Goal: Information Seeking & Learning: Learn about a topic

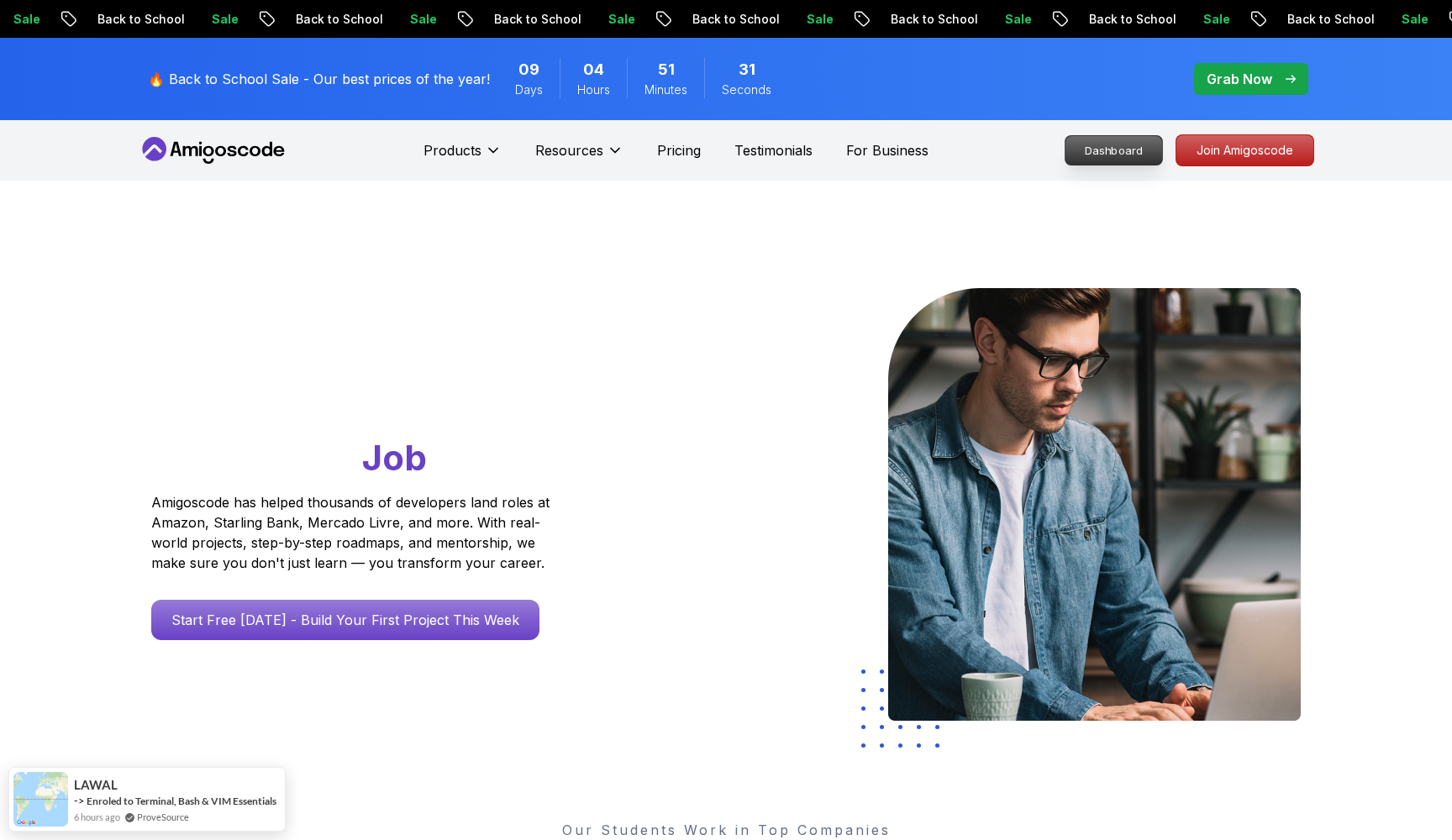
click at [1113, 160] on p "Dashboard" at bounding box center [1114, 150] width 97 height 29
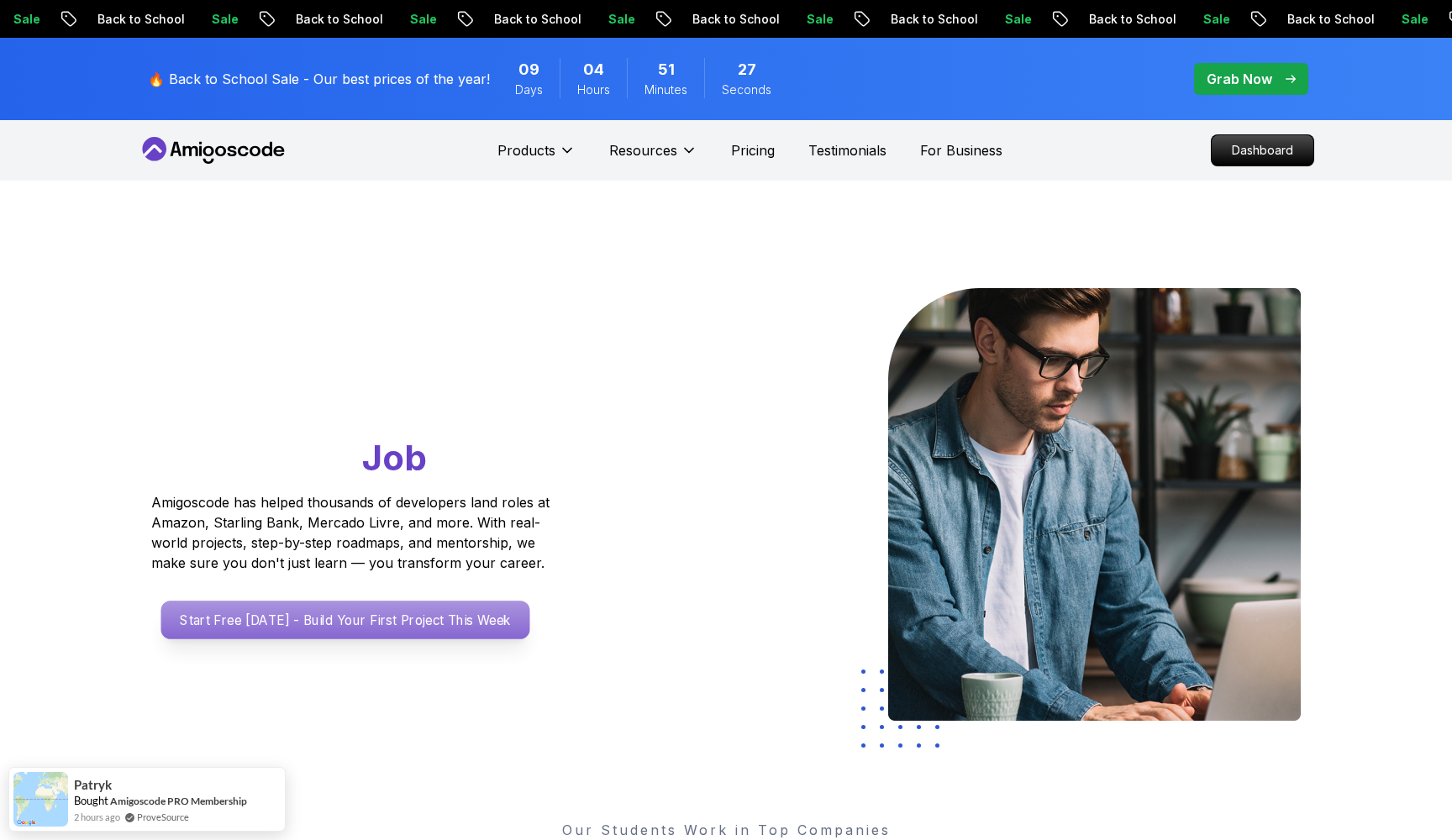
click at [287, 619] on p "Start Free [DATE] - Build Your First Project This Week" at bounding box center [346, 620] width 369 height 38
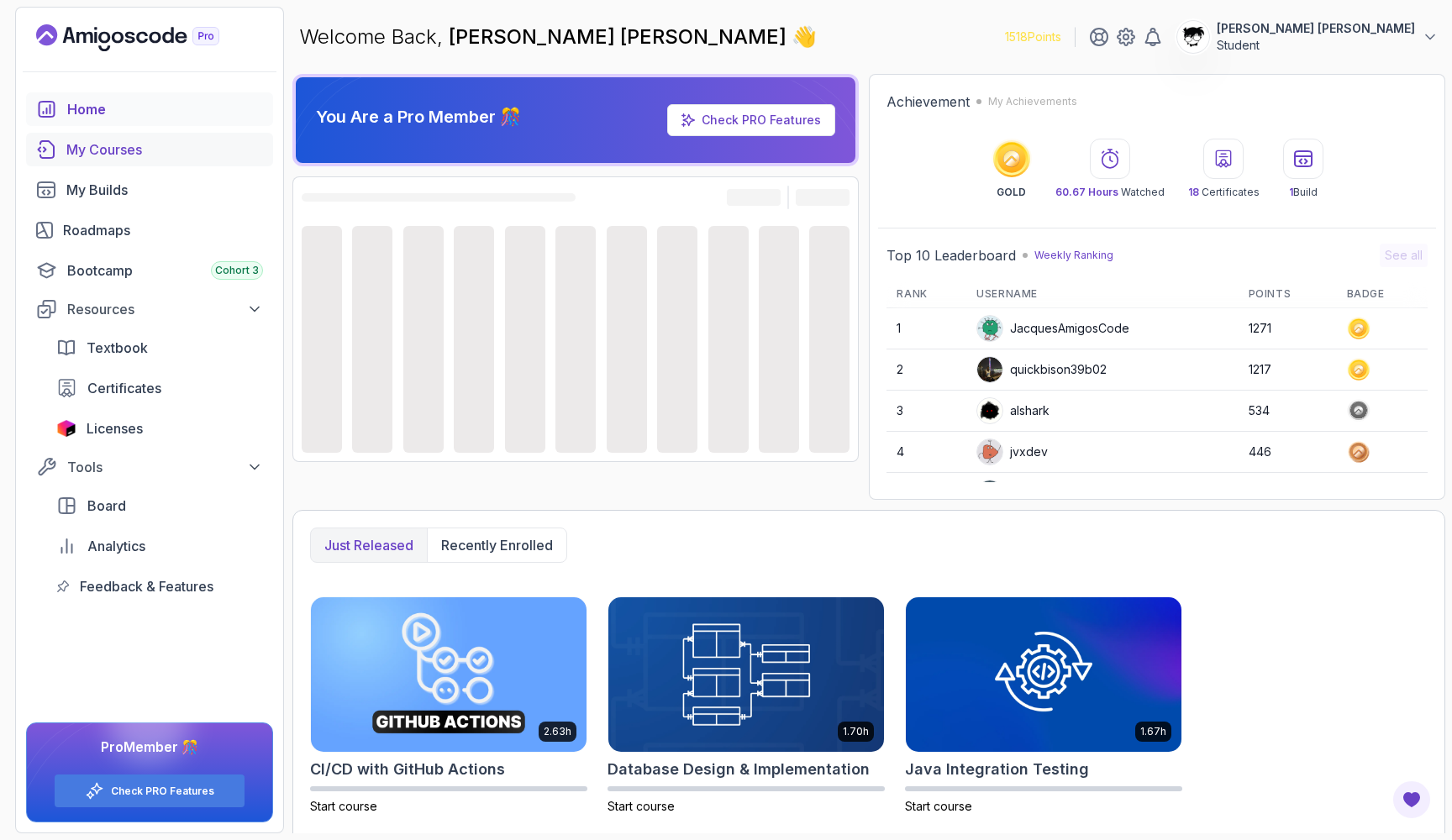
click at [91, 159] on div "My Courses" at bounding box center [164, 149] width 197 height 20
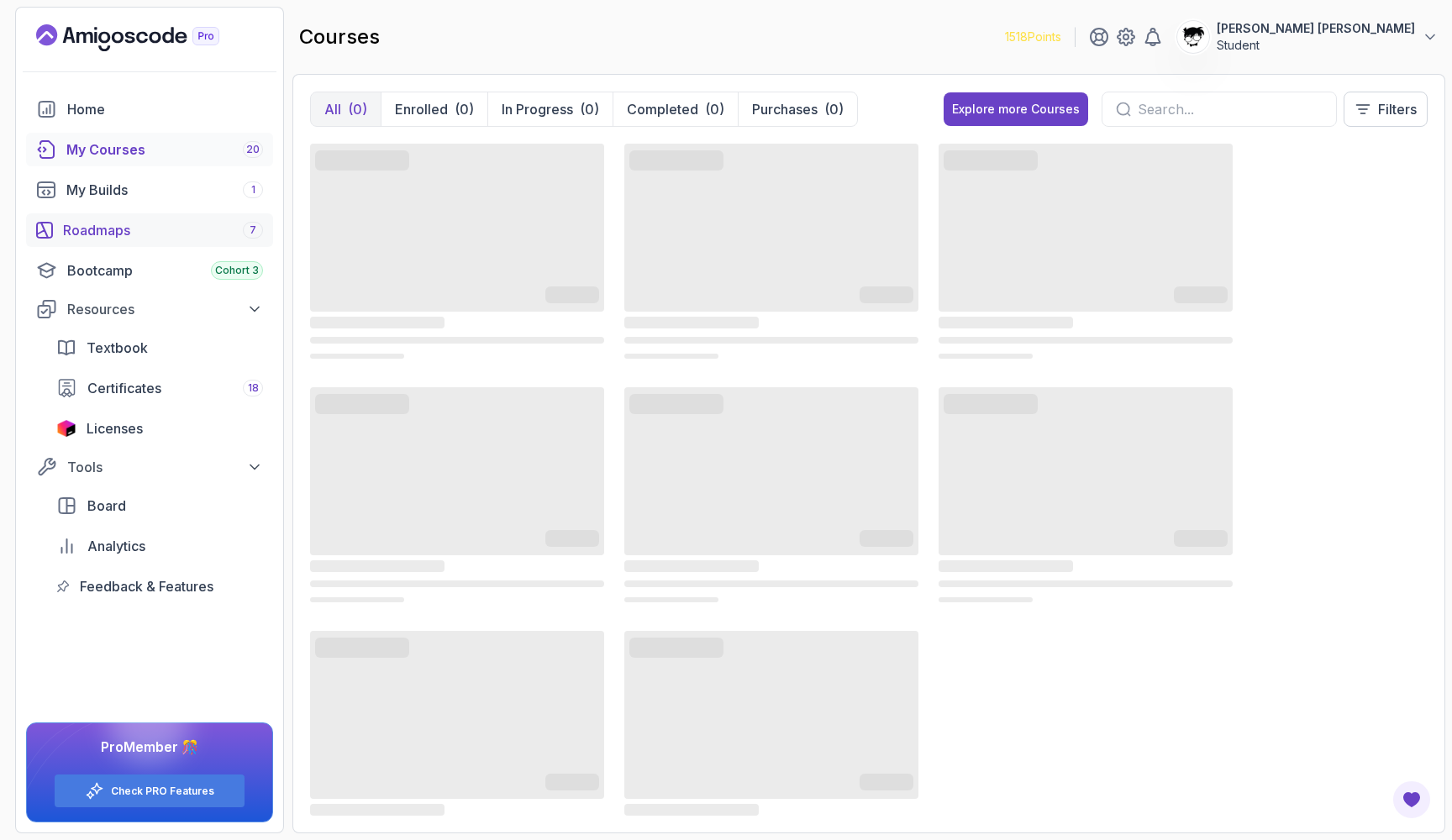
click at [117, 235] on div "Roadmaps 7" at bounding box center [163, 230] width 200 height 20
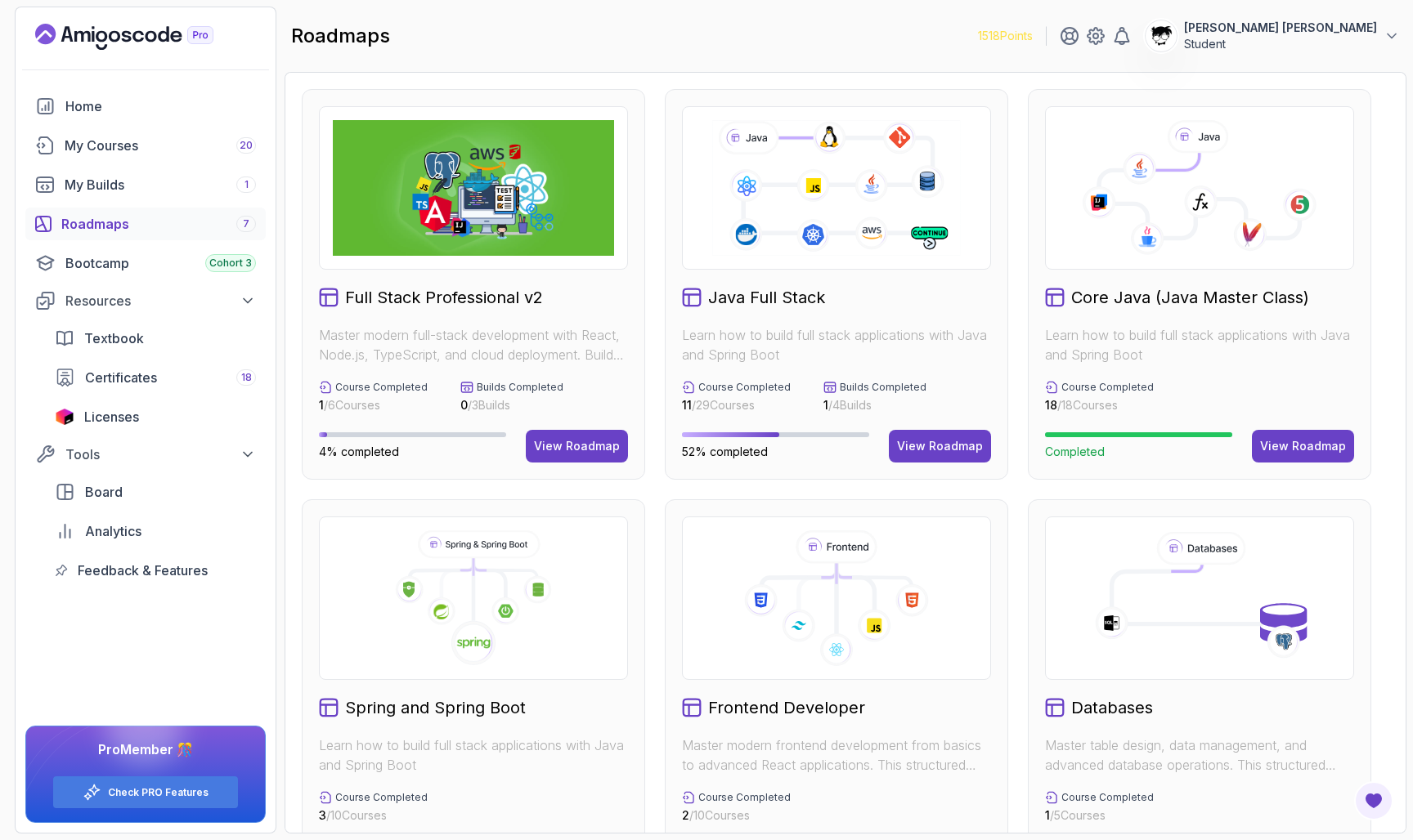
scroll to position [310, 0]
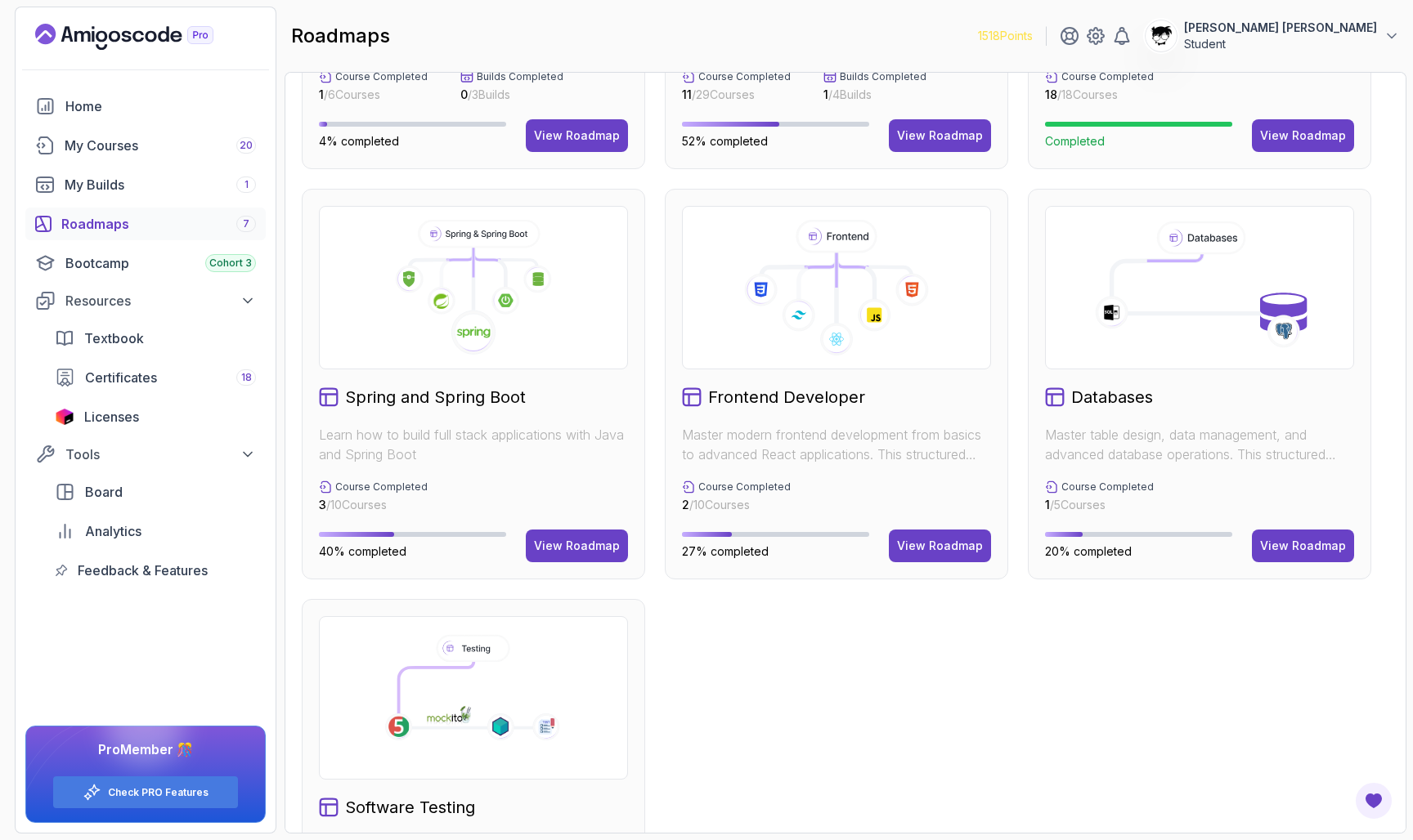
click at [795, 648] on div "Full Stack Professional v2 Master modern full-stack development with React, Nod…" at bounding box center [846, 384] width 1087 height 1211
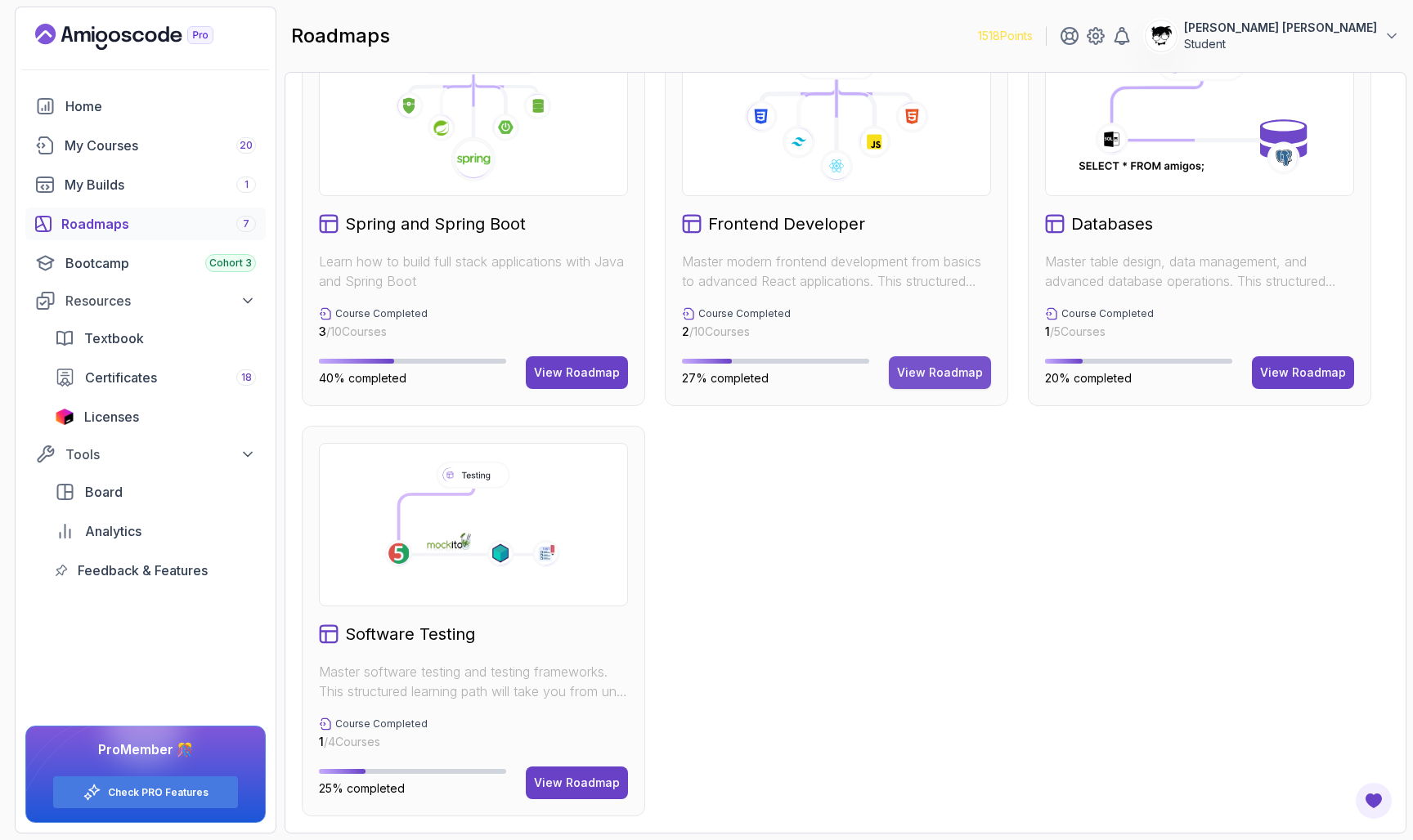
scroll to position [484, 0]
click at [914, 356] on button "View Roadmap" at bounding box center [940, 372] width 102 height 32
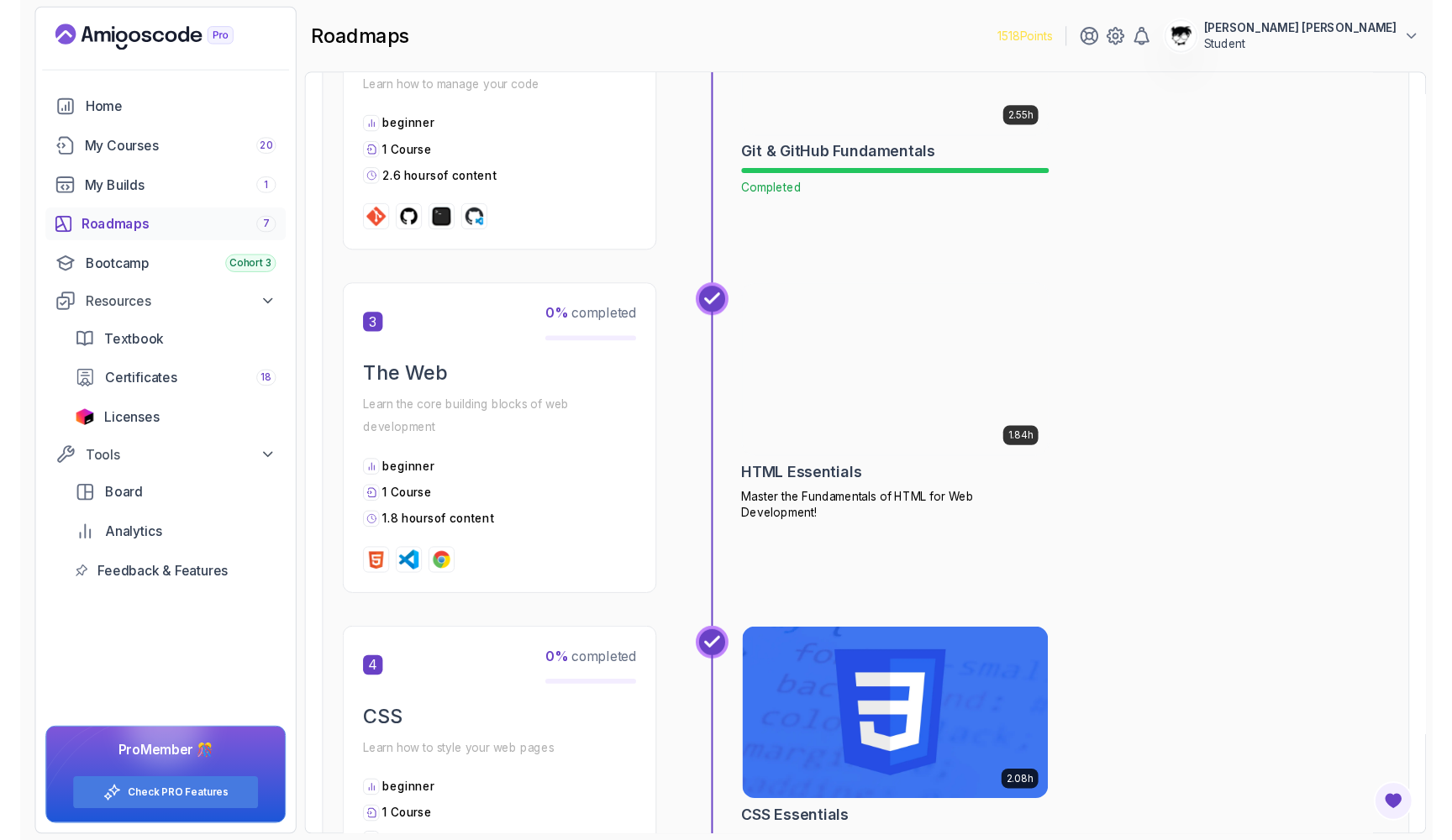
scroll to position [859, 0]
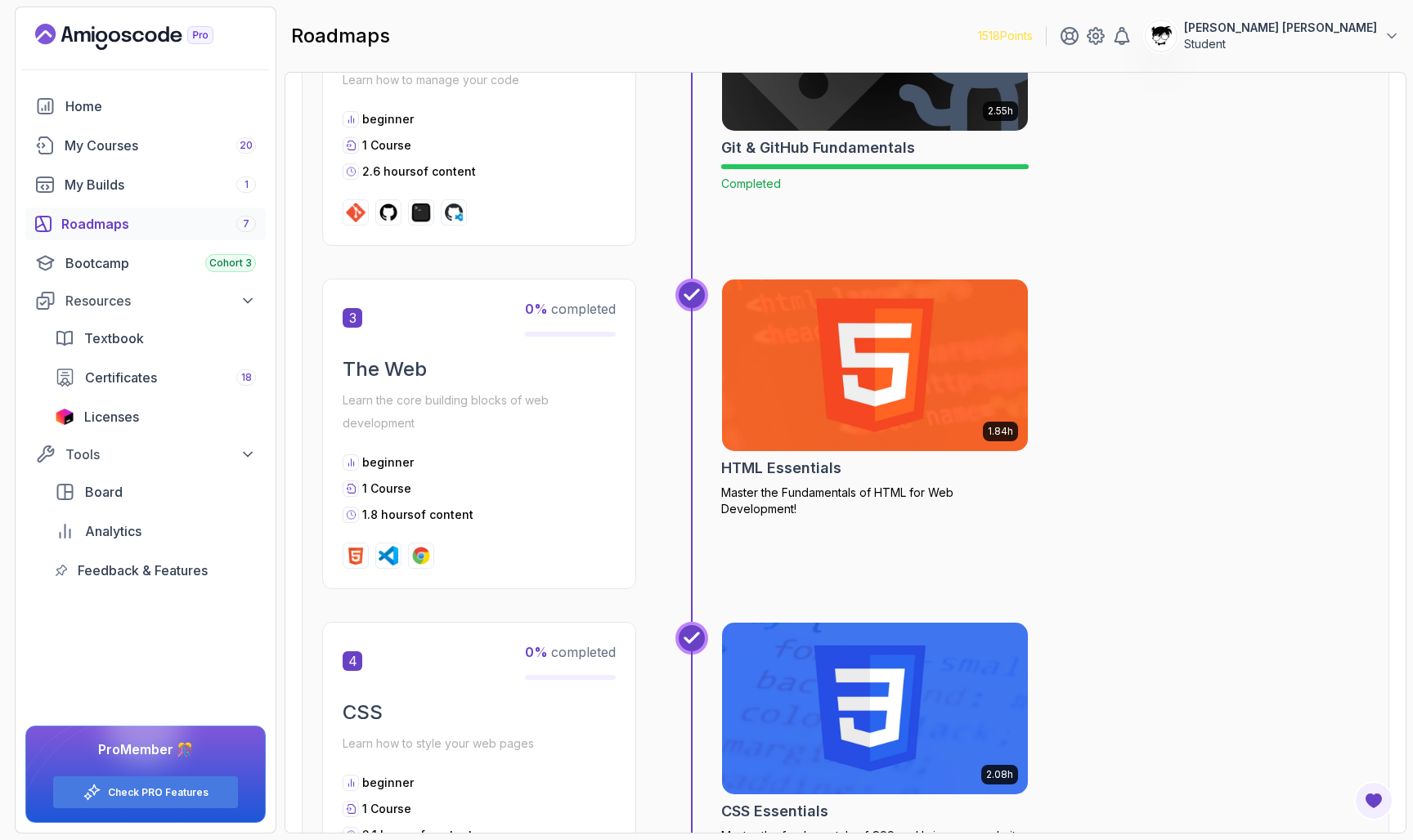
click at [1265, 59] on div "roadmaps 1518 Points [PERSON_NAME] [PERSON_NAME] Student" at bounding box center [845, 36] width 1122 height 59
click at [1271, 35] on p "[PERSON_NAME] [PERSON_NAME]" at bounding box center [1280, 27] width 193 height 16
click at [1273, 84] on p "View Profile" at bounding box center [1284, 79] width 74 height 20
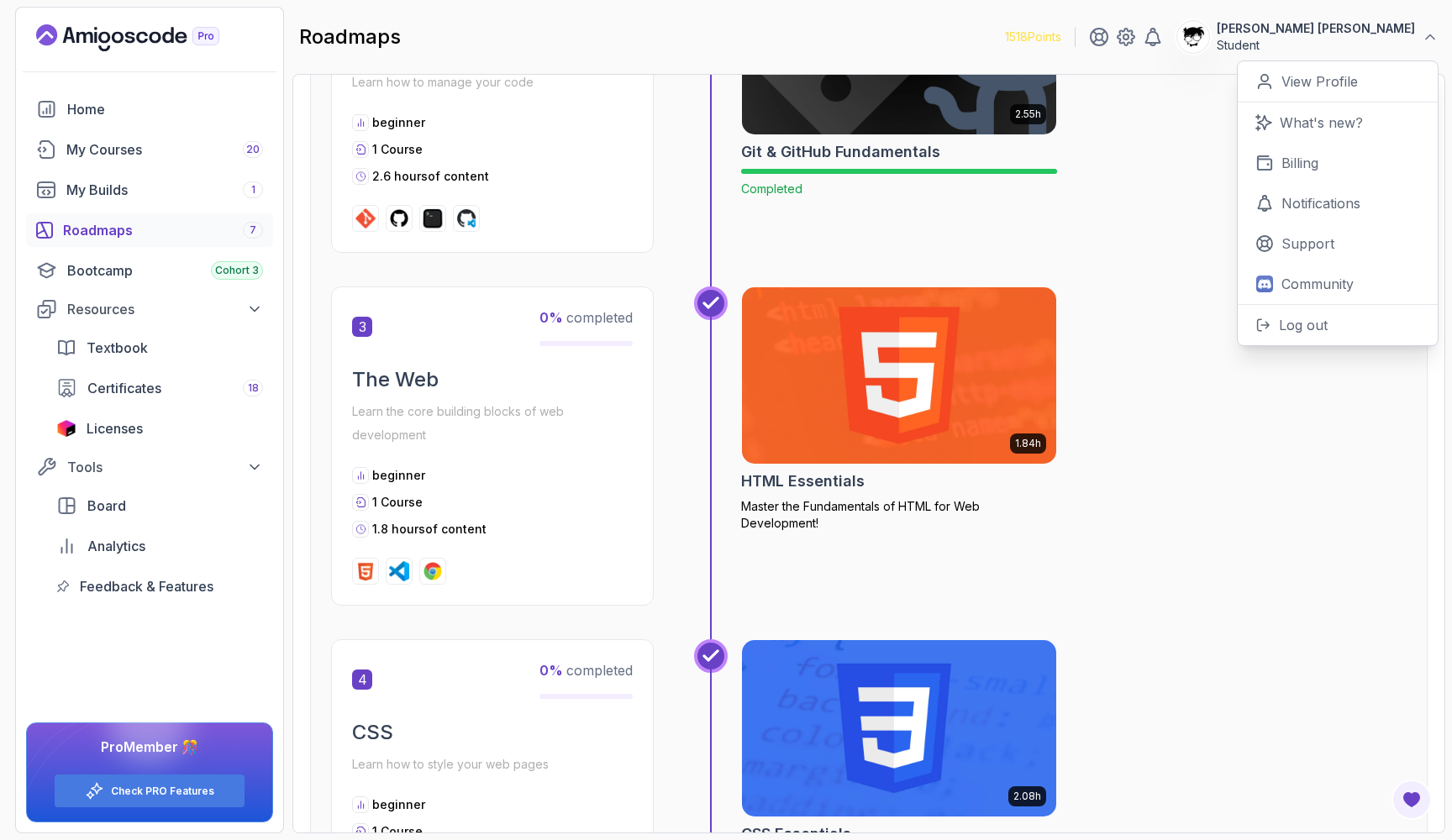
click at [1287, 27] on button "[PERSON_NAME] [PERSON_NAME] Student" at bounding box center [1308, 37] width 262 height 33
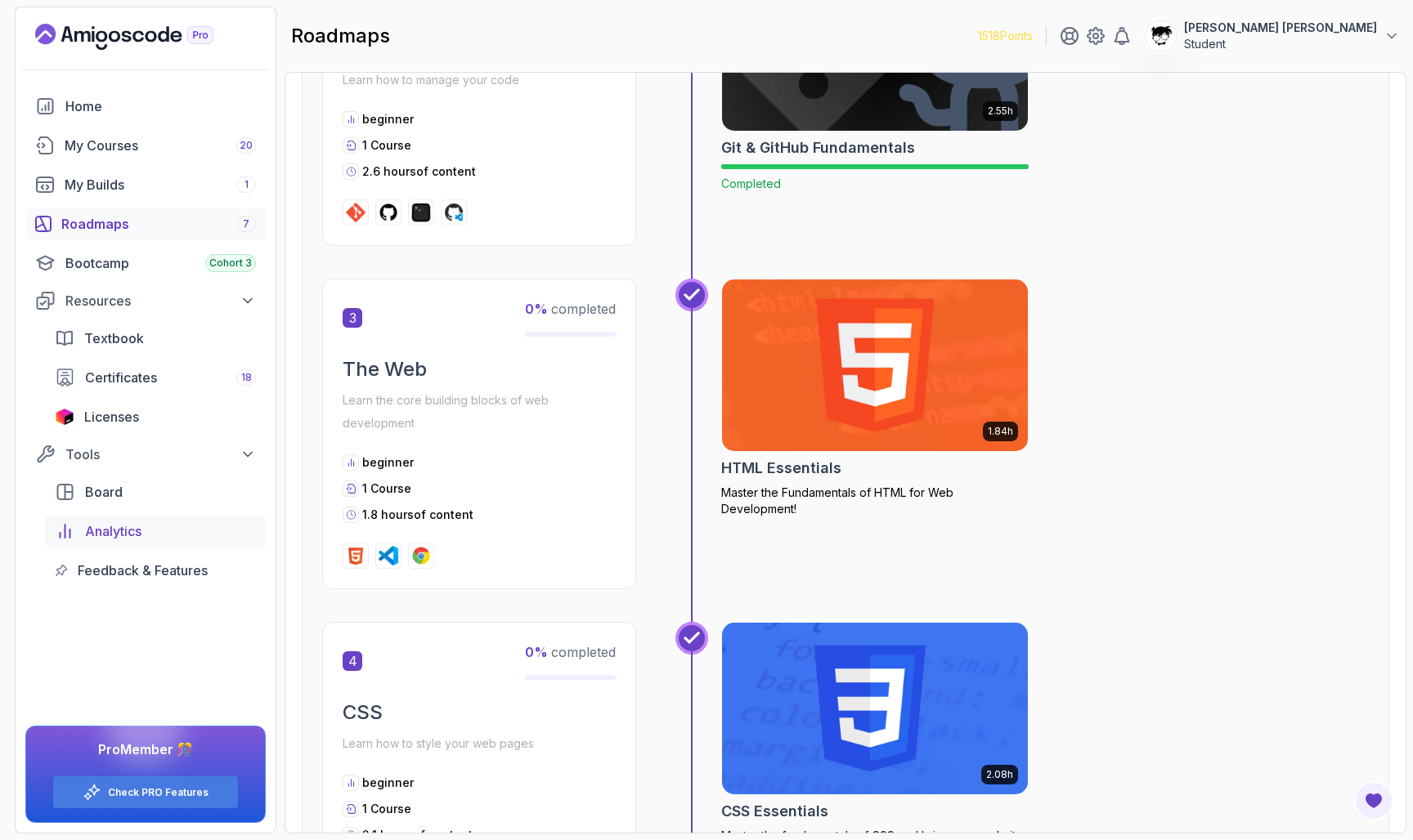
click at [82, 536] on link "Analytics" at bounding box center [156, 531] width 221 height 32
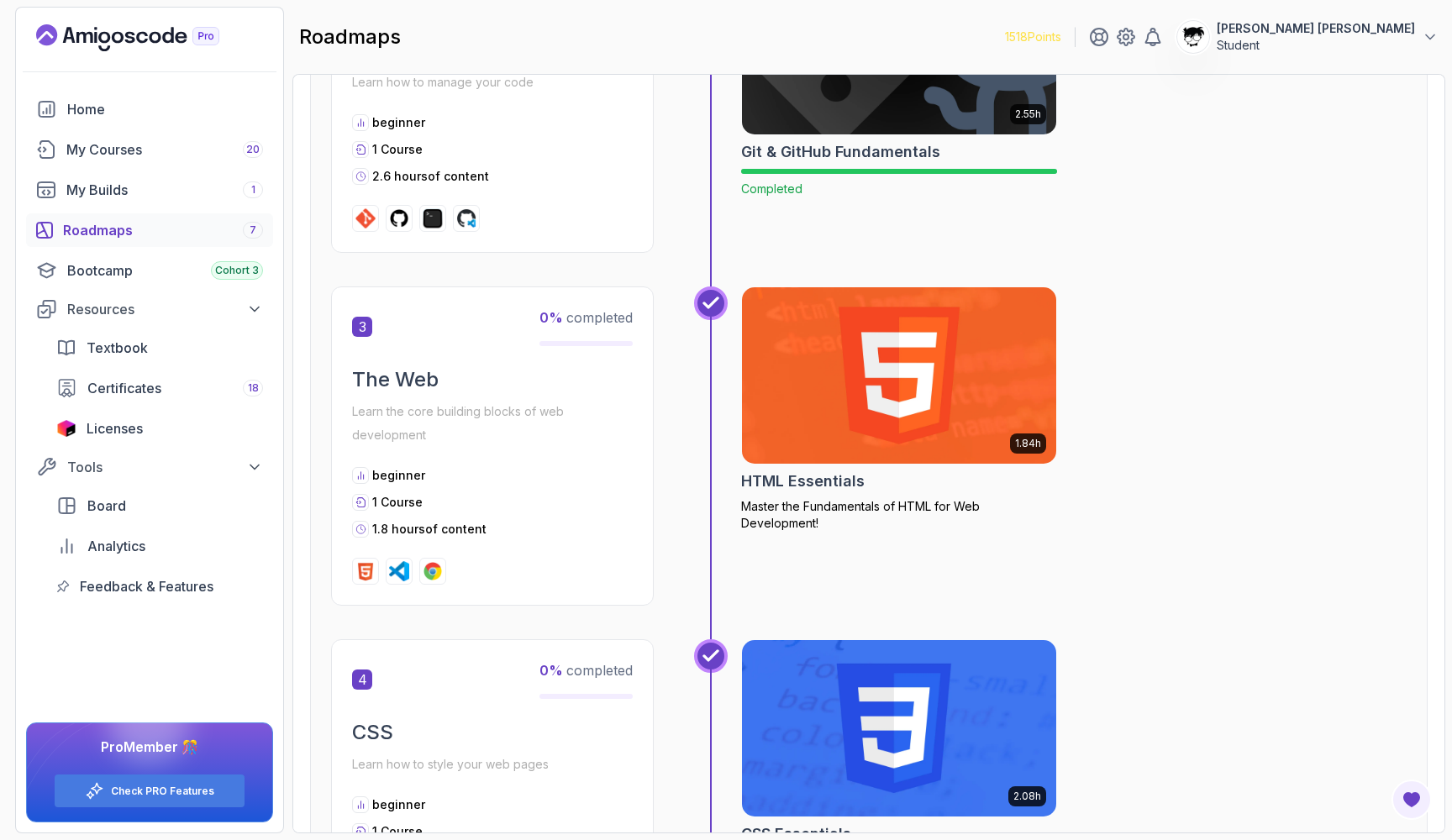
click at [1123, 285] on div "2.55h Git & GitHub Fundamentals Completed" at bounding box center [1050, 121] width 712 height 330
click at [1018, 350] on img at bounding box center [900, 375] width 330 height 184
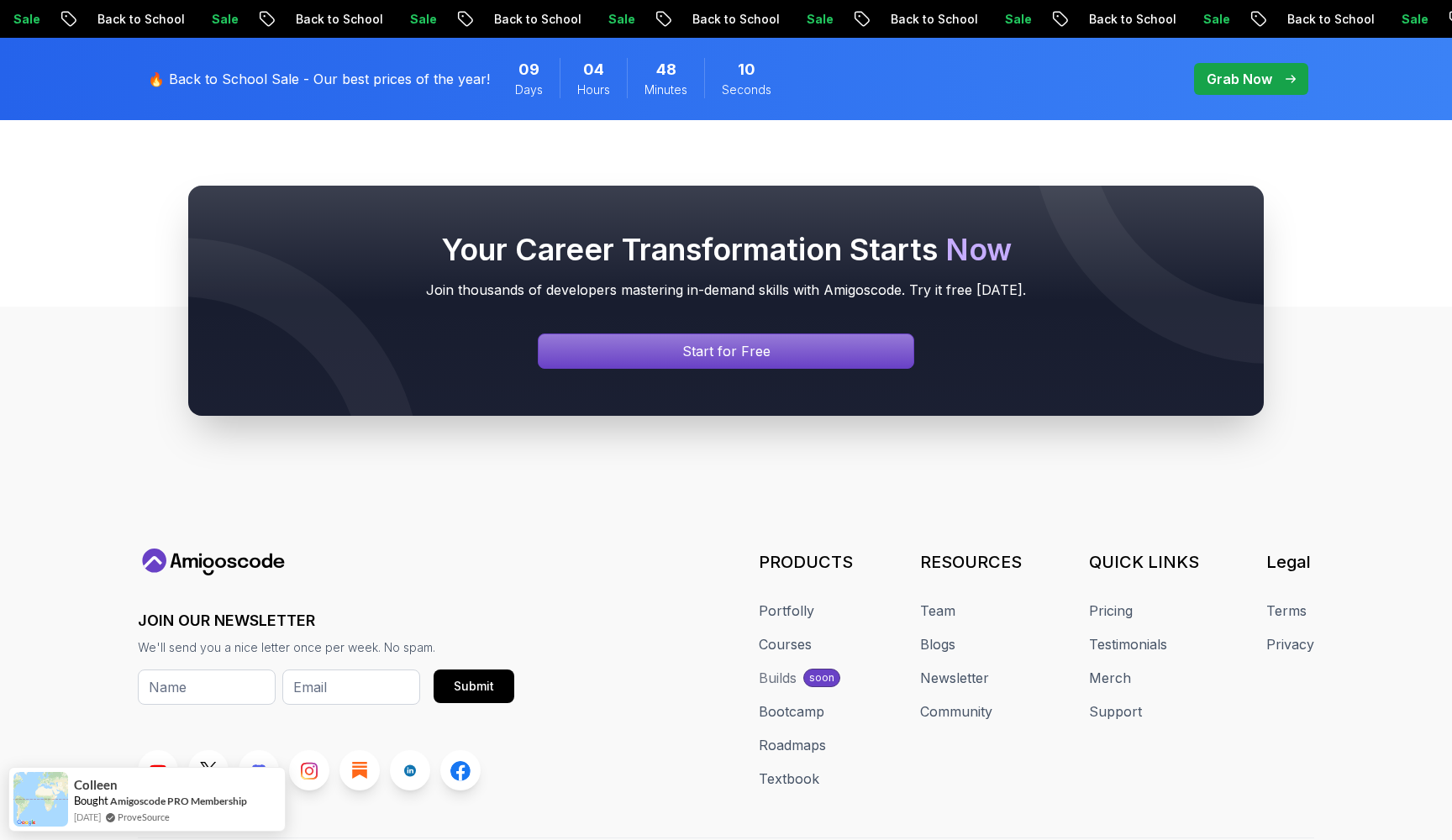
scroll to position [162, 0]
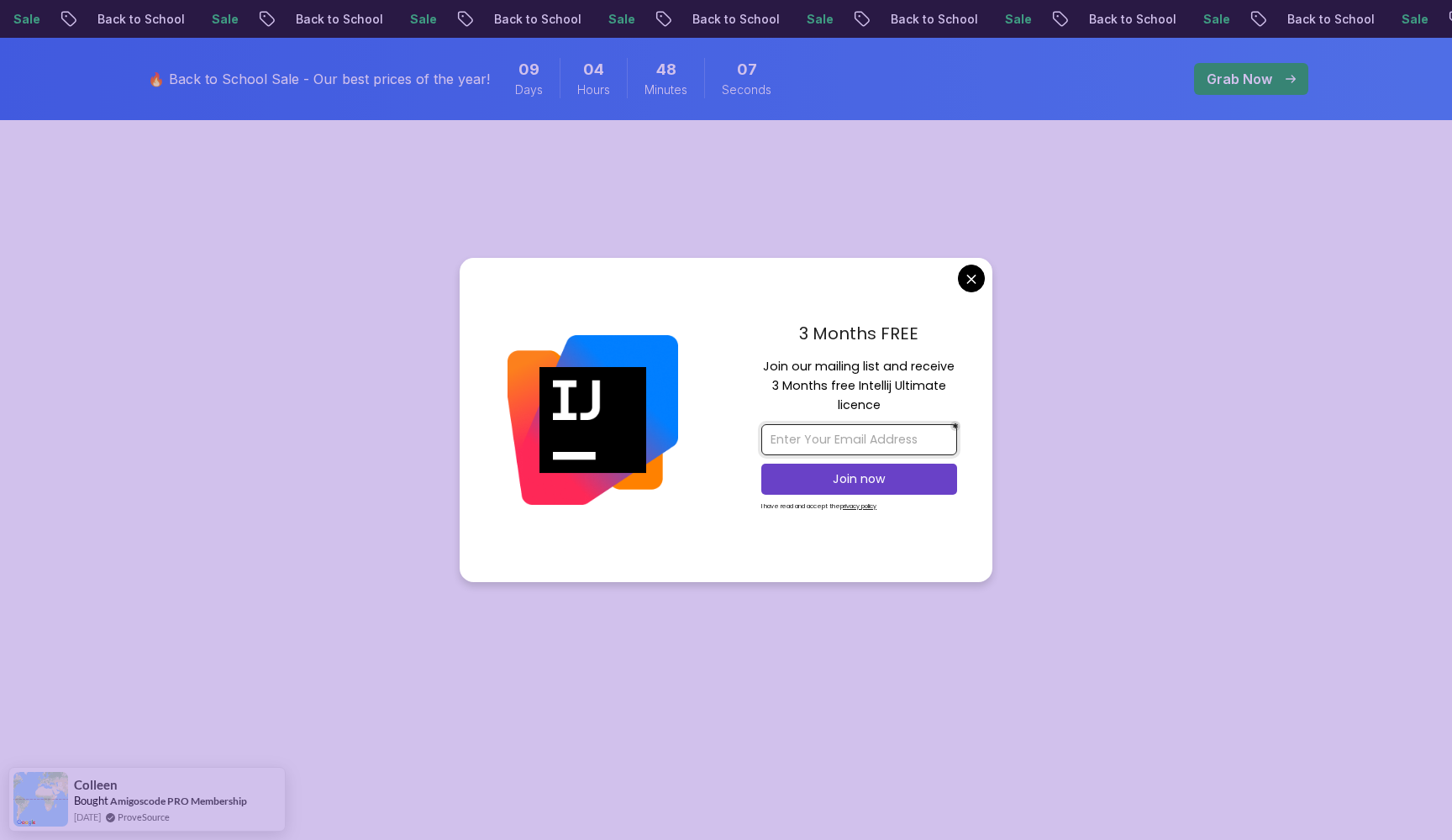
click at [885, 437] on input "email" at bounding box center [859, 440] width 196 height 31
click at [877, 441] on input "email" at bounding box center [859, 440] width 196 height 31
type input "[EMAIL_ADDRESS][DOMAIN_NAME]"
click at [805, 487] on p "Join now" at bounding box center [859, 478] width 159 height 17
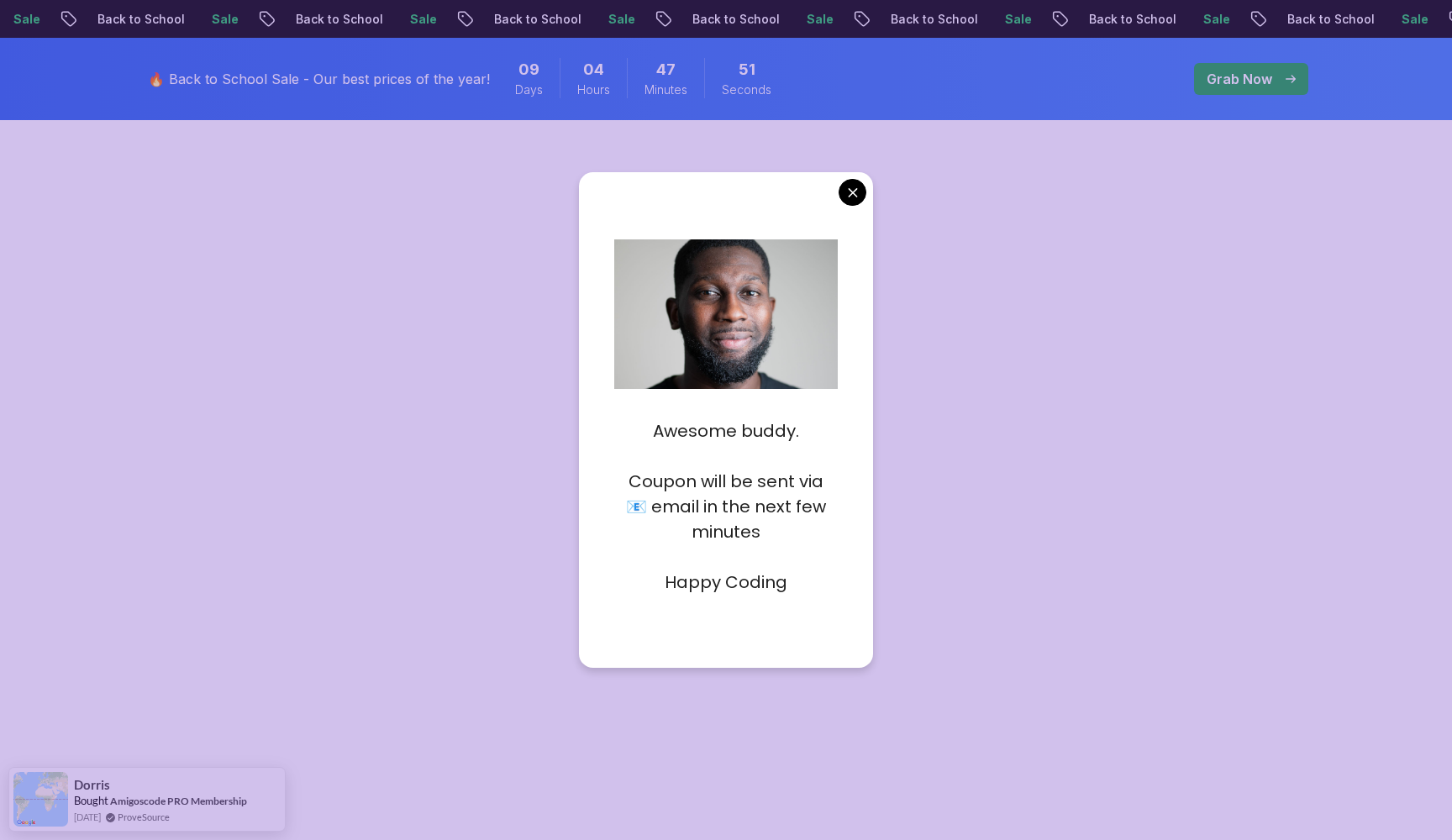
click at [478, 335] on div at bounding box center [726, 439] width 1452 height 840
click at [677, 532] on p "Coupon will be sent via 📧 email in the next few minutes" at bounding box center [726, 506] width 225 height 76
click at [629, 489] on p "Coupon will be sent via 📧 email in the next few minutes" at bounding box center [726, 506] width 225 height 76
click at [854, 197] on body "Sale Back to School Sale Back to School Sale Back to School Sale Back to School…" at bounding box center [726, 758] width 1452 height 1840
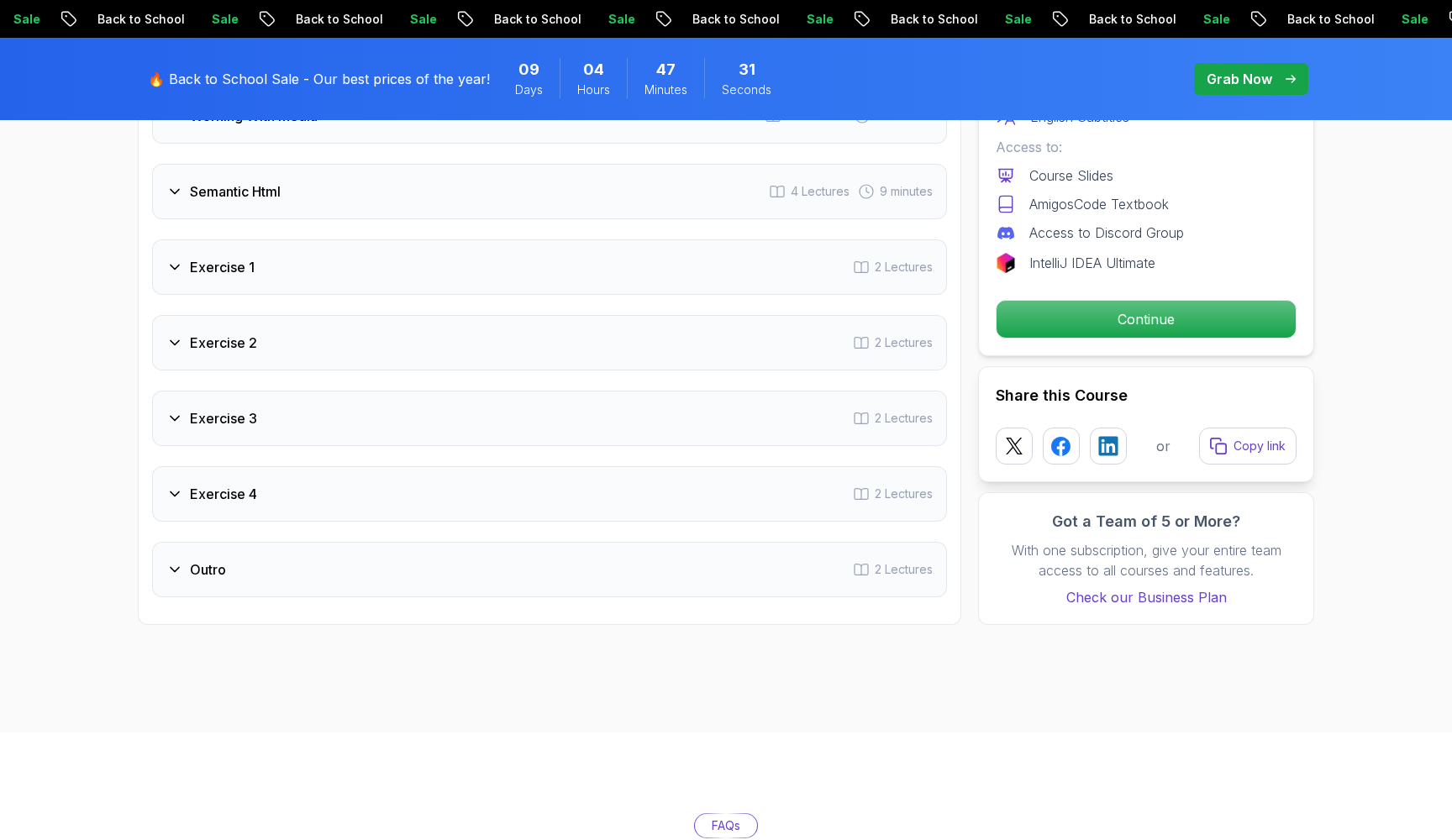
scroll to position [2719, 0]
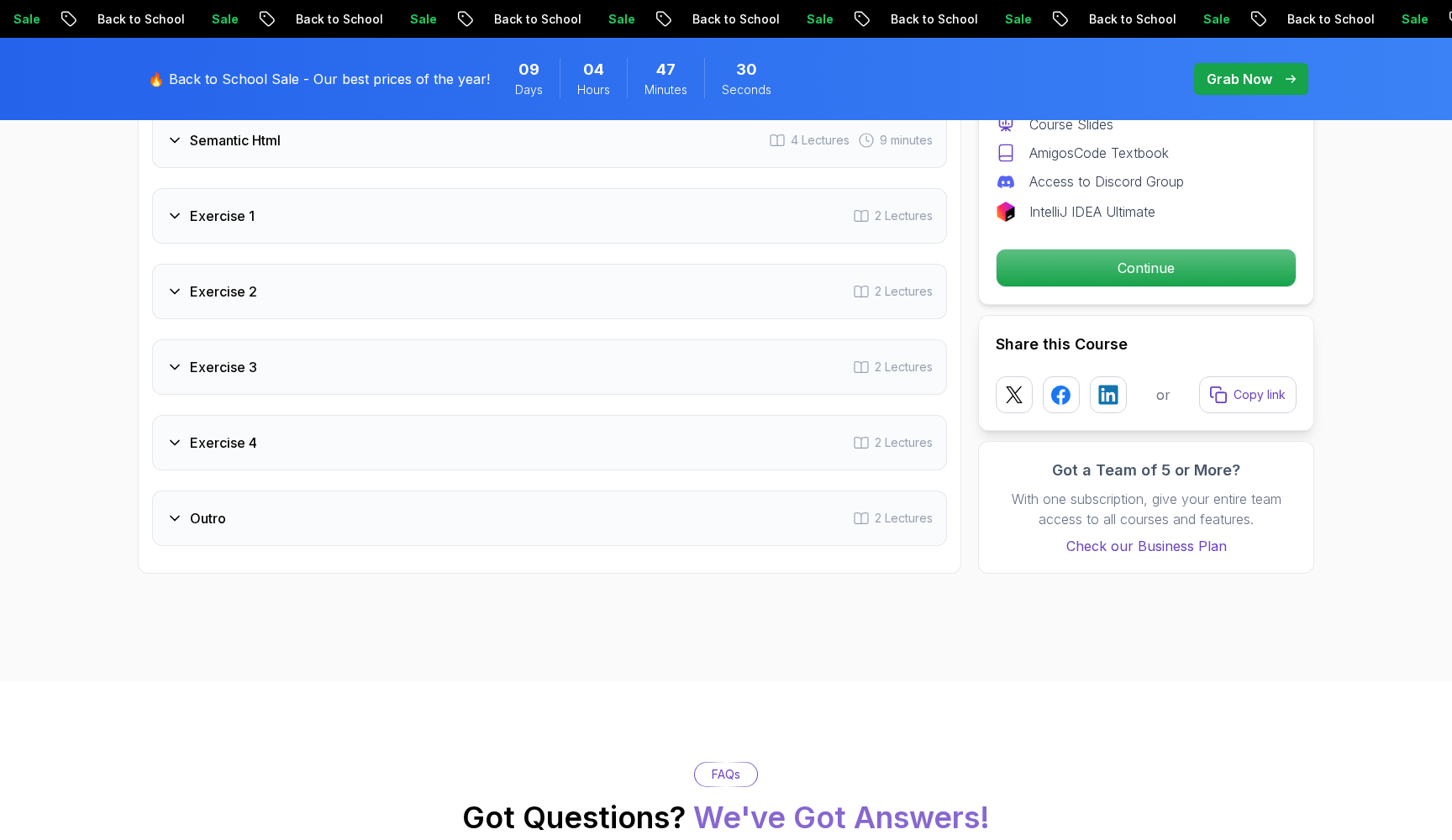
click at [248, 427] on div "Exercise 4 2 Lectures" at bounding box center [549, 442] width 795 height 55
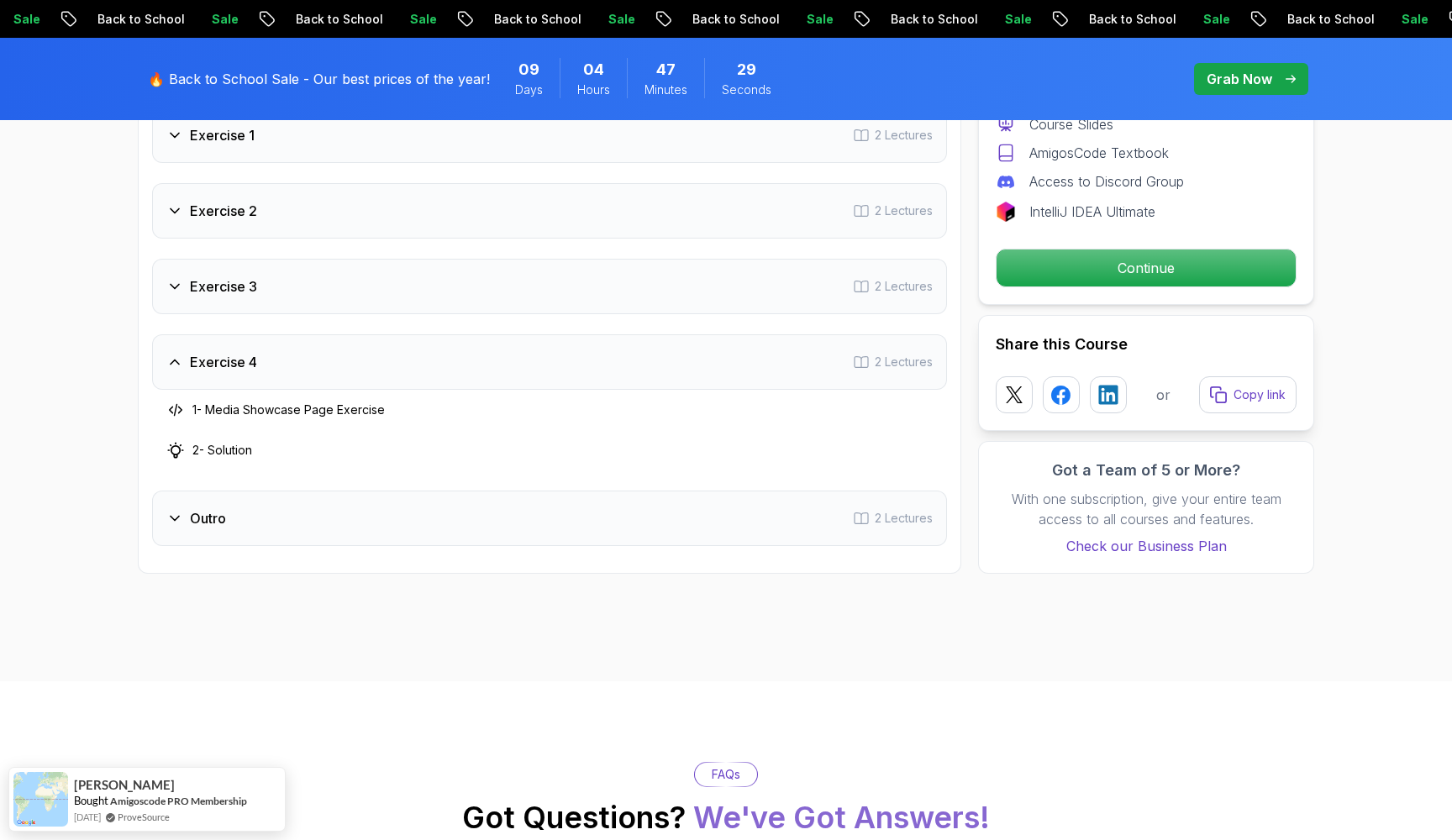
click at [206, 377] on div "Exercise 4 2 Lectures" at bounding box center [549, 362] width 795 height 55
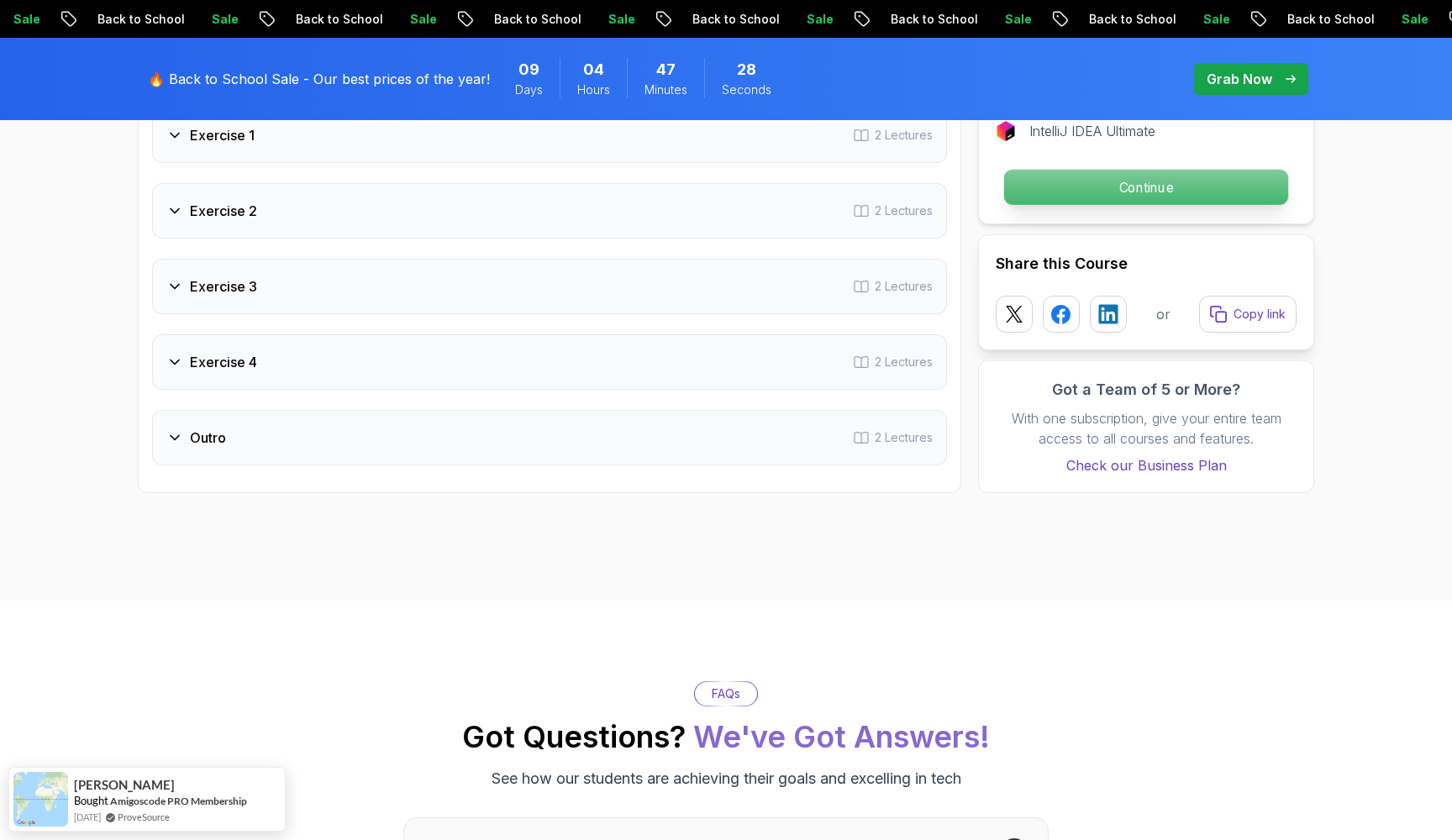
click at [1204, 205] on p "Continue" at bounding box center [1146, 187] width 284 height 35
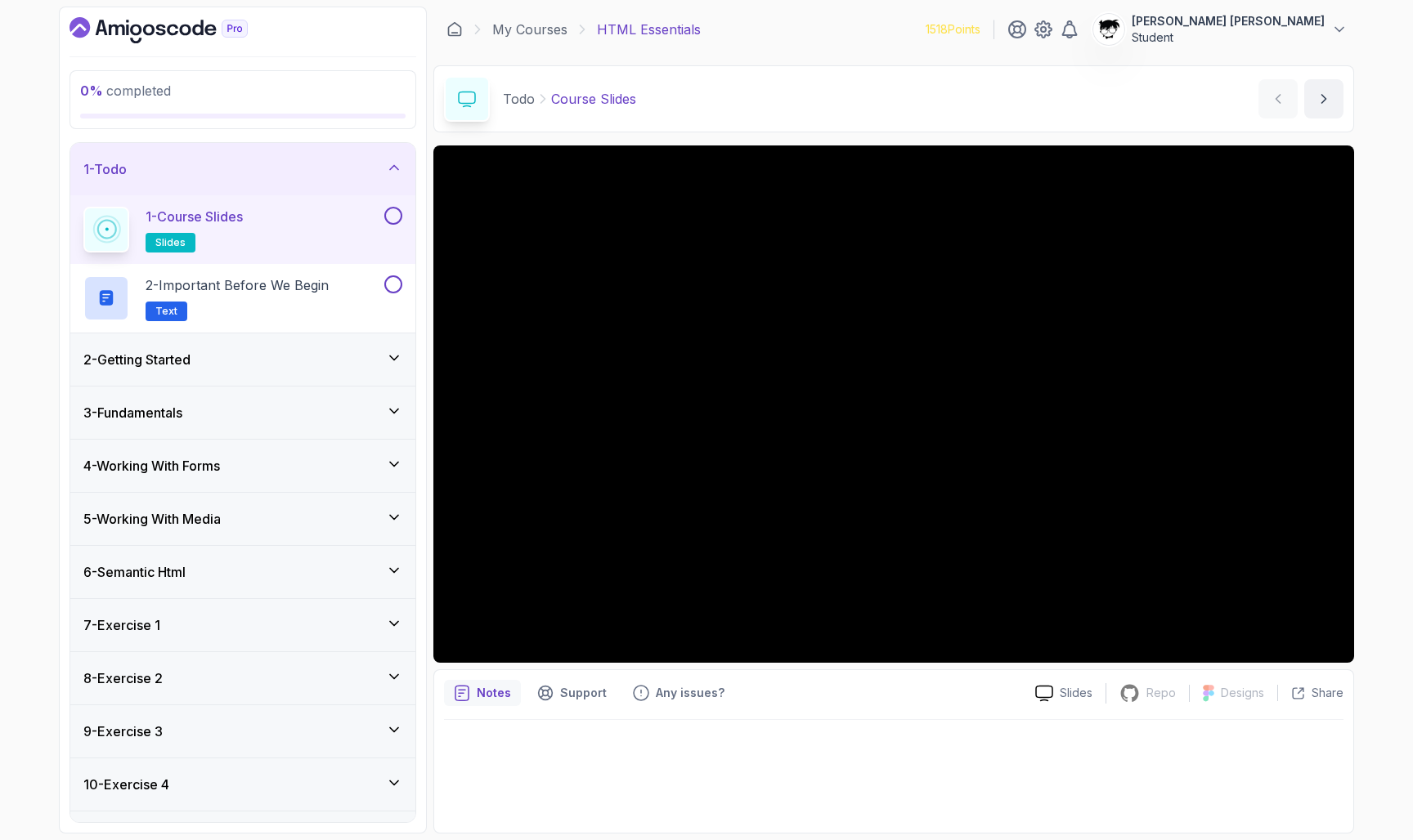
click at [392, 216] on button at bounding box center [393, 215] width 18 height 18
click at [322, 294] on p "2 - Important Before We Begin" at bounding box center [236, 285] width 183 height 20
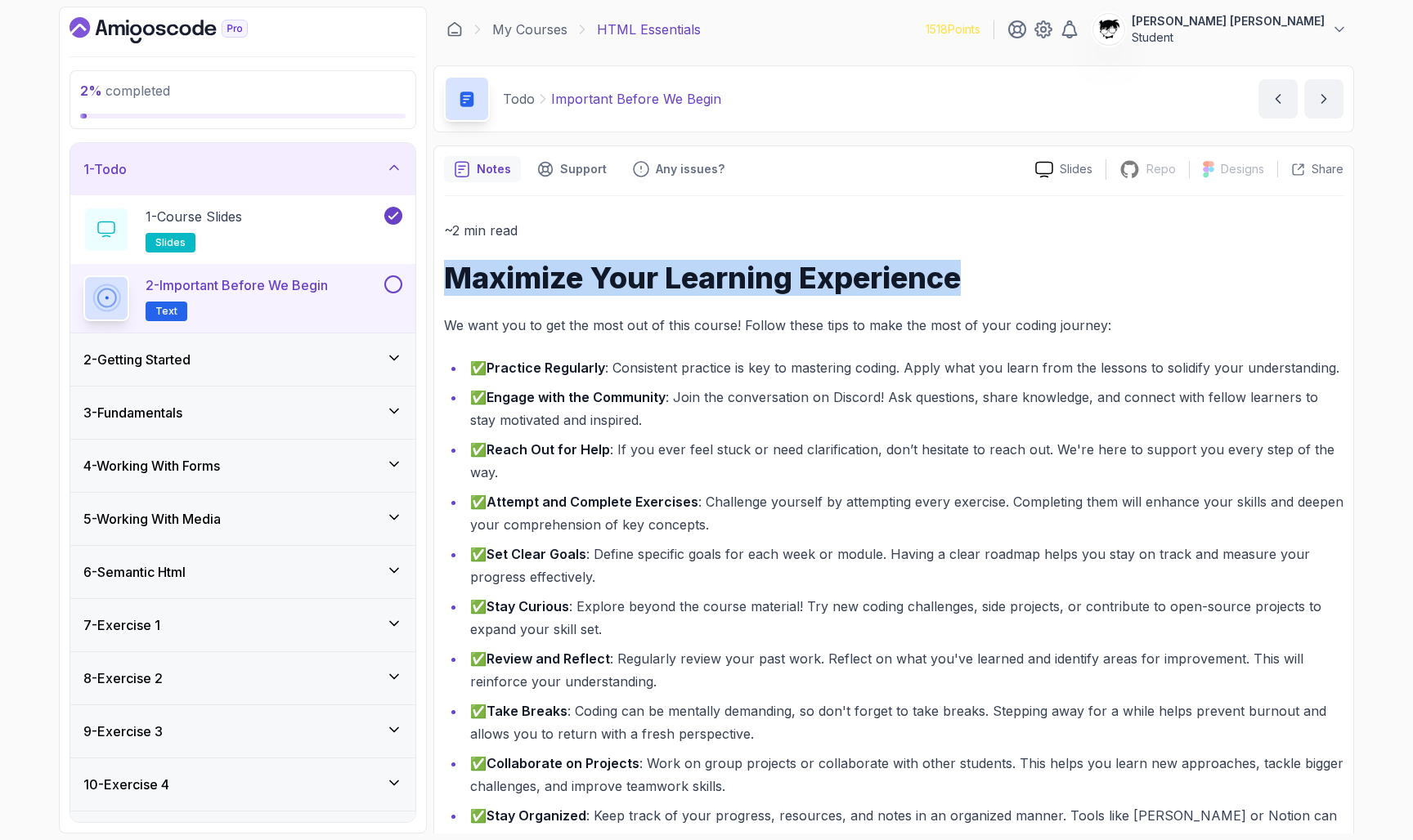
drag, startPoint x: 432, startPoint y: 250, endPoint x: 1082, endPoint y: 277, distance: 650.6
click at [1082, 278] on div "2 % completed 1 - Todo 1 - Course Slides slides 2 - Important Before We Begin T…" at bounding box center [706, 420] width 1295 height 827
click at [1082, 277] on h1 "Maximize Your Learning Experience" at bounding box center [893, 278] width 899 height 32
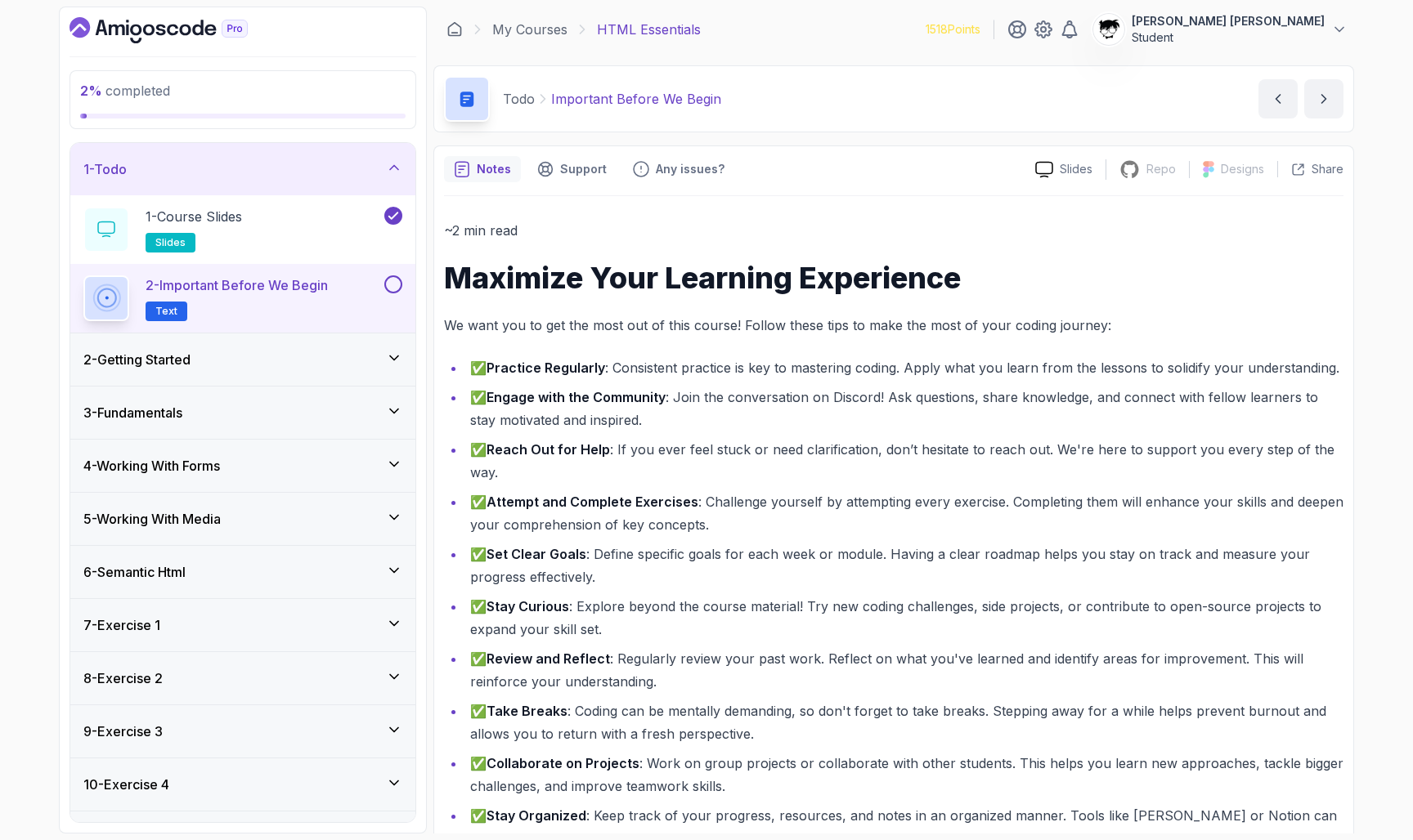
click at [947, 322] on p "We want you to get the most out of this course! Follow these tips to make the m…" at bounding box center [893, 325] width 899 height 23
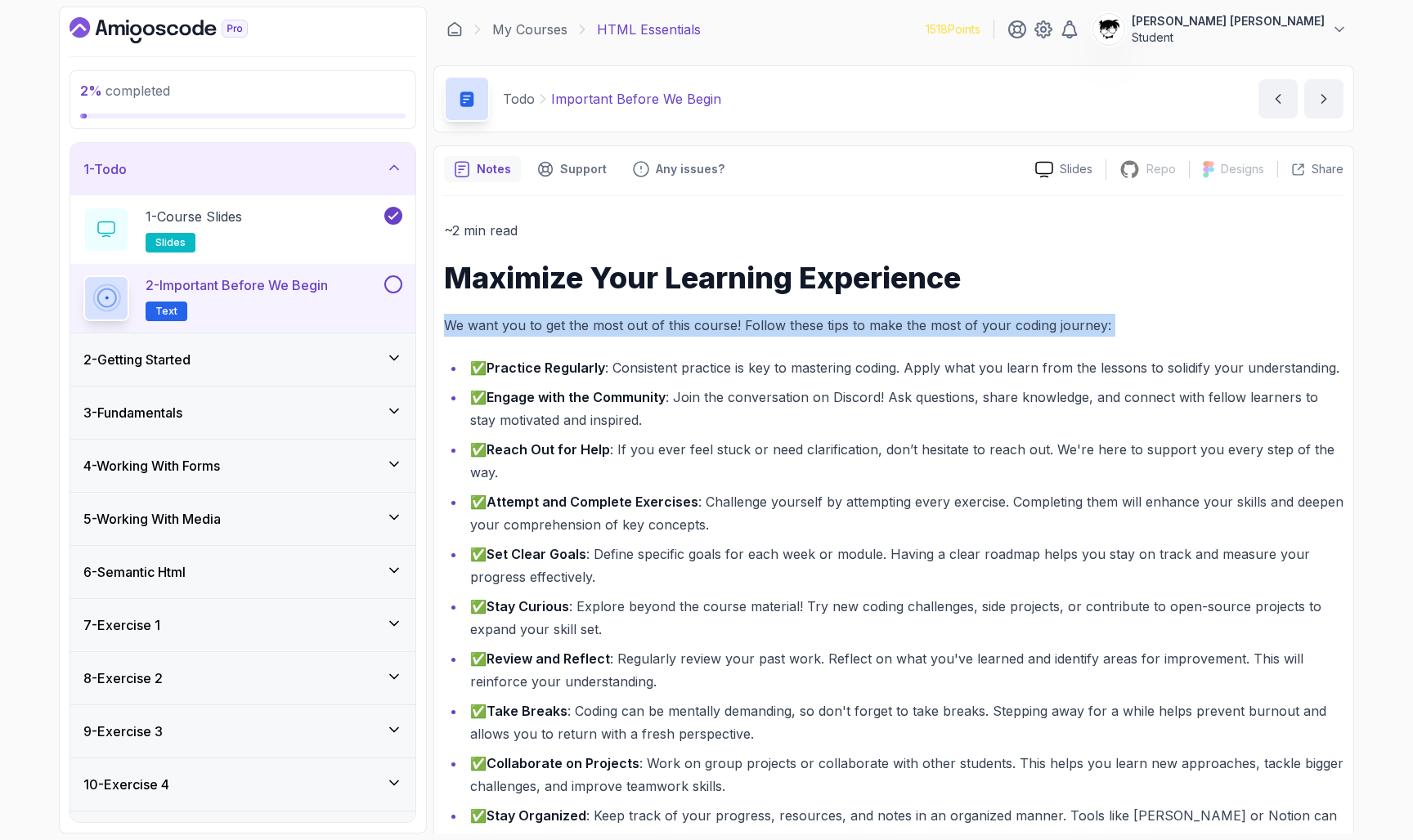
click at [947, 322] on p "We want you to get the most out of this course! Follow these tips to make the m…" at bounding box center [893, 325] width 899 height 23
click at [943, 327] on p "We want you to get the most out of this course! Follow these tips to make the m…" at bounding box center [893, 325] width 899 height 23
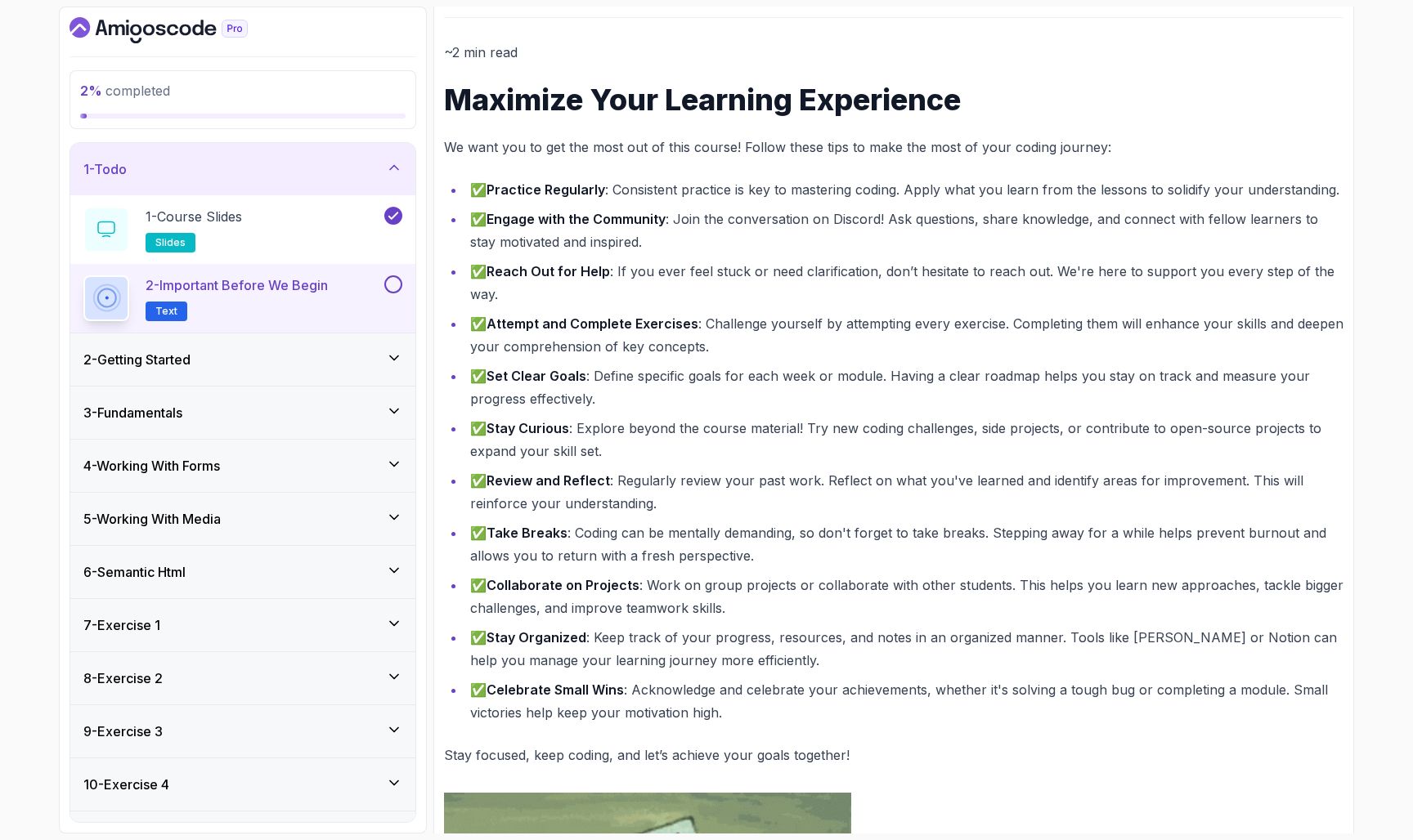
scroll to position [187, 0]
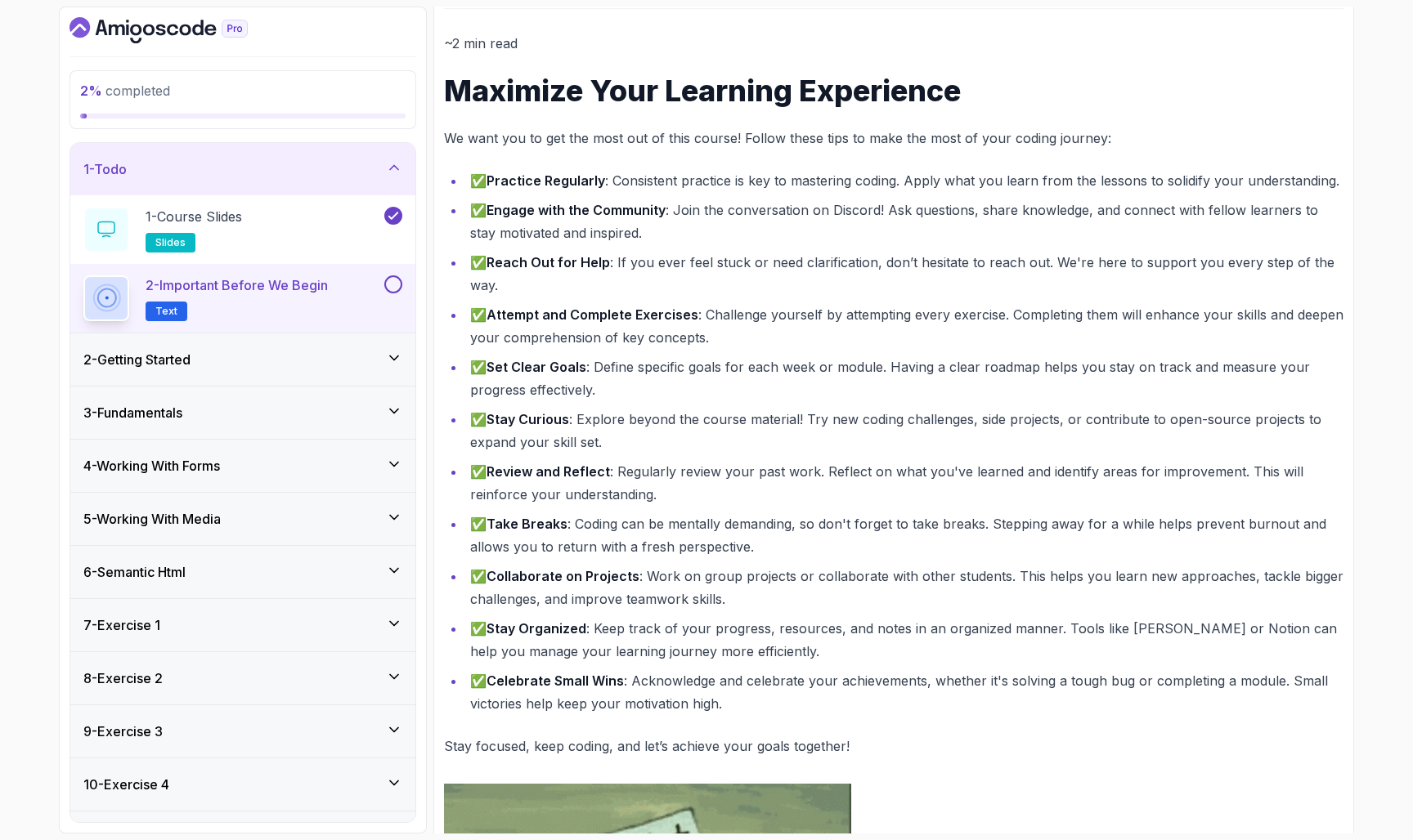
click at [778, 273] on li "✅ Reach Out for Help : If you ever feel stuck or need clarification, don’t hesi…" at bounding box center [904, 274] width 878 height 46
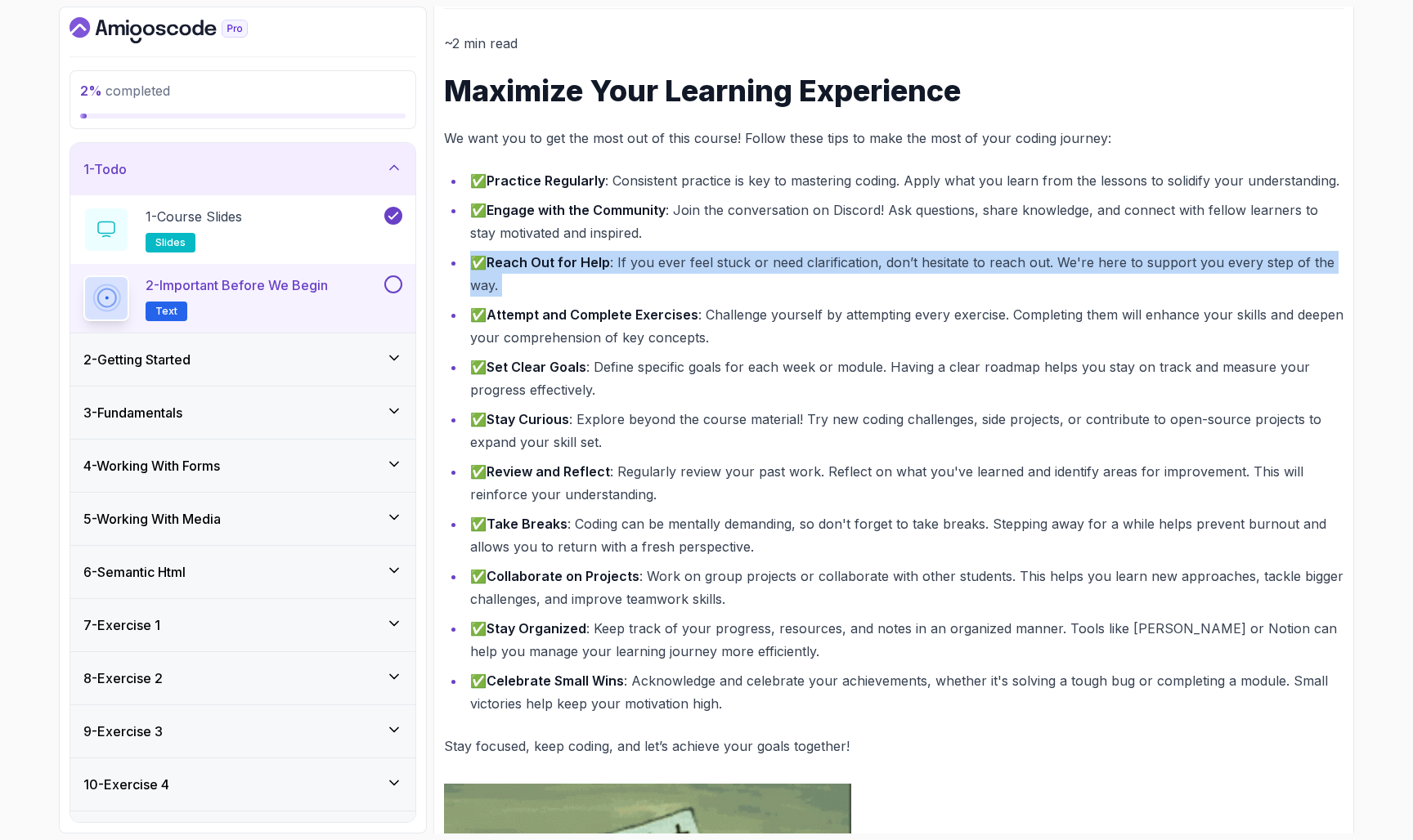
click at [778, 273] on li "✅ Reach Out for Help : If you ever feel stuck or need clarification, don’t hesi…" at bounding box center [904, 274] width 878 height 46
drag, startPoint x: 469, startPoint y: 266, endPoint x: 857, endPoint y: 304, distance: 389.9
click at [857, 304] on ul "✅ Practice Regularly : Consistent practice is key to mastering coding. Apply wh…" at bounding box center [893, 442] width 899 height 546
click at [857, 304] on li "✅ Attempt and Complete Exercises : Challenge yourself by attempting every exerc…" at bounding box center [904, 326] width 878 height 46
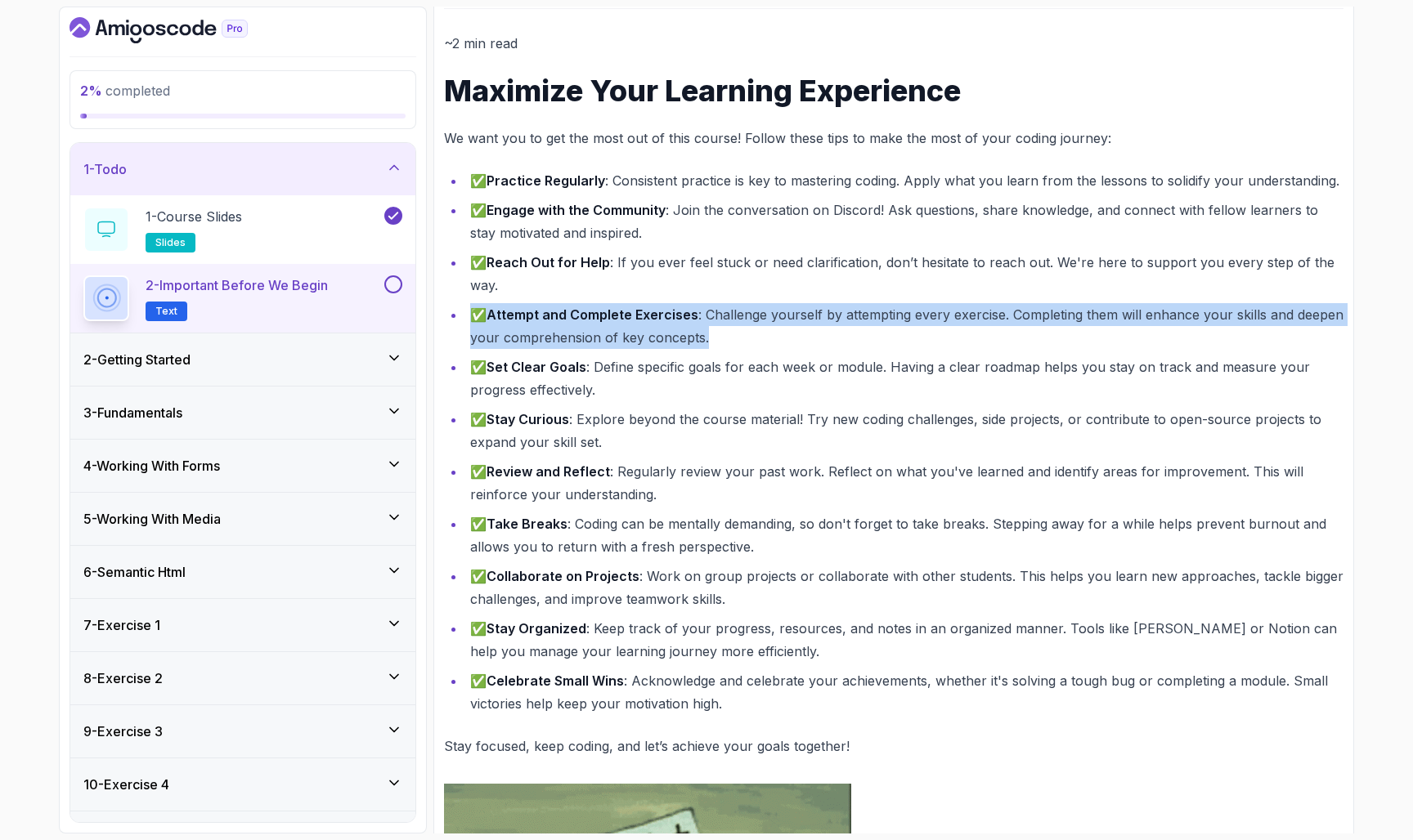
drag, startPoint x: 449, startPoint y: 309, endPoint x: 783, endPoint y: 333, distance: 334.9
click at [783, 333] on ul "✅ Practice Regularly : Consistent practice is key to mastering coding. Apply wh…" at bounding box center [893, 442] width 899 height 546
click at [783, 333] on li "✅ Attempt and Complete Exercises : Challenge yourself by attempting every exerc…" at bounding box center [904, 326] width 878 height 46
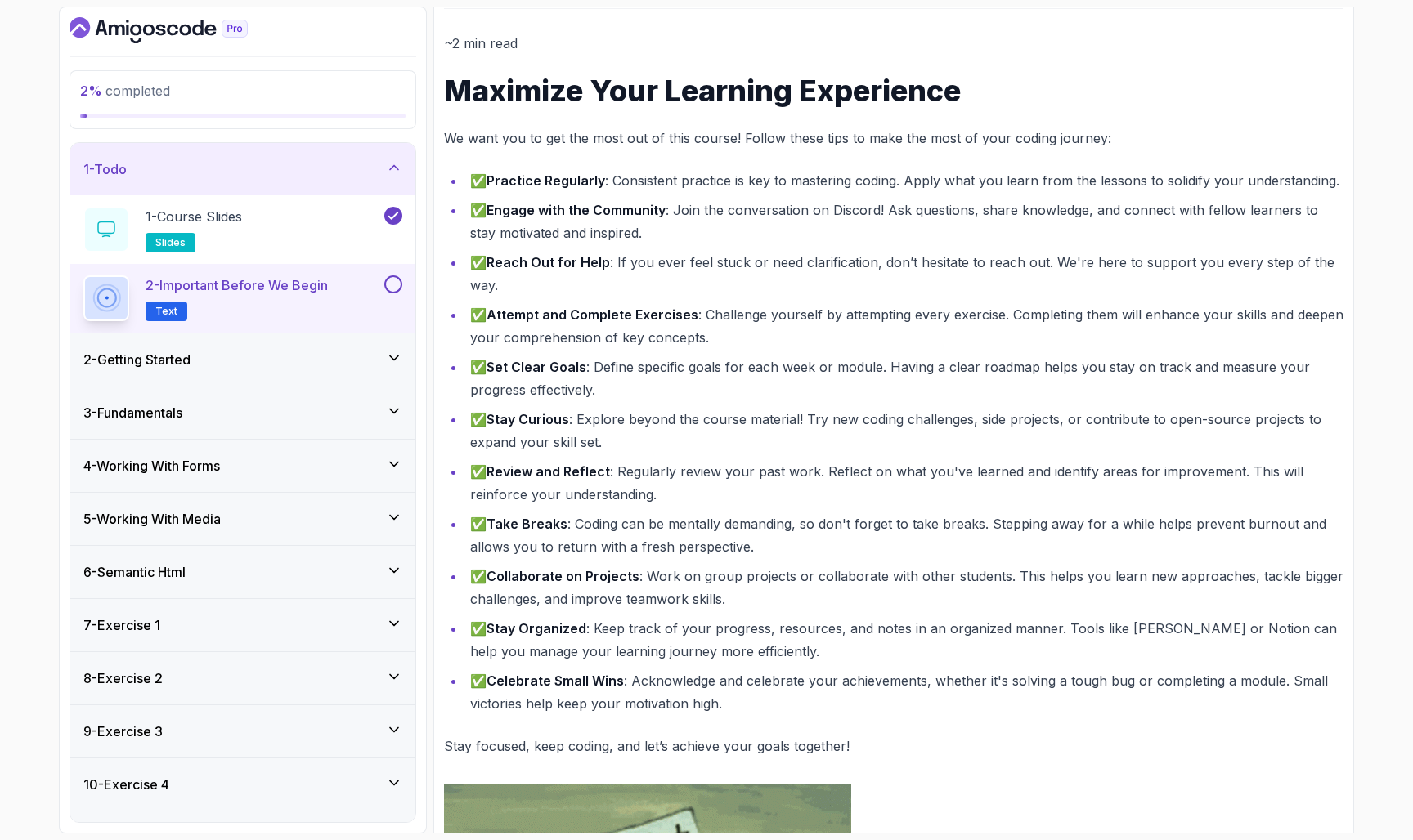
click at [783, 333] on li "✅ Attempt and Complete Exercises : Challenge yourself by attempting every exerc…" at bounding box center [904, 326] width 878 height 46
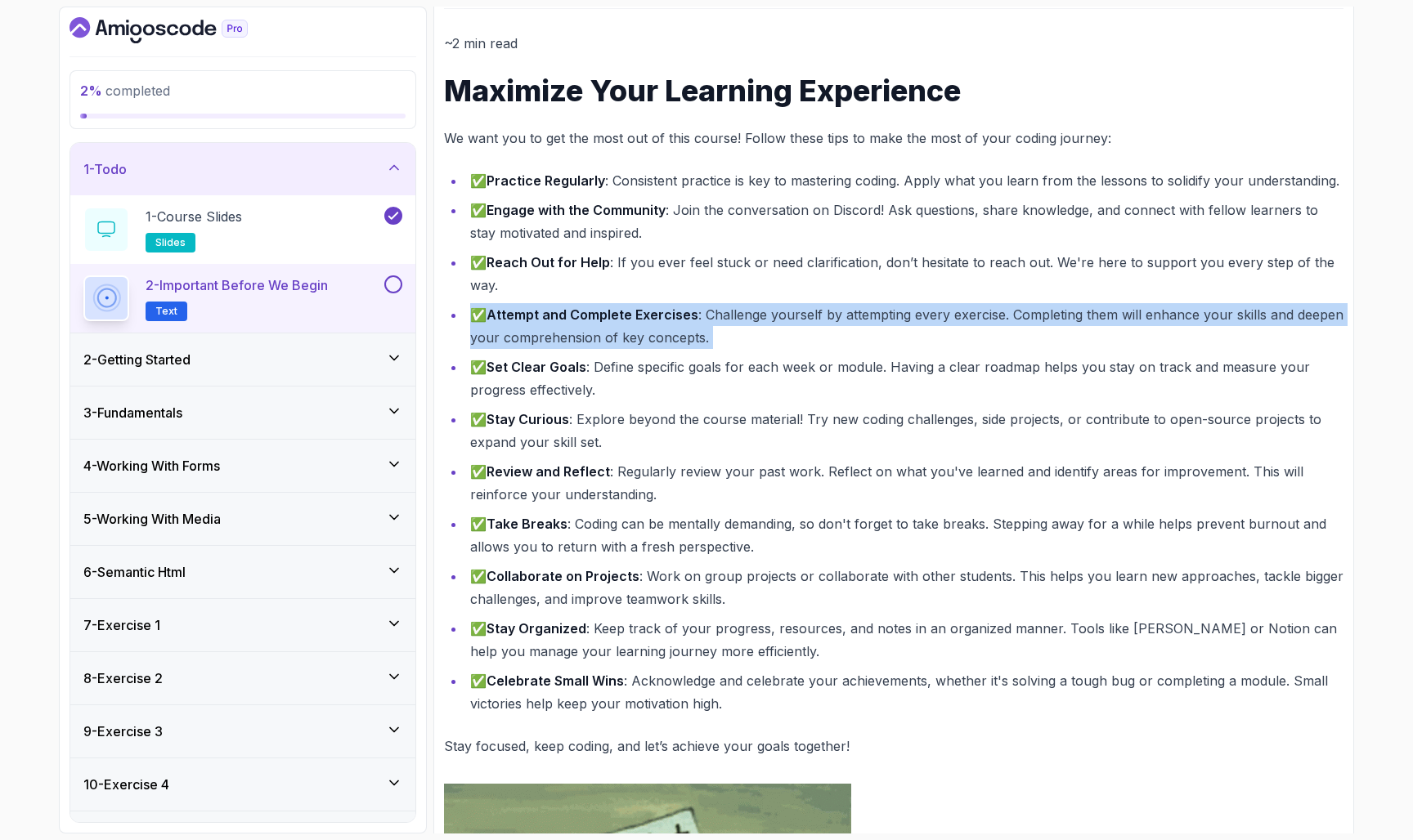
click at [781, 338] on li "✅ Attempt and Complete Exercises : Challenge yourself by attempting every exerc…" at bounding box center [904, 326] width 878 height 46
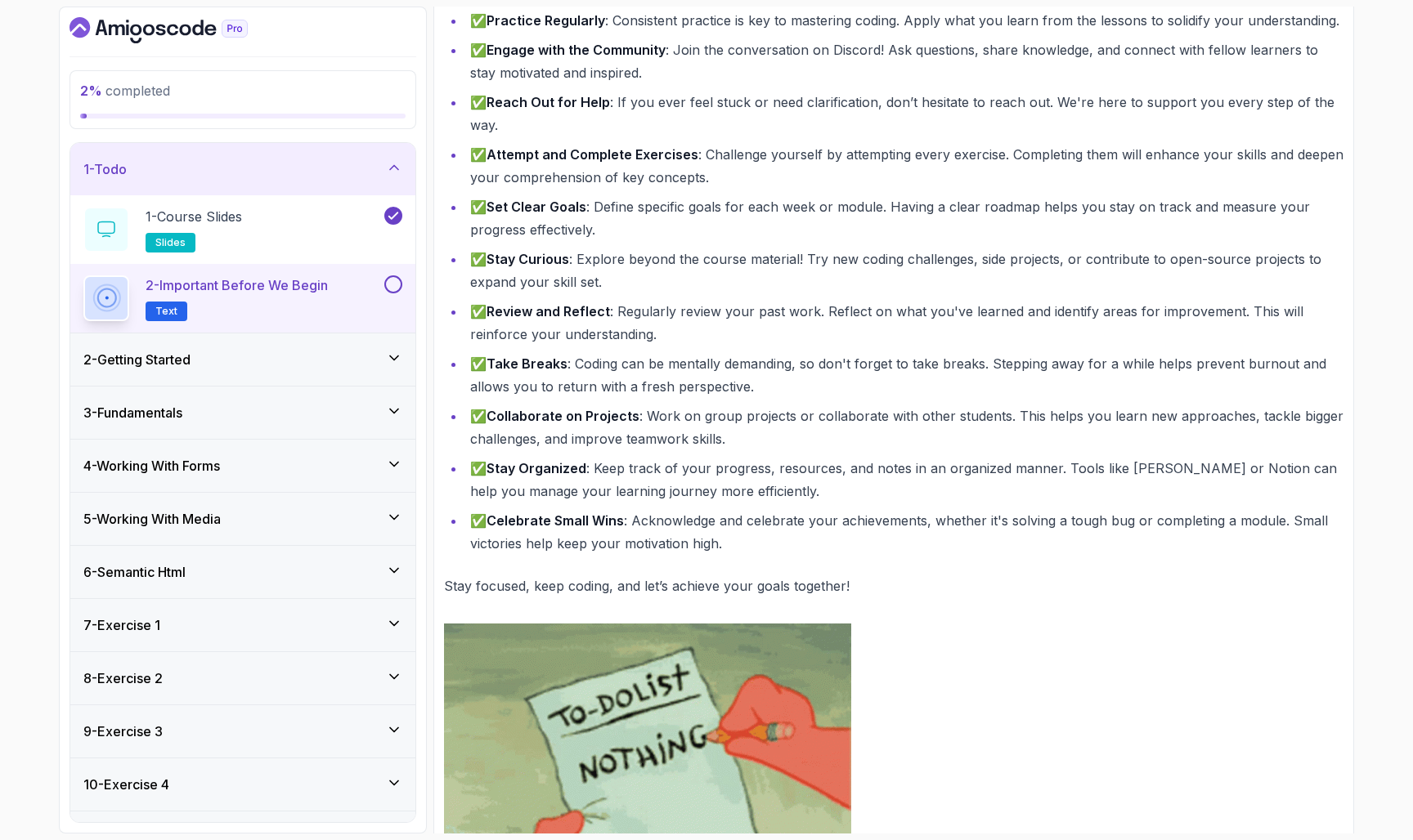
scroll to position [349, 0]
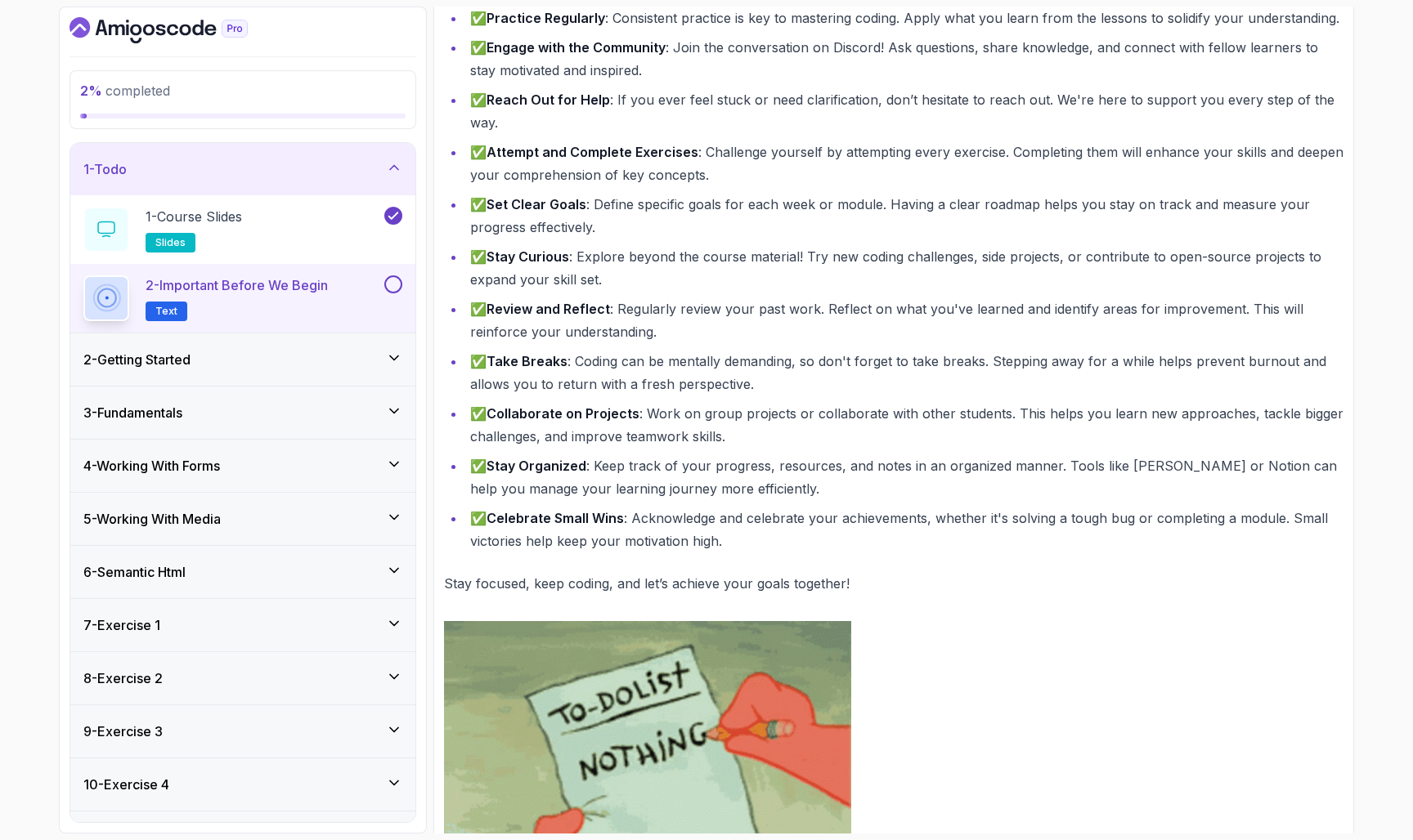
click at [570, 400] on ul "✅ Practice Regularly : Consistent practice is key to mastering coding. Apply wh…" at bounding box center [893, 280] width 899 height 546
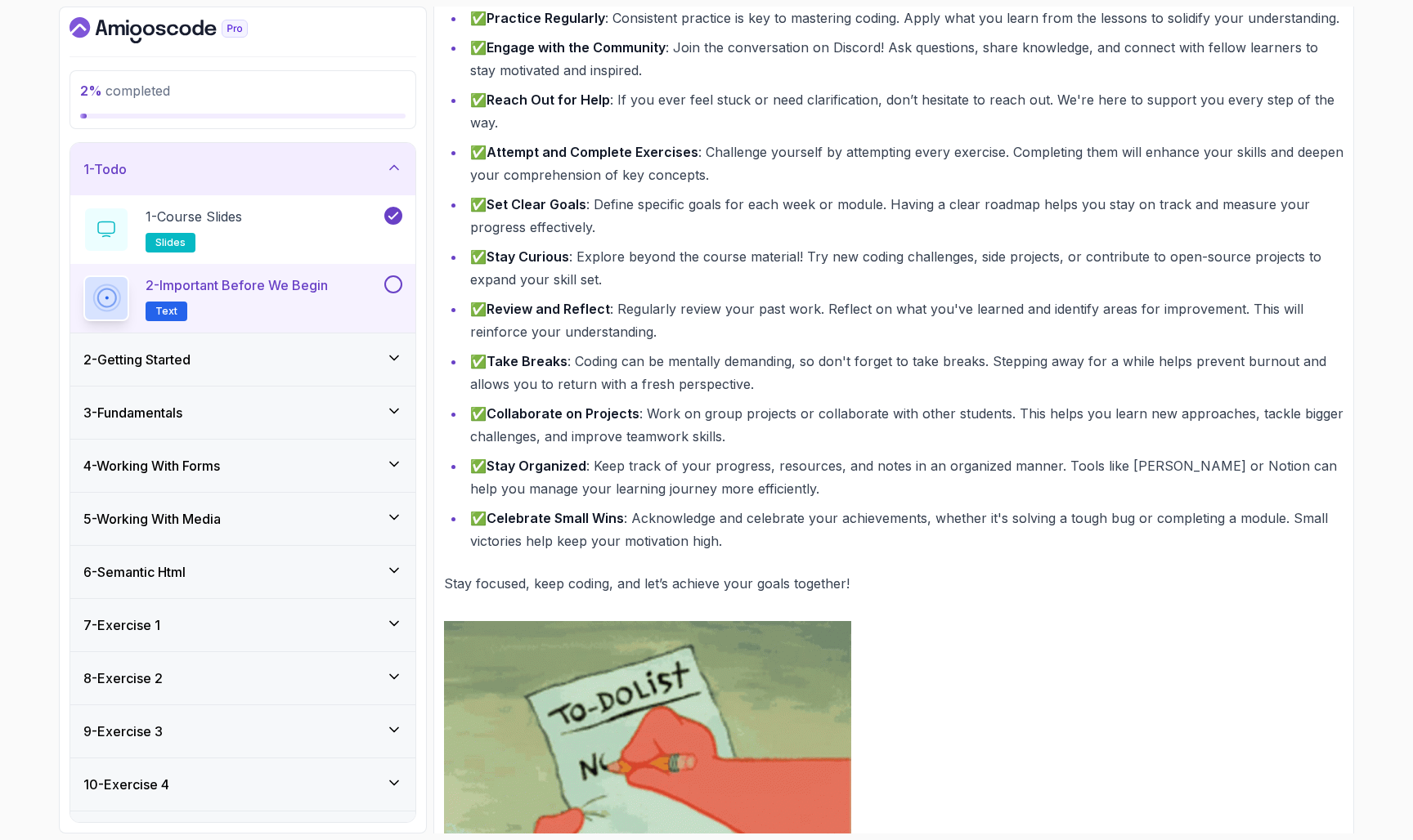
click at [570, 400] on ul "✅ Practice Regularly : Consistent practice is key to mastering coding. Apply wh…" at bounding box center [893, 280] width 899 height 546
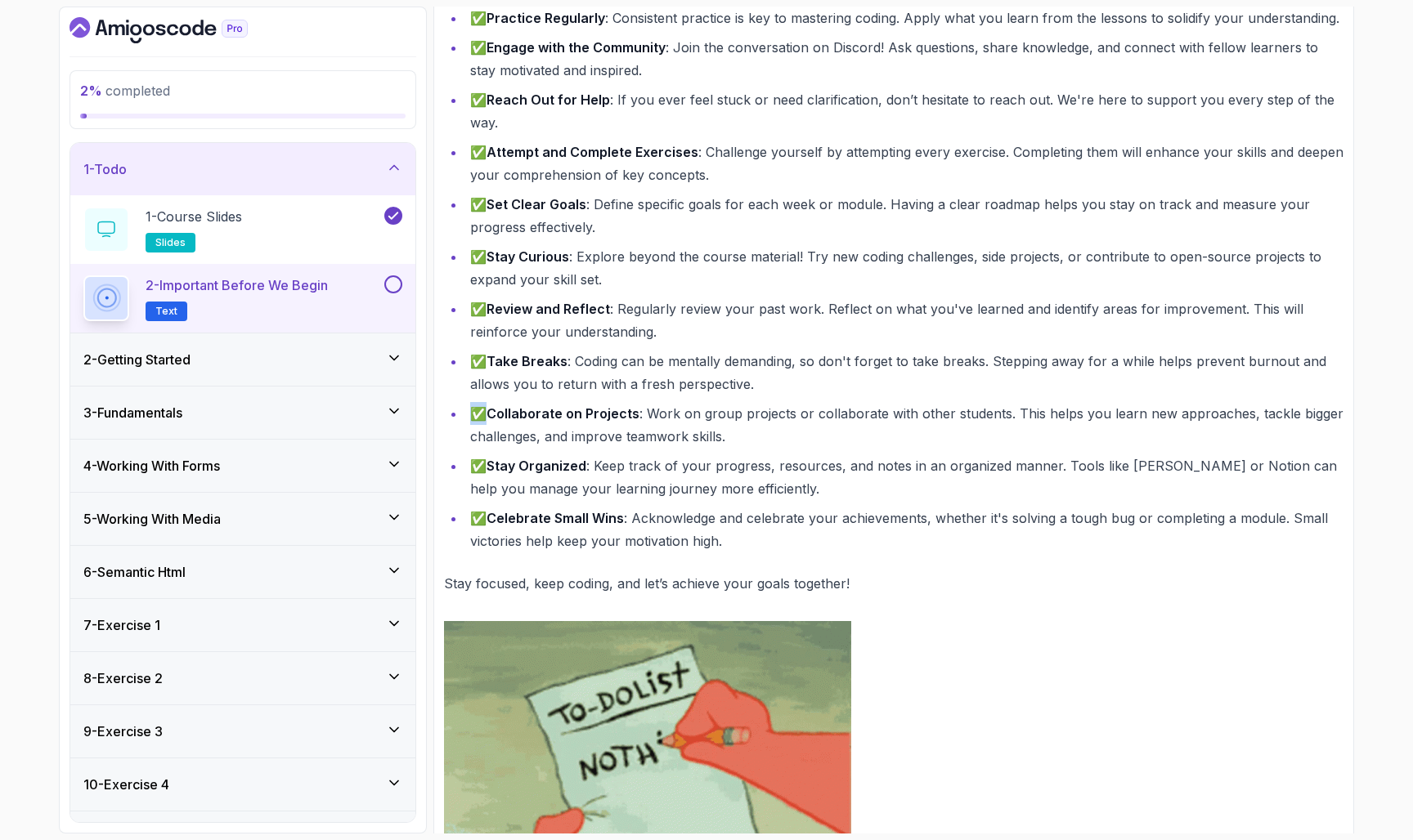
click at [570, 400] on ul "✅ Practice Regularly : Consistent practice is key to mastering coding. Apply wh…" at bounding box center [893, 280] width 899 height 546
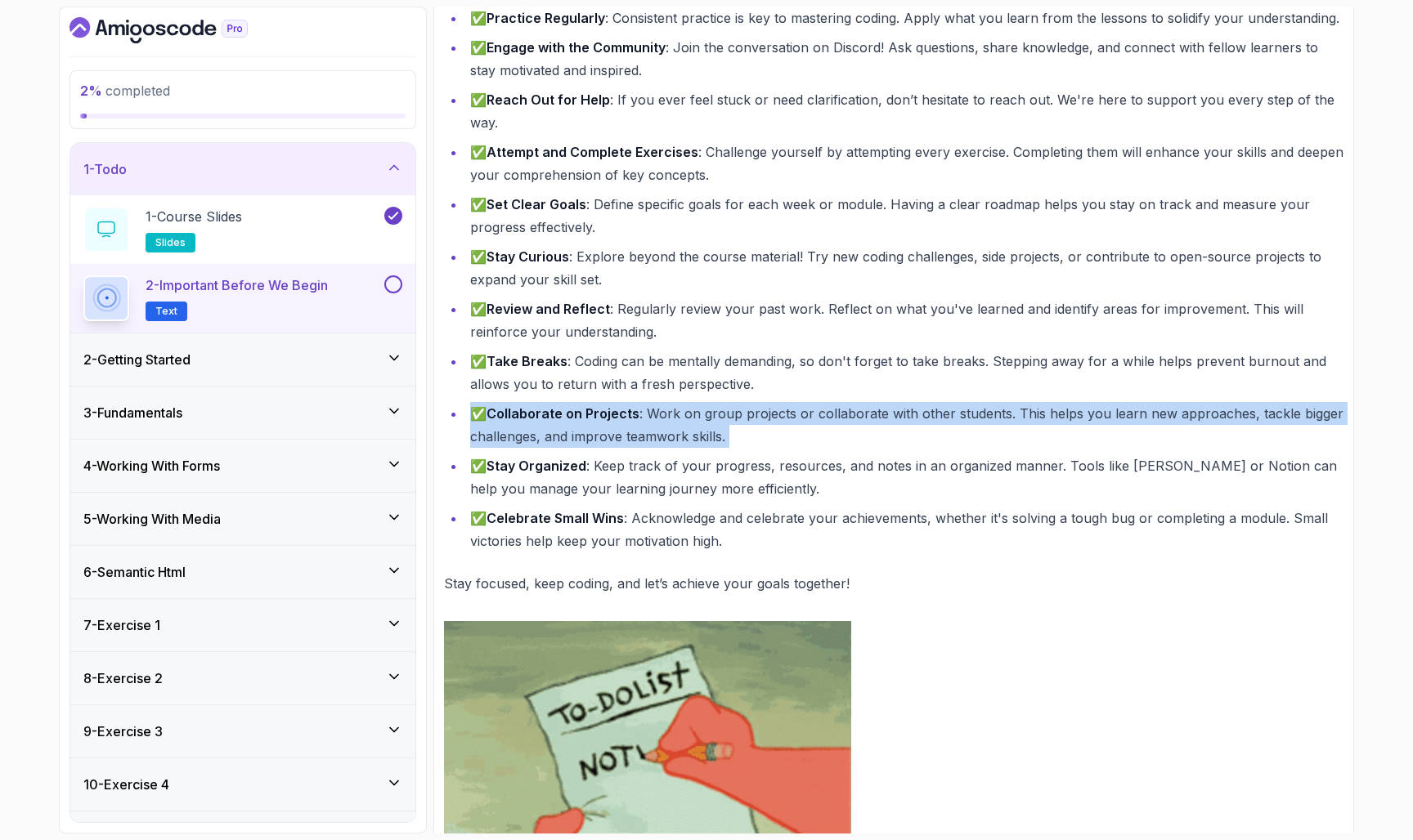
click at [570, 400] on ul "✅ Practice Regularly : Consistent practice is key to mastering coding. Apply wh…" at bounding box center [893, 280] width 899 height 546
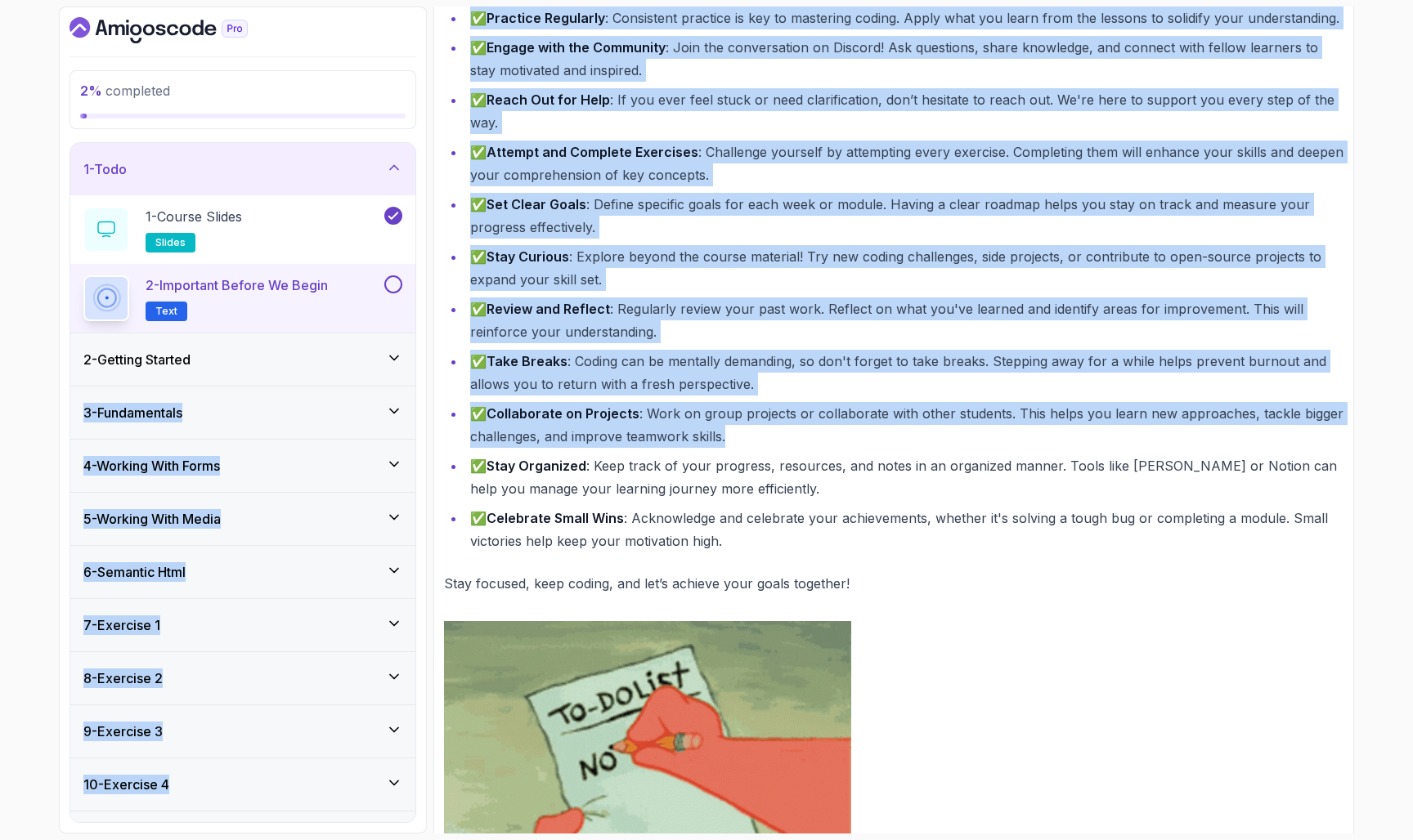
drag, startPoint x: 748, startPoint y: 431, endPoint x: 335, endPoint y: 346, distance: 421.7
click at [335, 346] on div "2 % completed 1 - Todo 1 - Course Slides slides 2 - Important Before We Begin T…" at bounding box center [706, 420] width 1295 height 827
click at [627, 366] on li "✅ Take Breaks : Coding can be mentally demanding, so don't forget to take break…" at bounding box center [904, 372] width 878 height 46
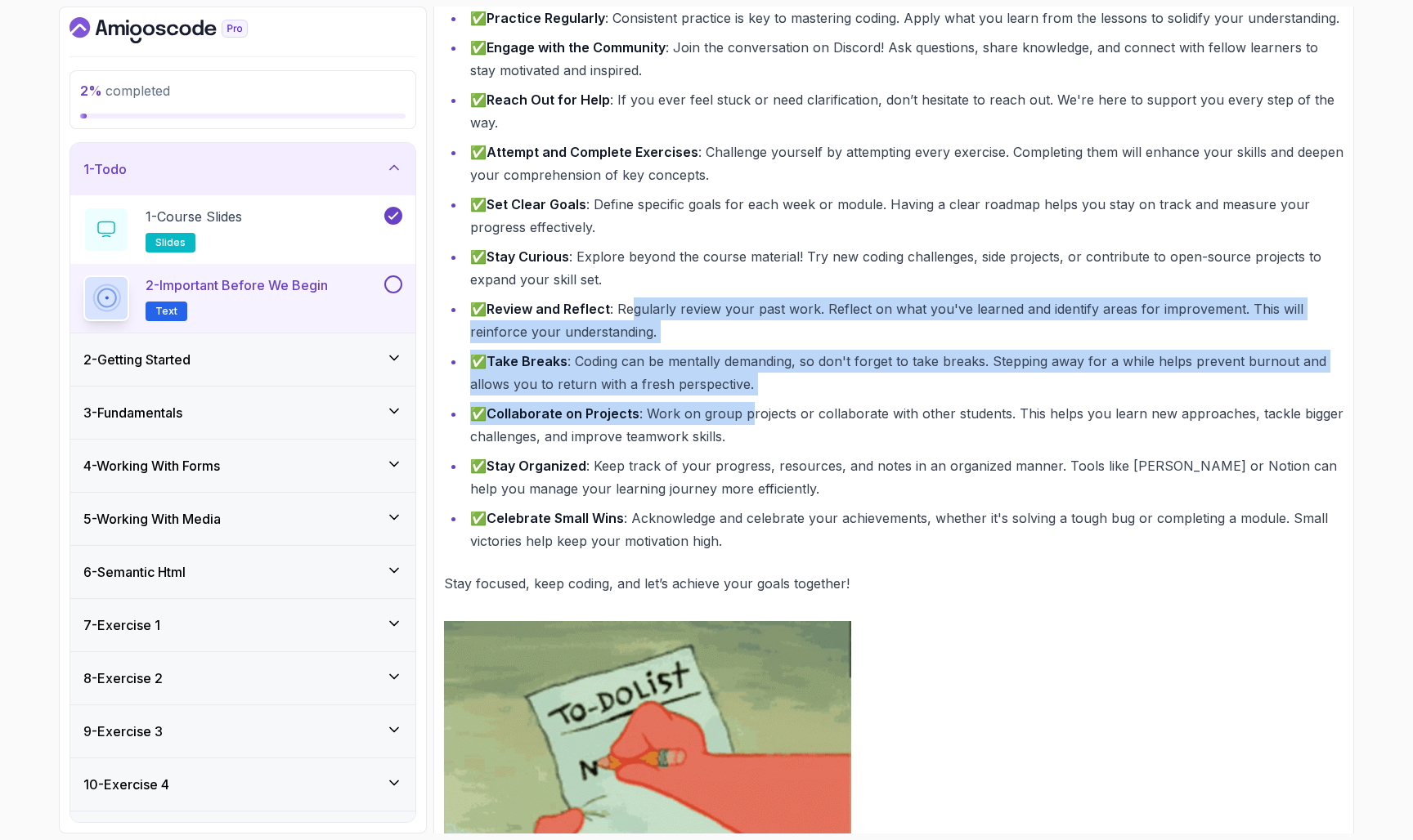
drag, startPoint x: 634, startPoint y: 308, endPoint x: 748, endPoint y: 405, distance: 149.7
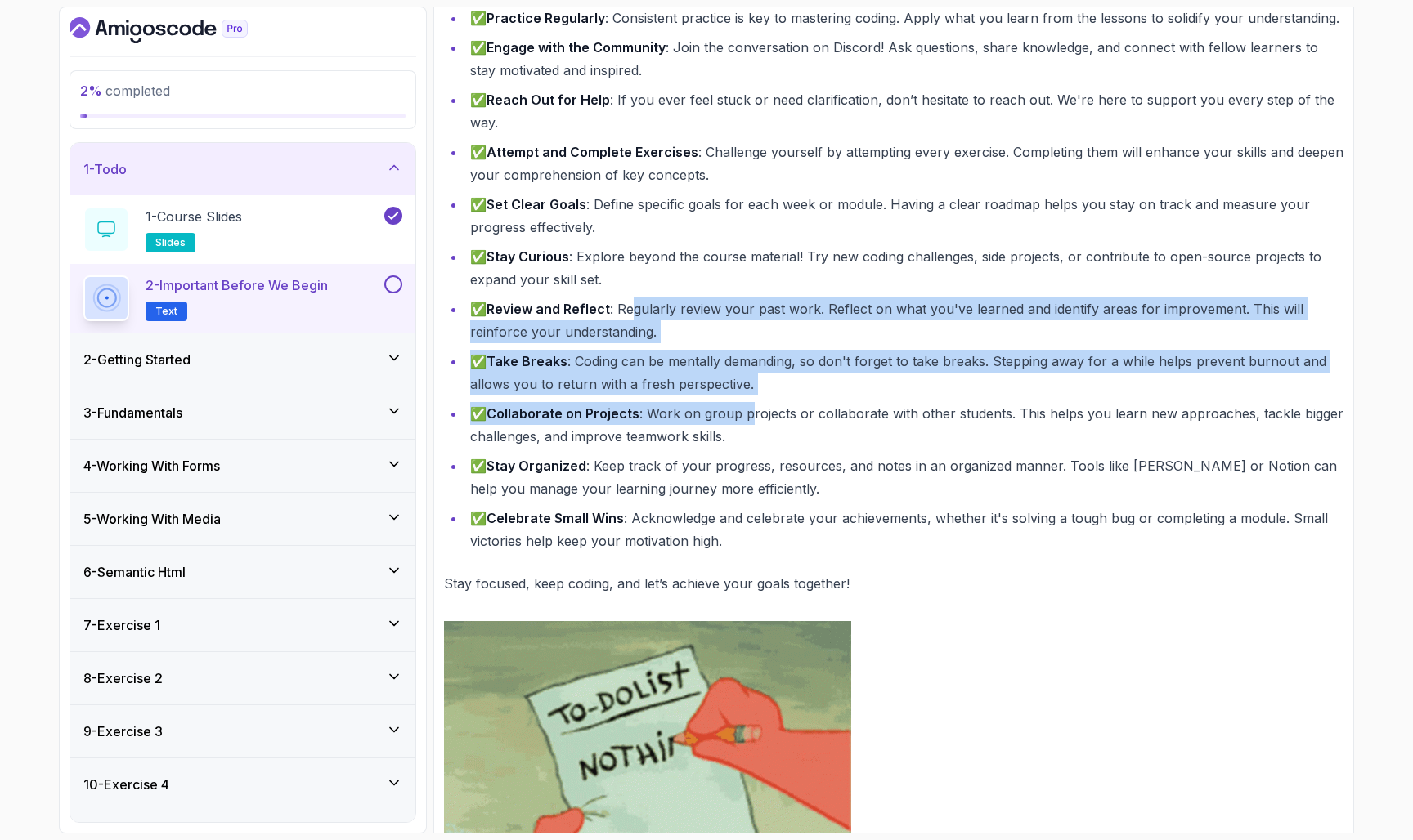
click at [749, 405] on ul "✅ Practice Regularly : Consistent practice is key to mastering coding. Apply wh…" at bounding box center [893, 280] width 899 height 546
click at [748, 405] on li "✅ Collaborate on Projects : Work on group projects or collaborate with other st…" at bounding box center [904, 425] width 878 height 46
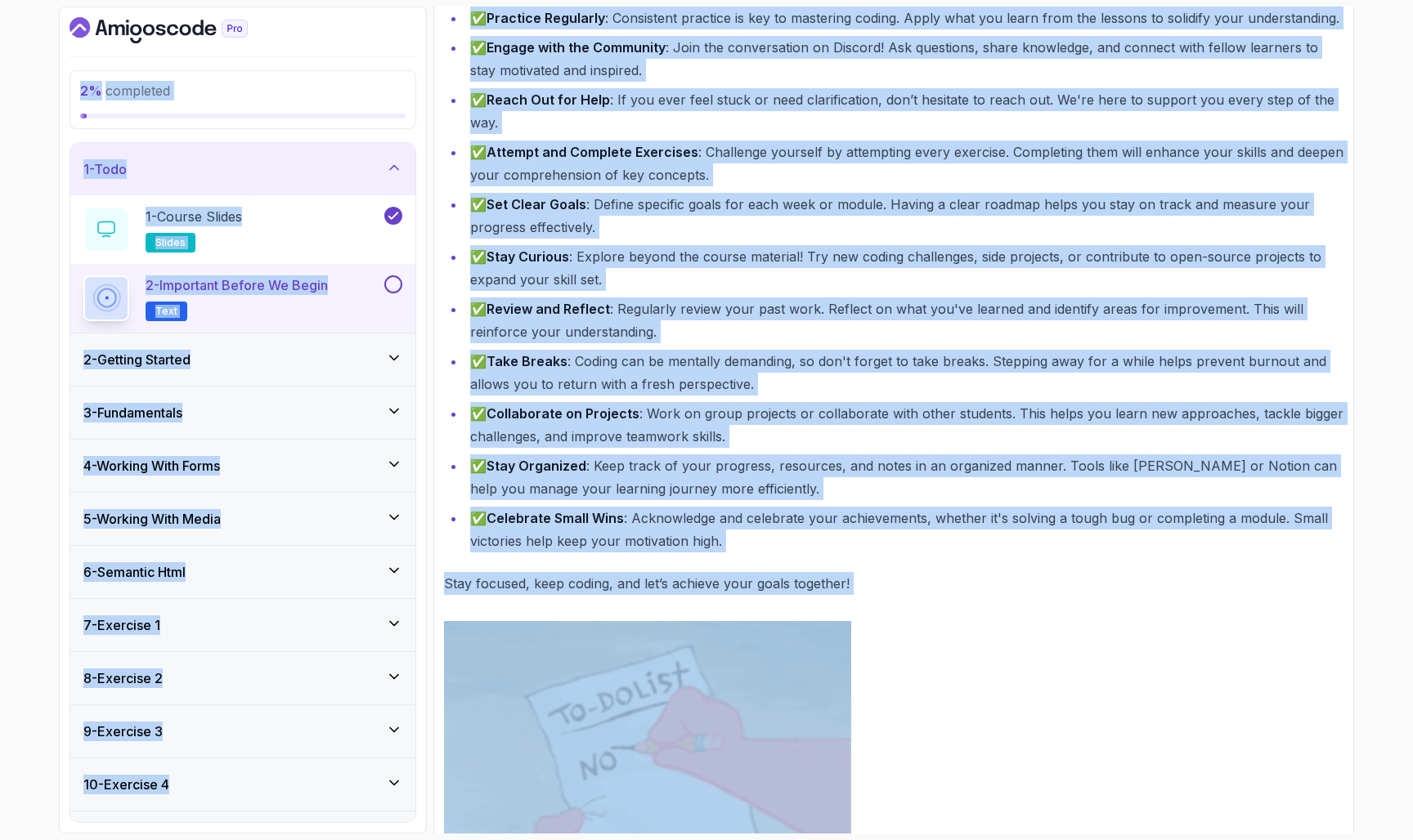
click at [676, 471] on li "✅ Stay Organized : Keep track of your progress, resources, and notes in an orga…" at bounding box center [904, 477] width 878 height 46
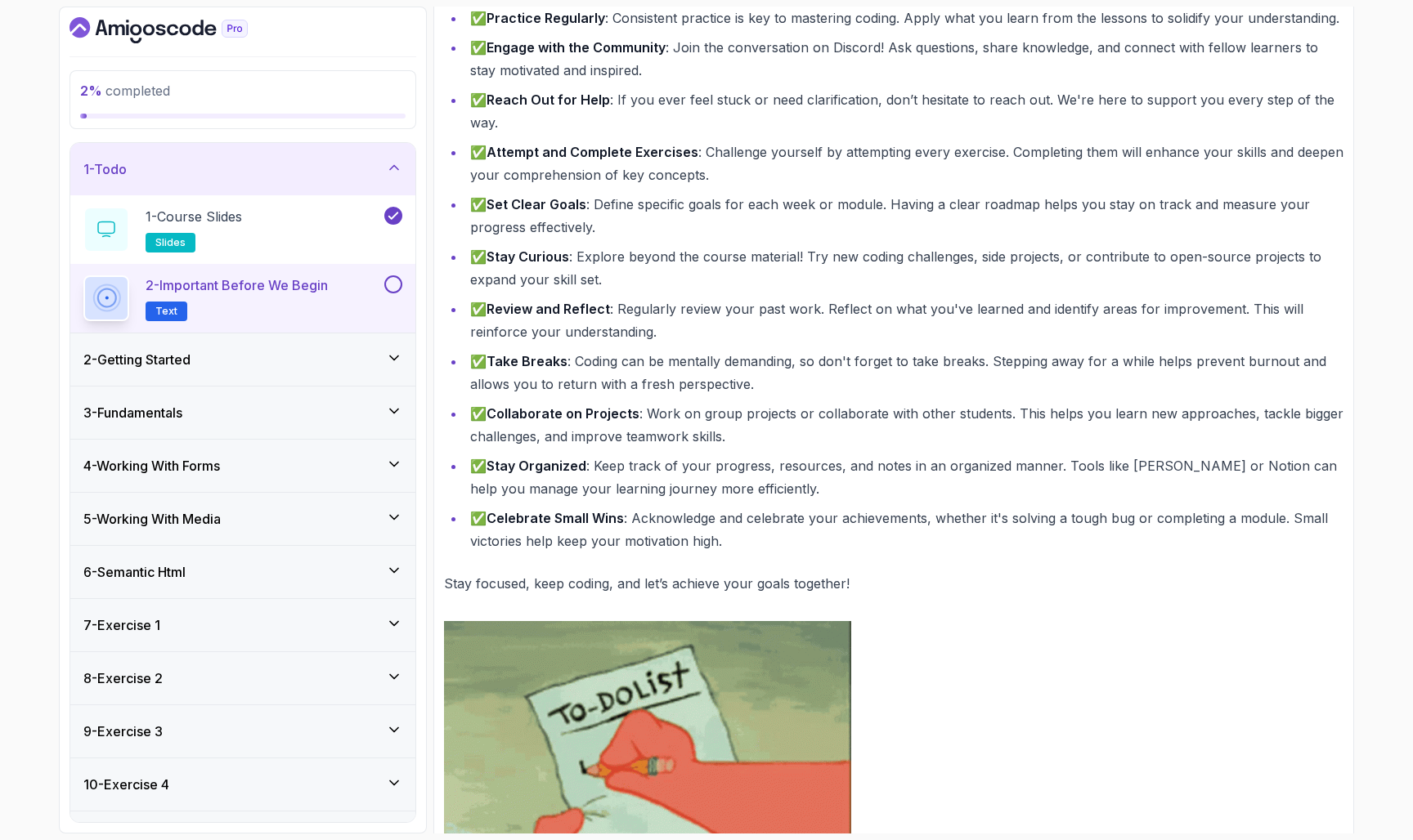
click at [800, 411] on li "✅ Collaborate on Projects : Work on group projects or collaborate with other st…" at bounding box center [904, 425] width 878 height 46
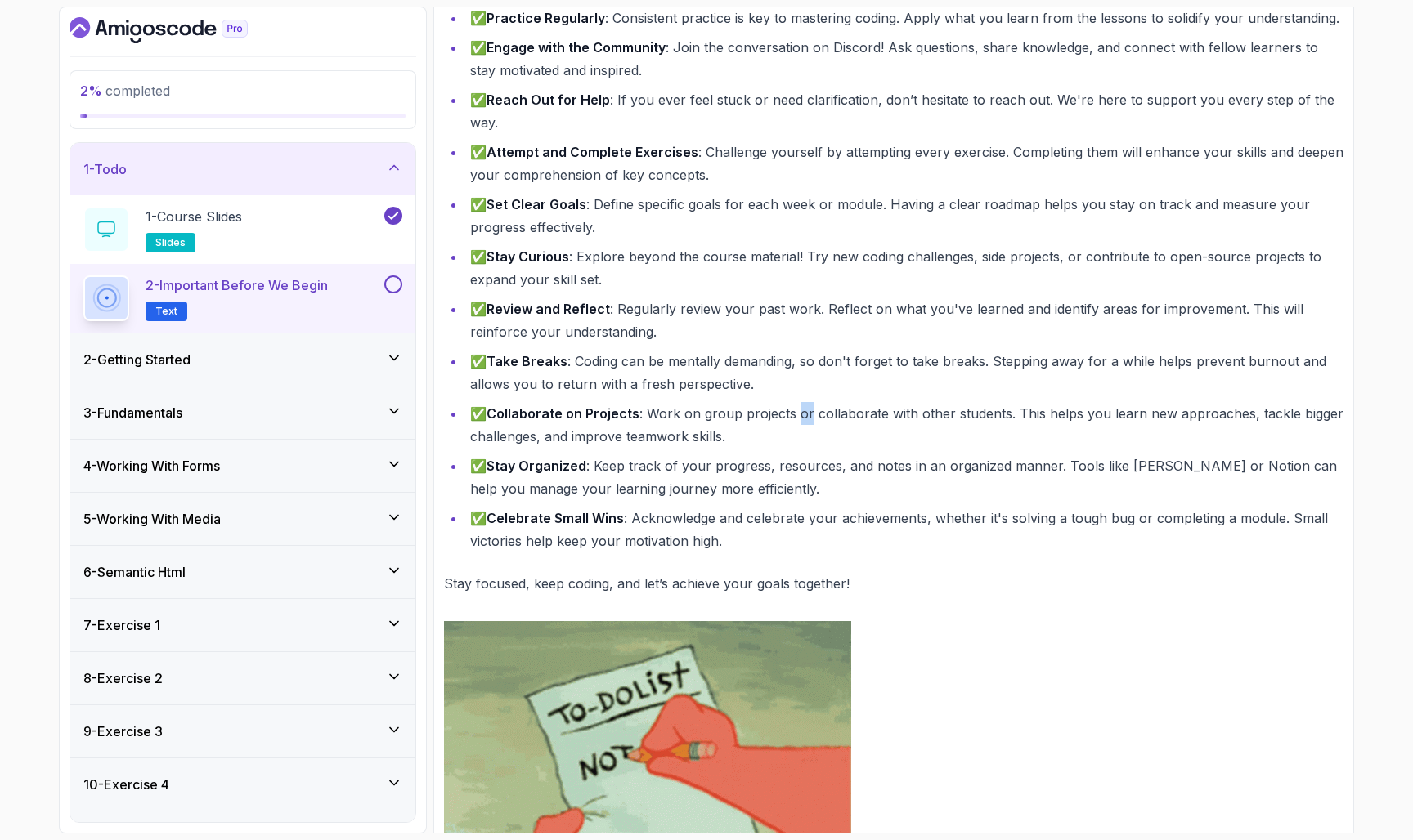
click at [800, 411] on li "✅ Collaborate on Projects : Work on group projects or collaborate with other st…" at bounding box center [904, 425] width 878 height 46
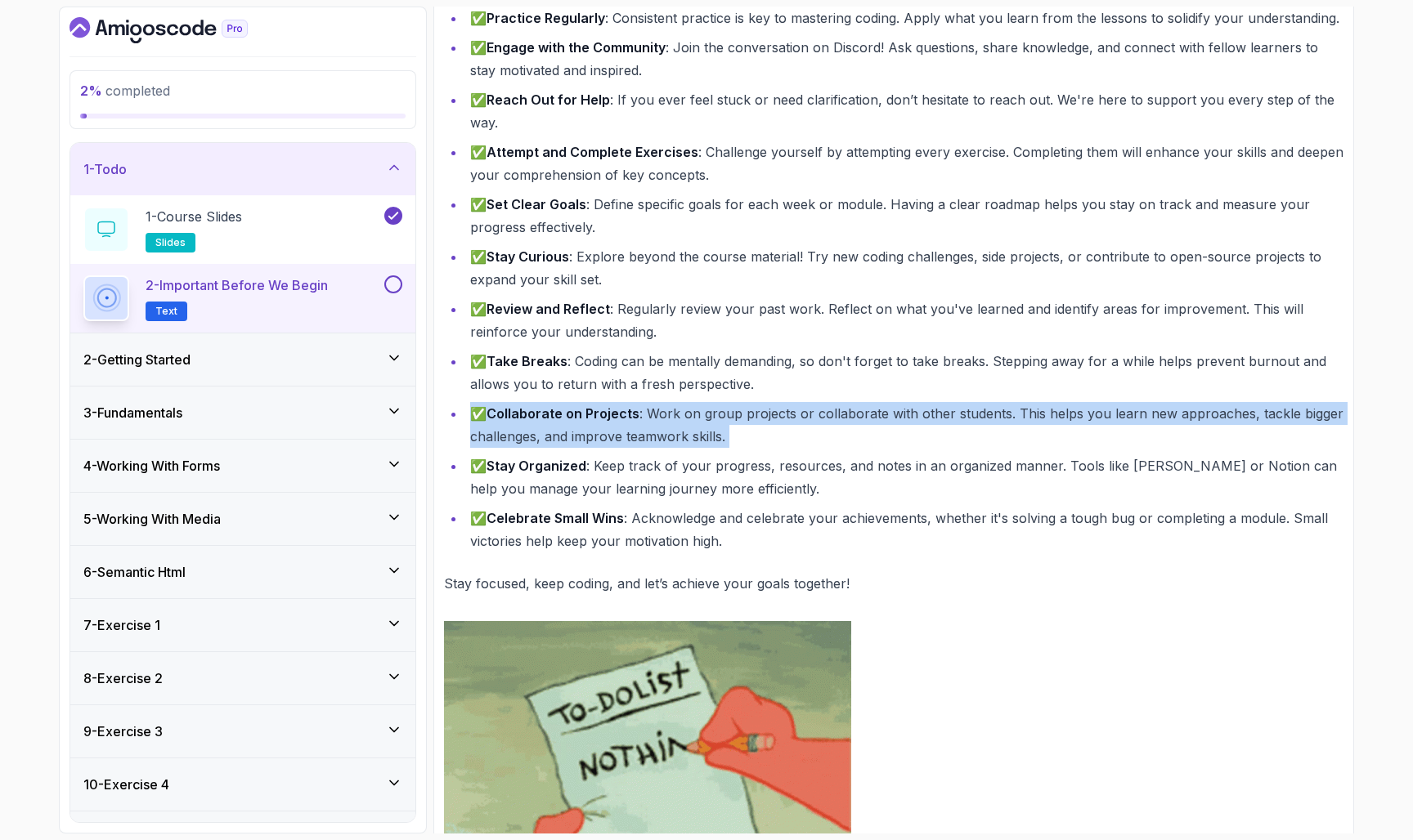
click at [800, 411] on li "✅ Collaborate on Projects : Work on group projects or collaborate with other st…" at bounding box center [904, 425] width 878 height 46
click at [816, 420] on li "✅ Collaborate on Projects : Work on group projects or collaborate with other st…" at bounding box center [904, 425] width 878 height 46
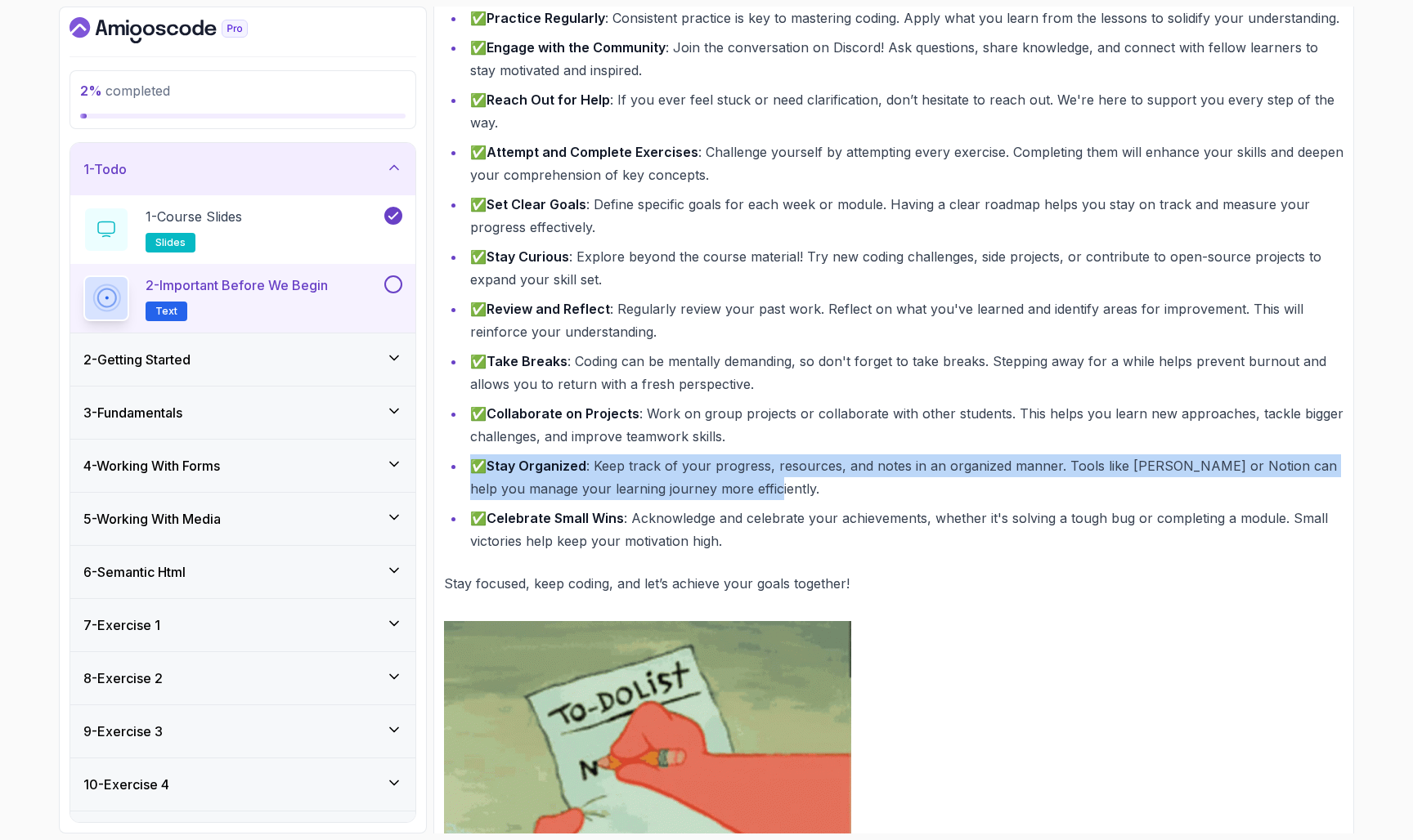
drag, startPoint x: 466, startPoint y: 463, endPoint x: 798, endPoint y: 485, distance: 332.7
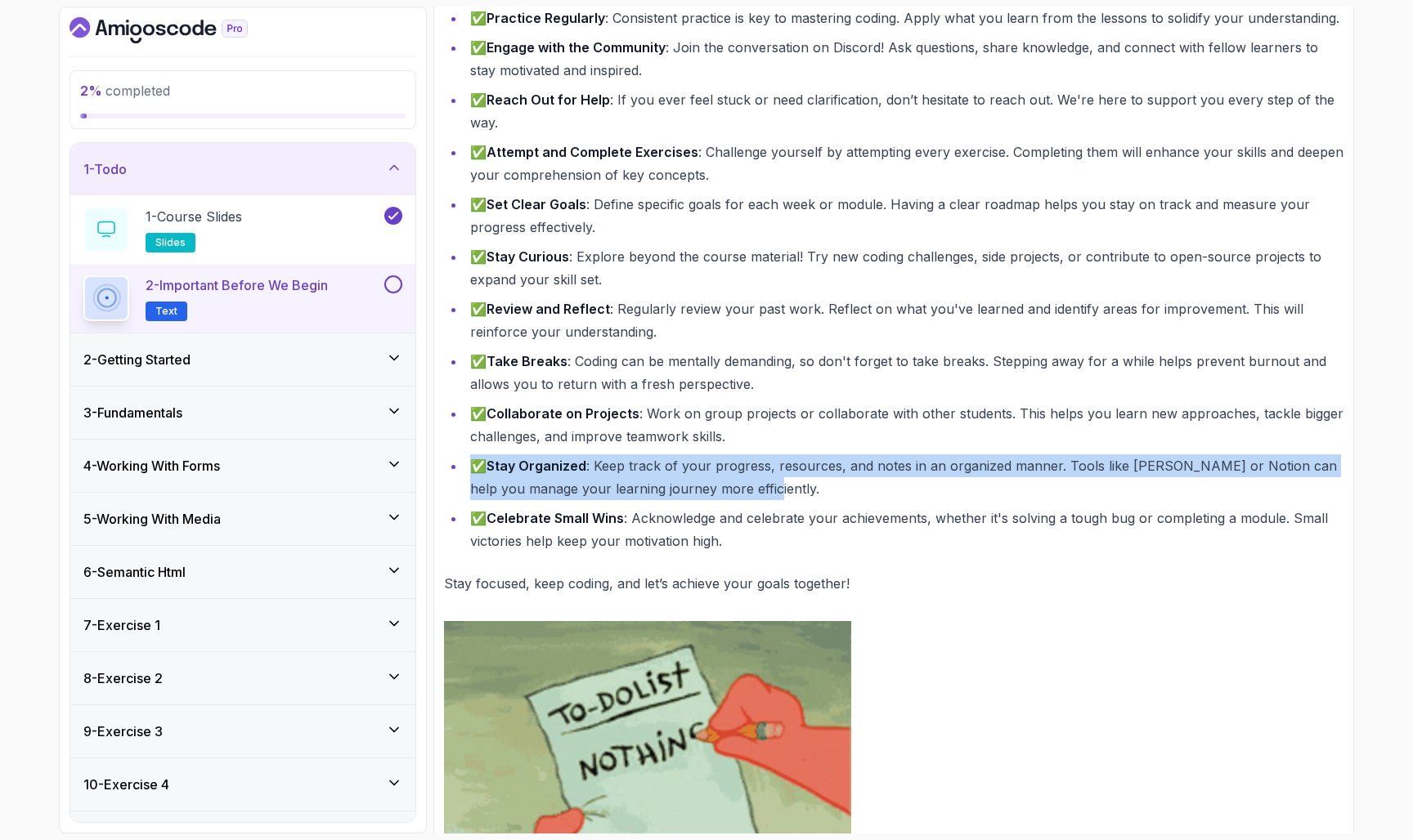
click at [798, 485] on li "✅ Stay Organized : Keep track of your progress, resources, and notes in an orga…" at bounding box center [904, 477] width 878 height 46
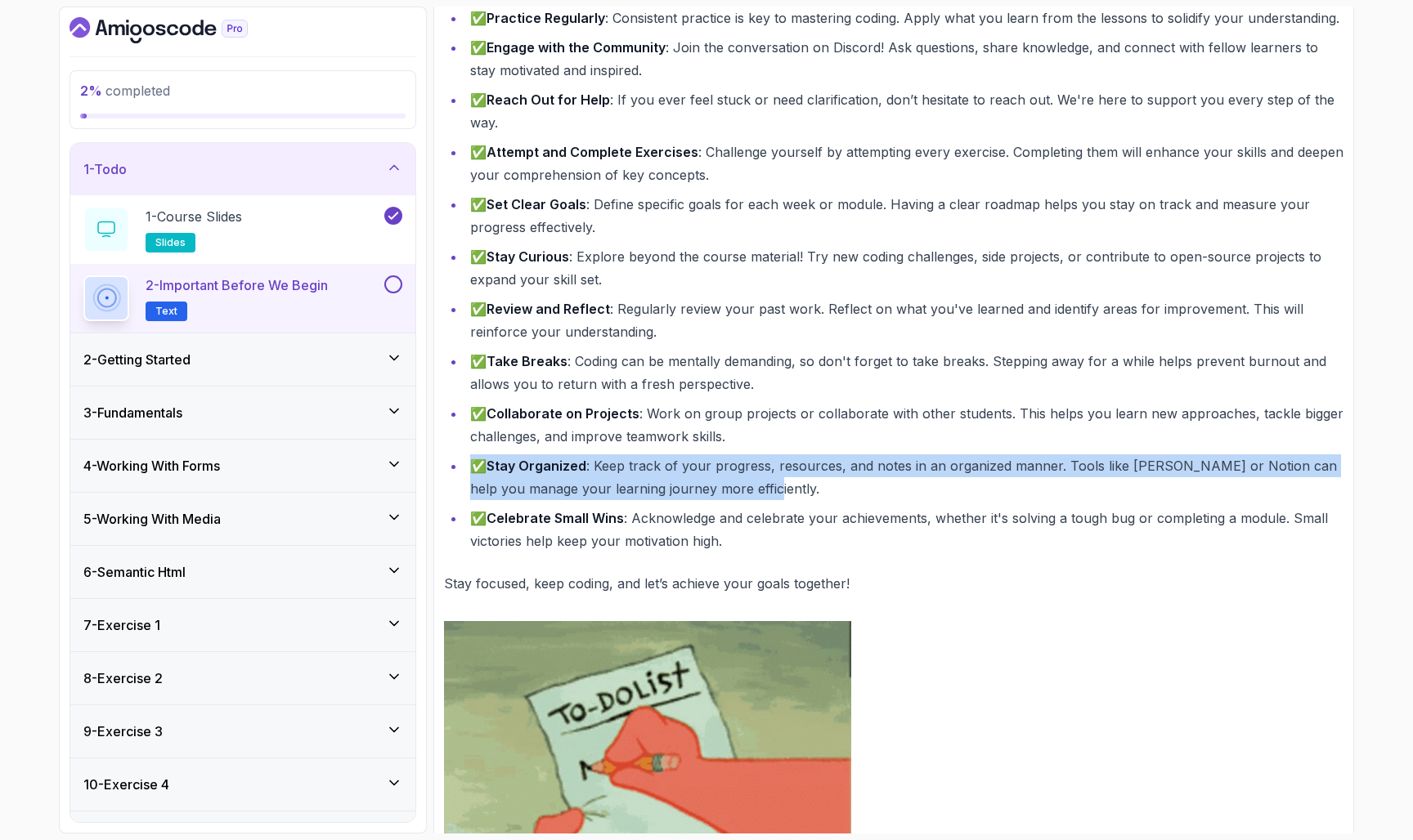
click at [798, 485] on li "✅ Stay Organized : Keep track of your progress, resources, and notes in an orga…" at bounding box center [904, 477] width 878 height 46
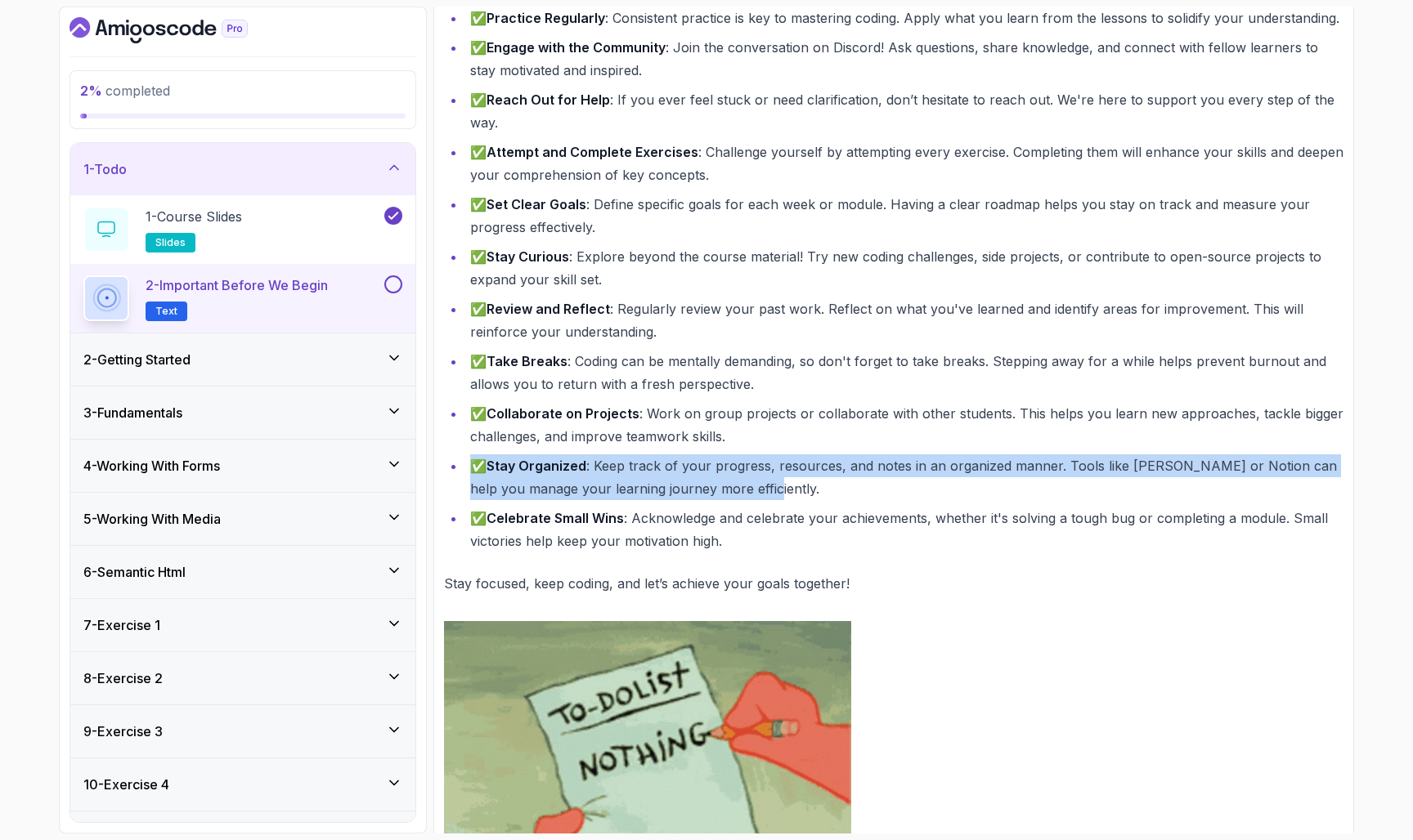
drag, startPoint x: 798, startPoint y: 485, endPoint x: 462, endPoint y: 453, distance: 337.5
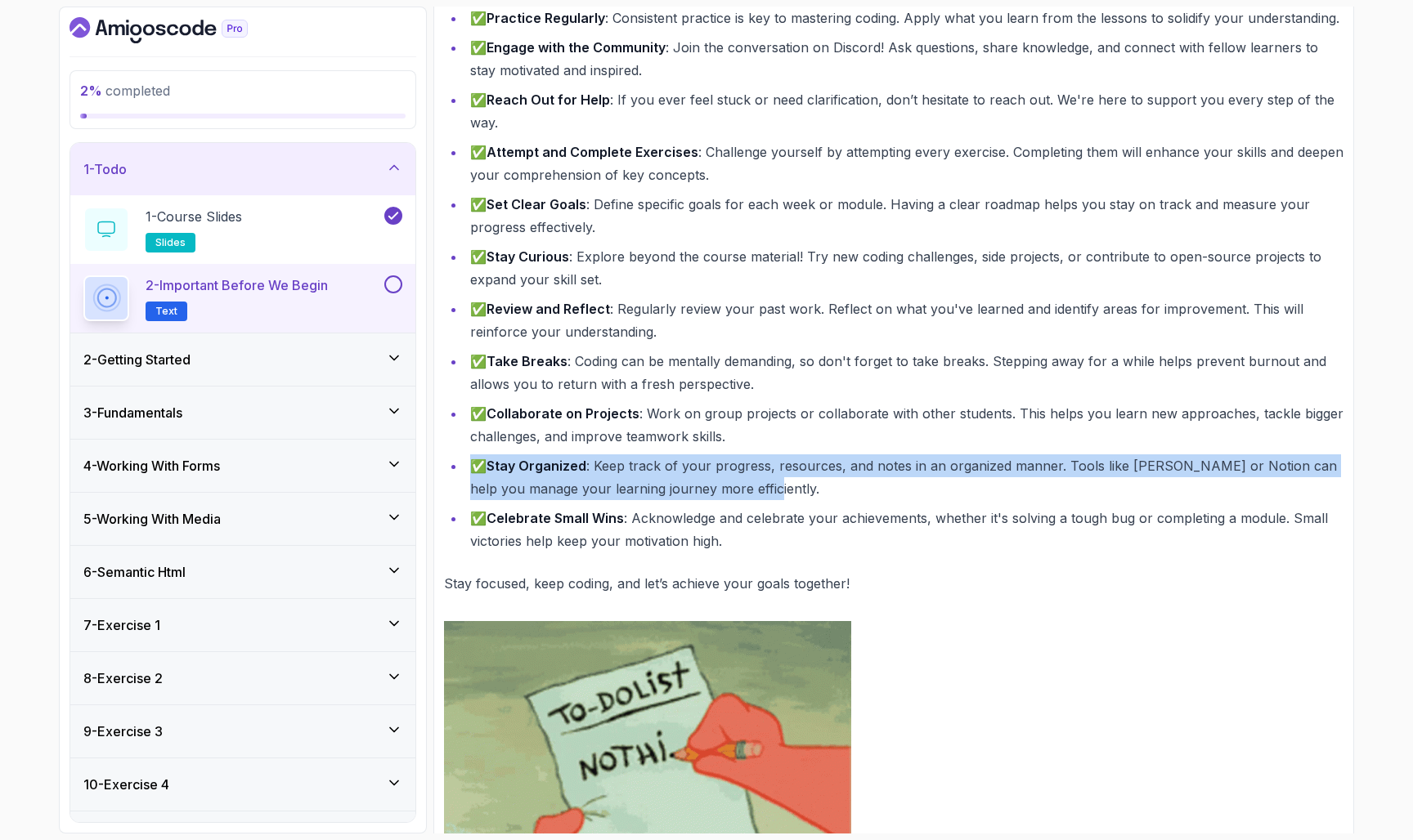
click at [462, 454] on ul "✅ Practice Regularly : Consistent practice is key to mastering coding. Apply wh…" at bounding box center [893, 280] width 899 height 546
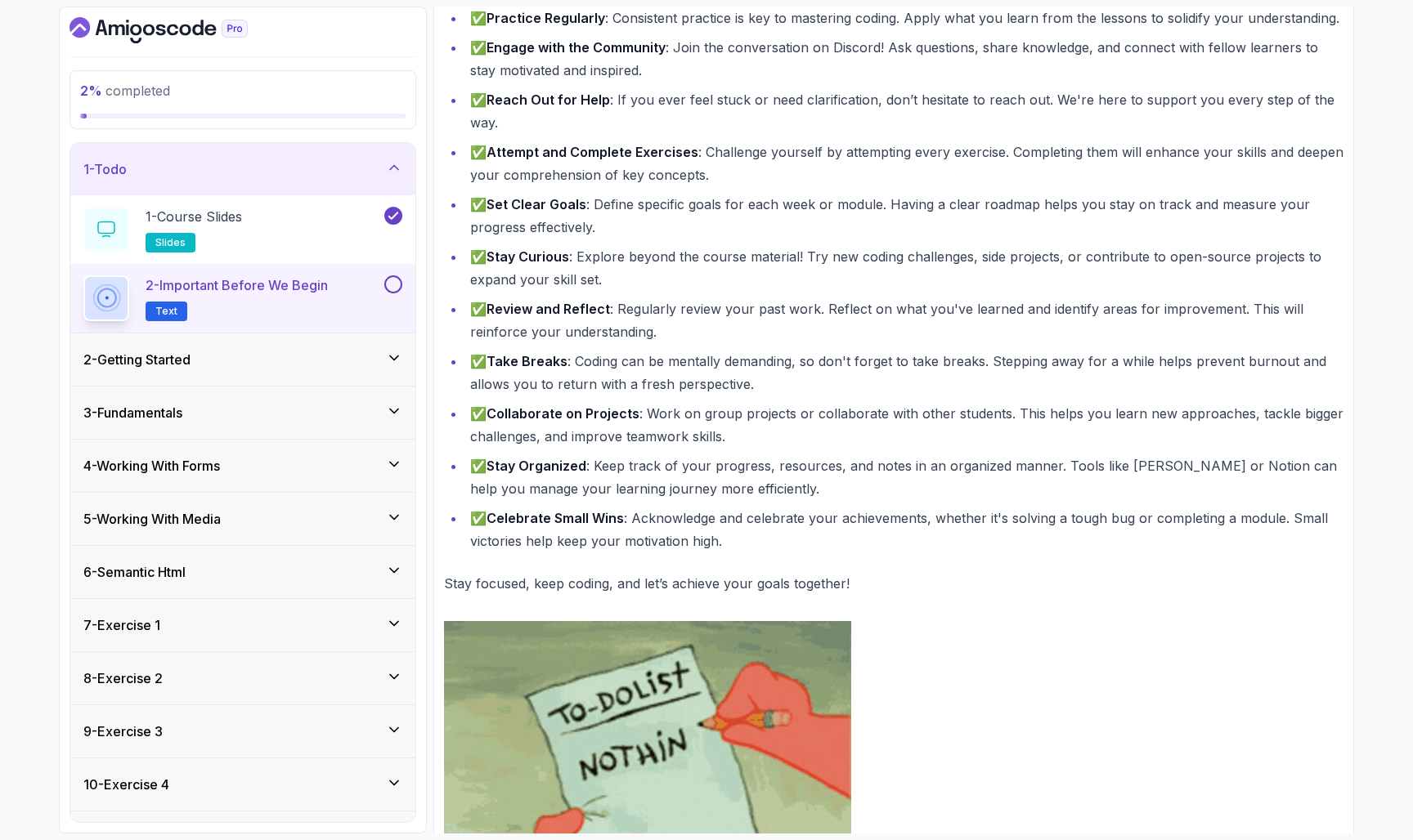
click at [474, 458] on li "✅ Stay Organized : Keep track of your progress, resources, and notes in an orga…" at bounding box center [904, 477] width 878 height 46
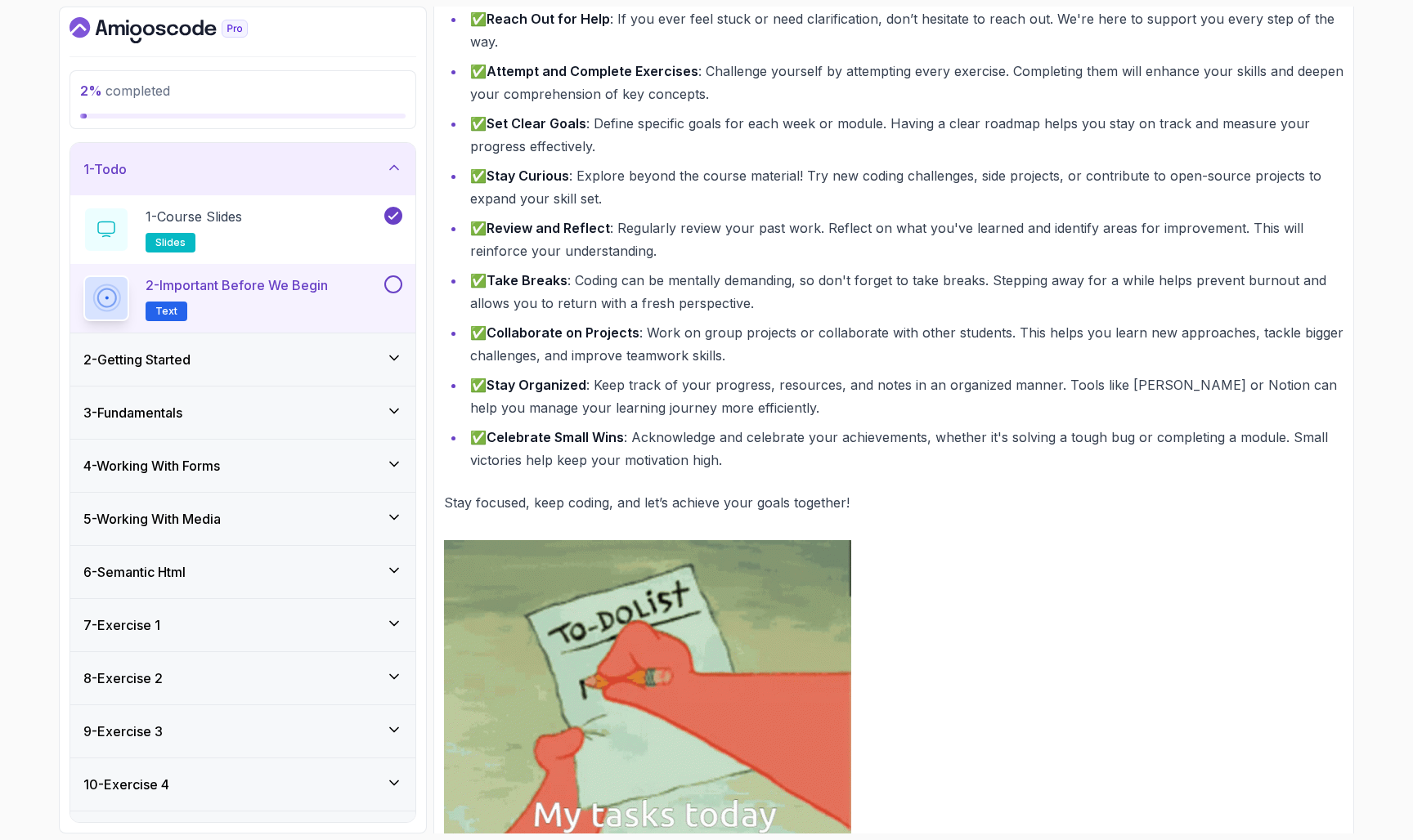
scroll to position [442, 0]
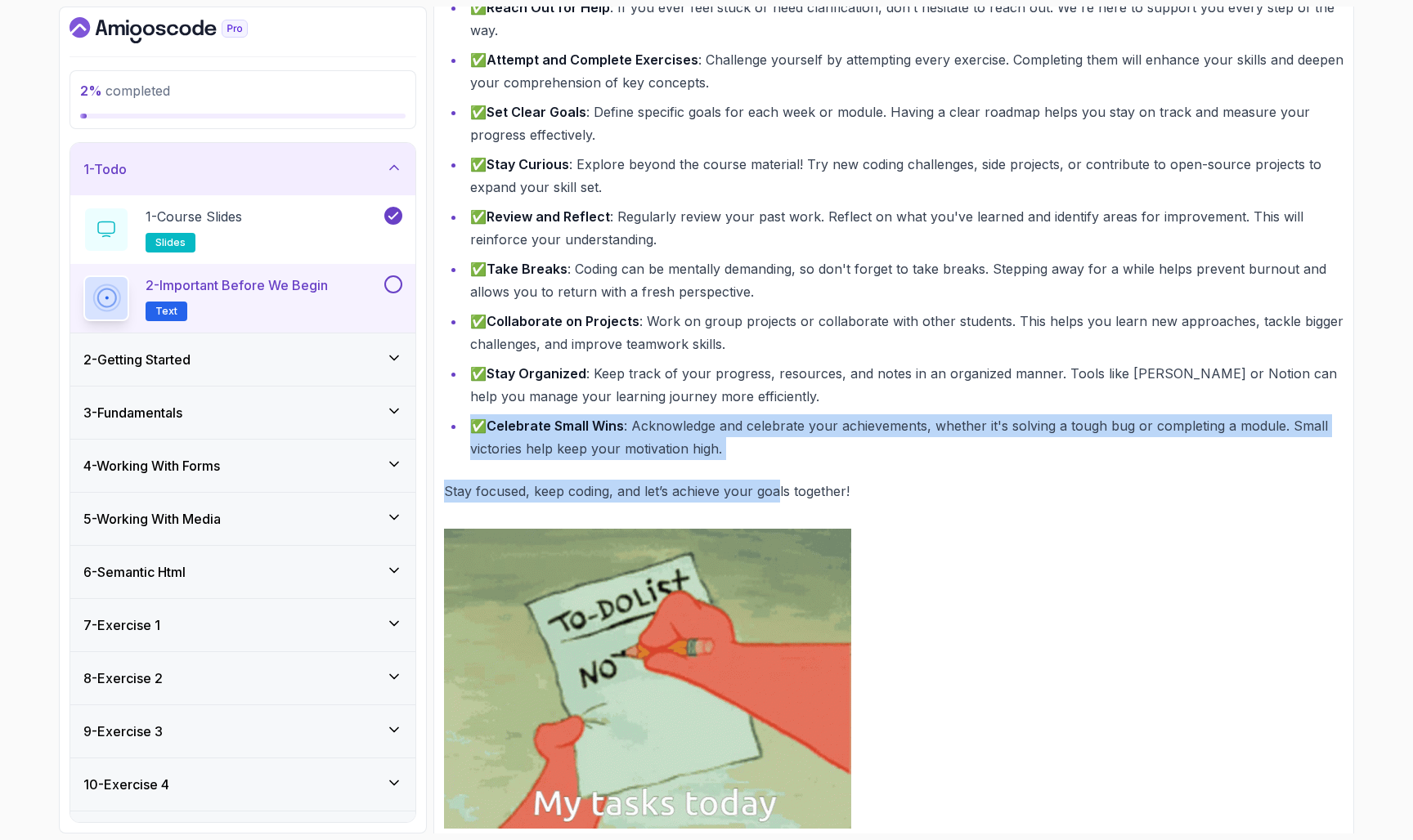
drag, startPoint x: 469, startPoint y: 414, endPoint x: 774, endPoint y: 480, distance: 312.1
click at [774, 480] on div "~2 min read Maximize Your Learning Experience We want you to get the most out o…" at bounding box center [893, 303] width 899 height 1052
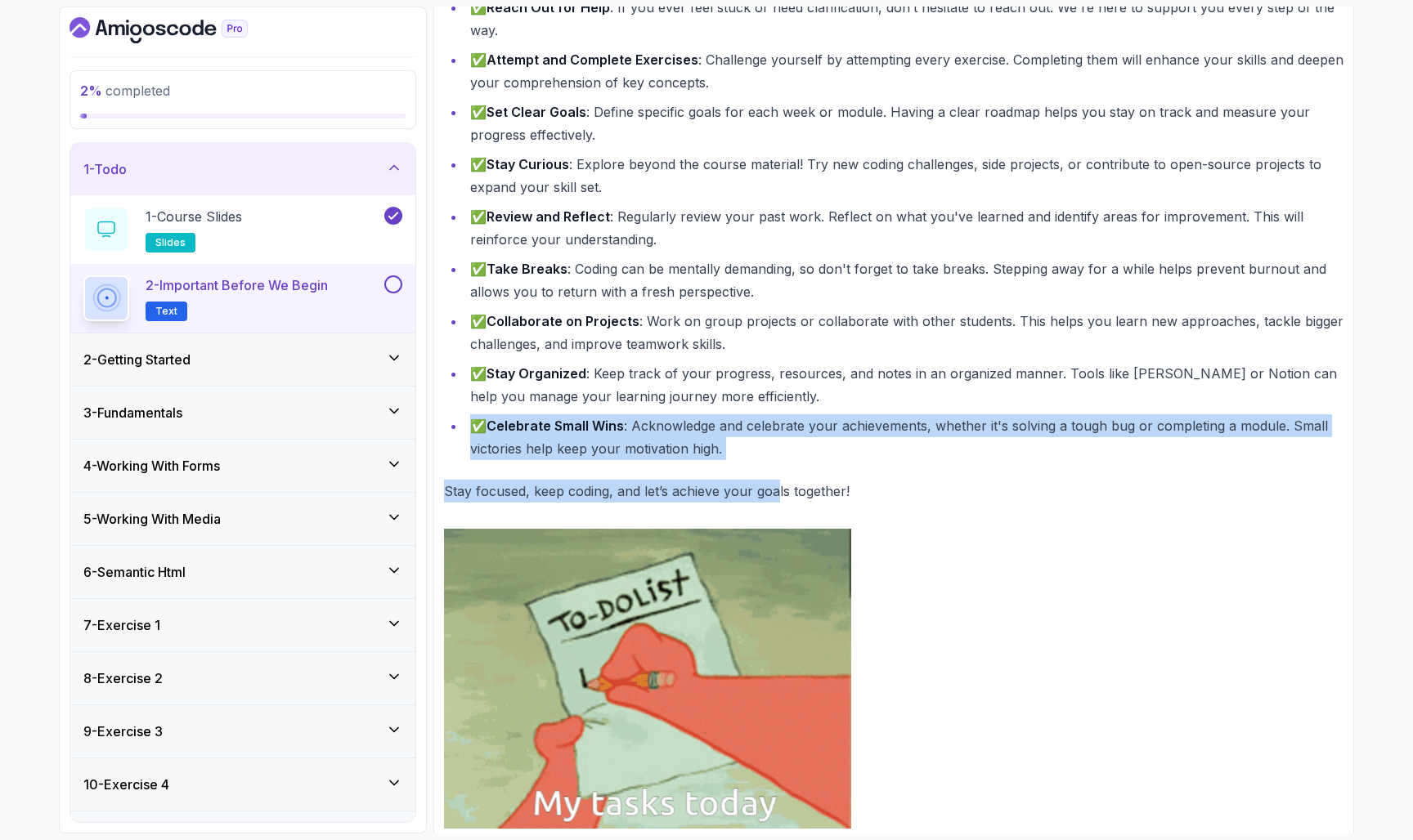
click at [771, 443] on li "✅ Celebrate Small Wins : Acknowledge and celebrate your achievements, whether i…" at bounding box center [904, 437] width 878 height 46
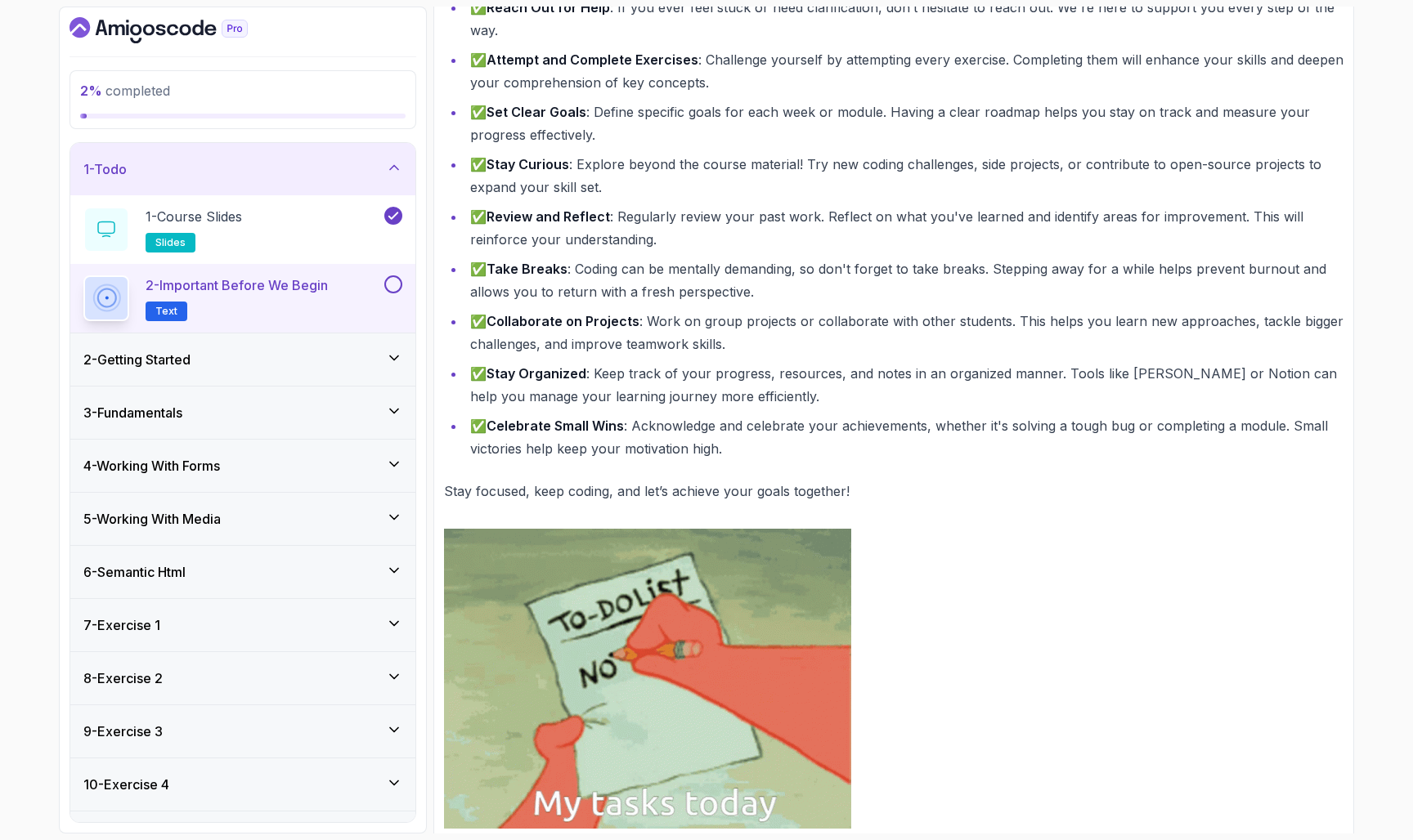
click at [771, 443] on li "✅ Celebrate Small Wins : Acknowledge and celebrate your achievements, whether i…" at bounding box center [904, 437] width 878 height 46
click at [773, 459] on div "~2 min read Maximize Your Learning Experience We want you to get the most out o…" at bounding box center [893, 303] width 899 height 1052
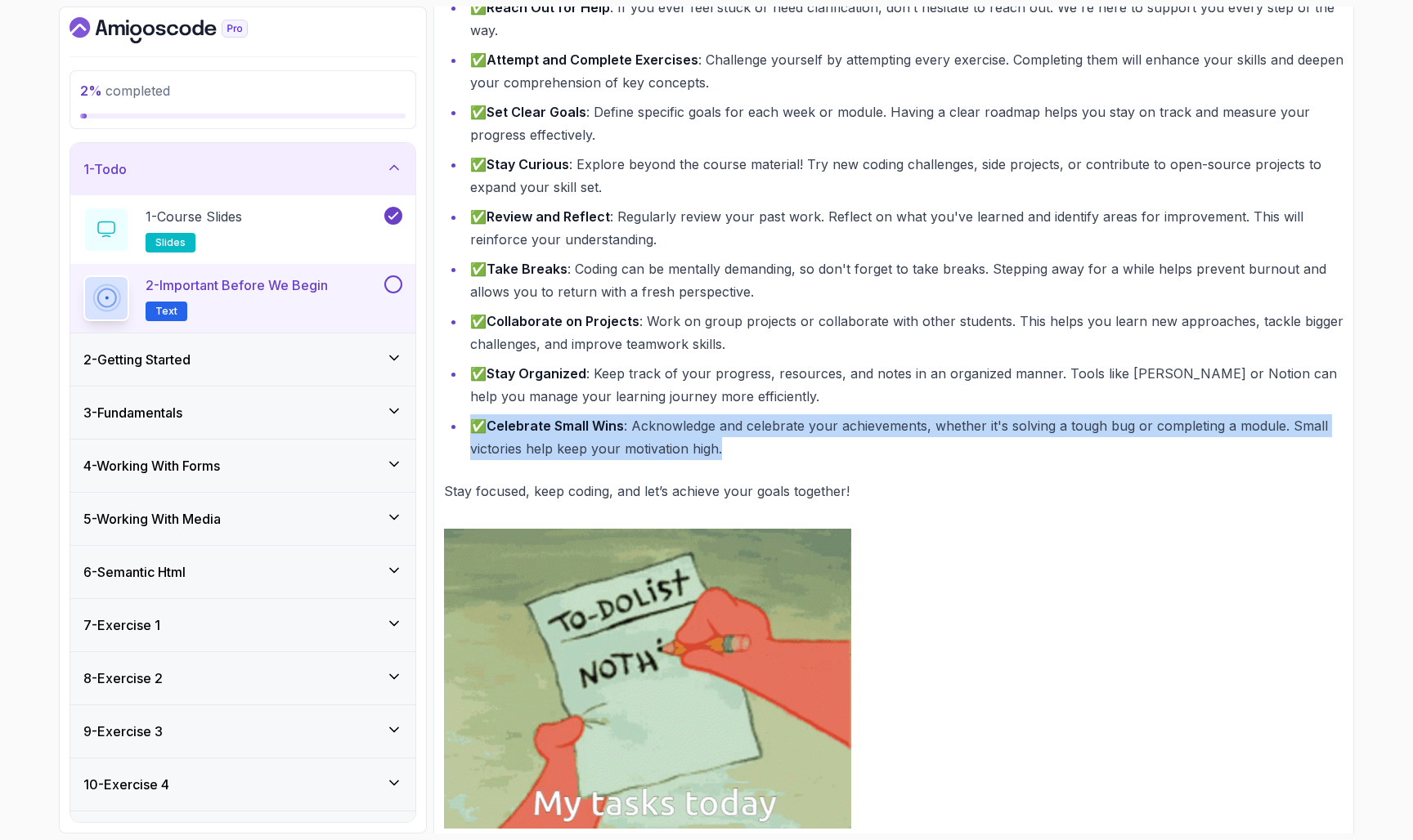
drag, startPoint x: 567, startPoint y: 412, endPoint x: 809, endPoint y: 449, distance: 244.8
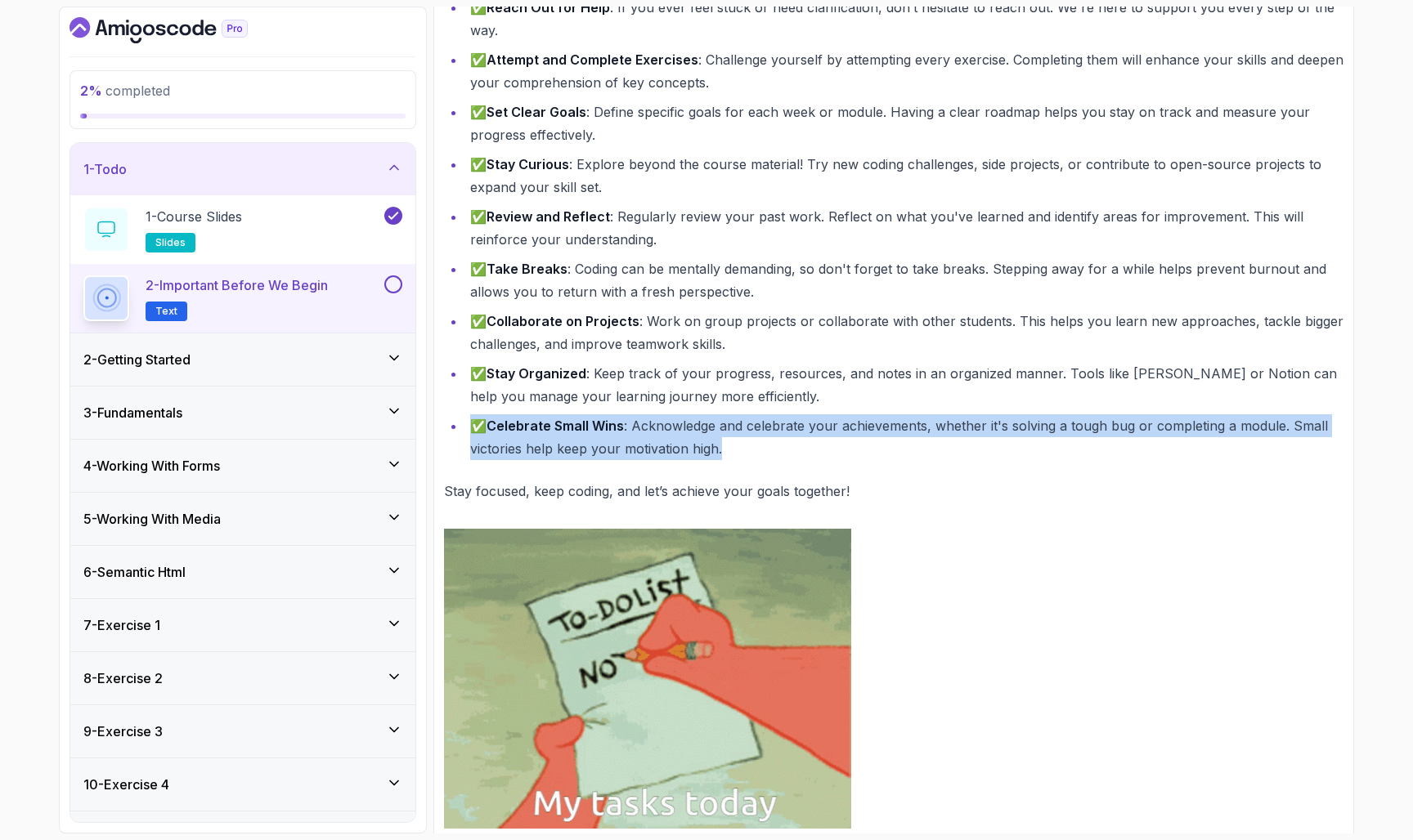
click at [808, 449] on ul "✅ Practice Regularly : Consistent practice is key to mastering coding. Apply wh…" at bounding box center [893, 187] width 899 height 546
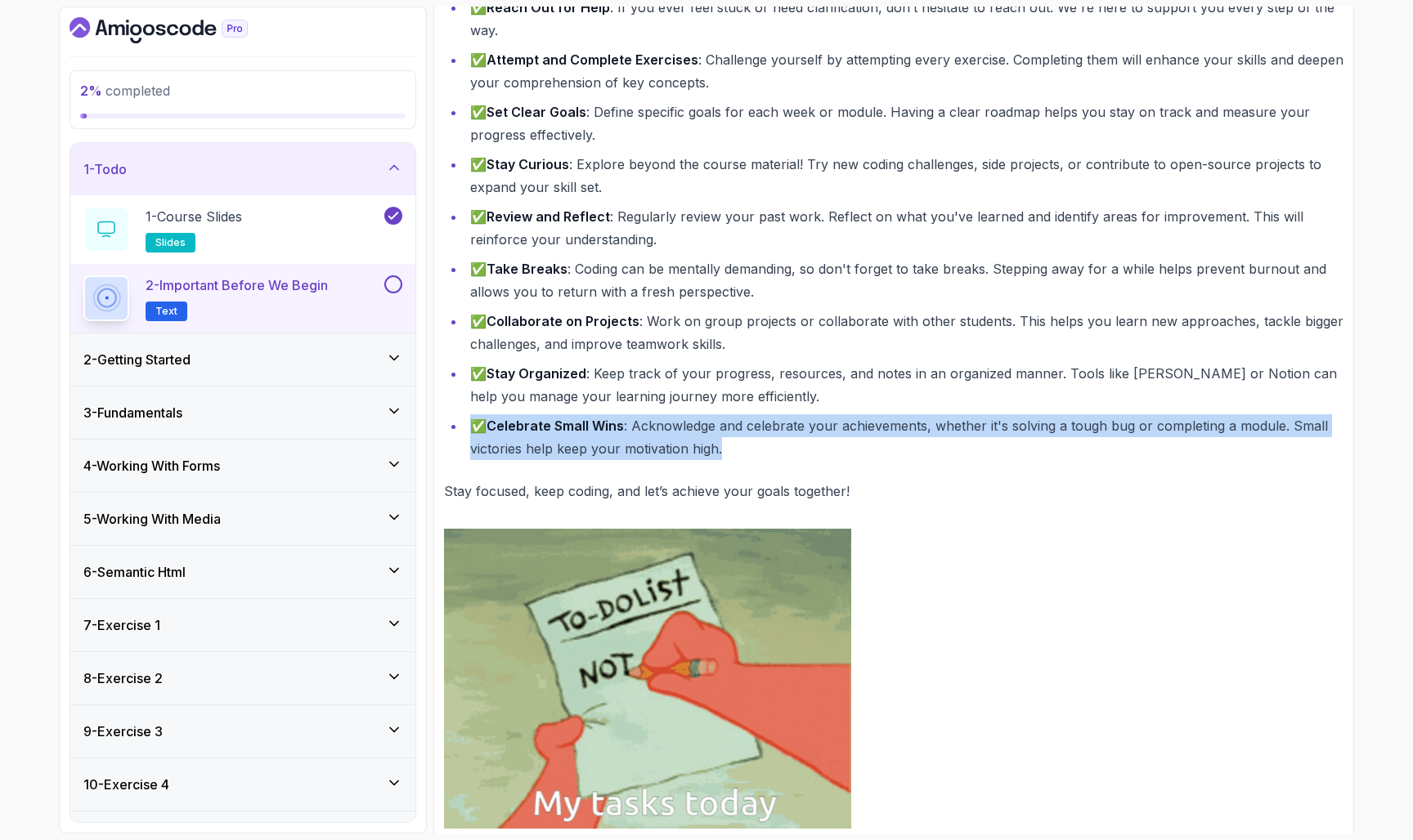
click at [809, 449] on li "✅ Celebrate Small Wins : Acknowledge and celebrate your achievements, whether i…" at bounding box center [904, 437] width 878 height 46
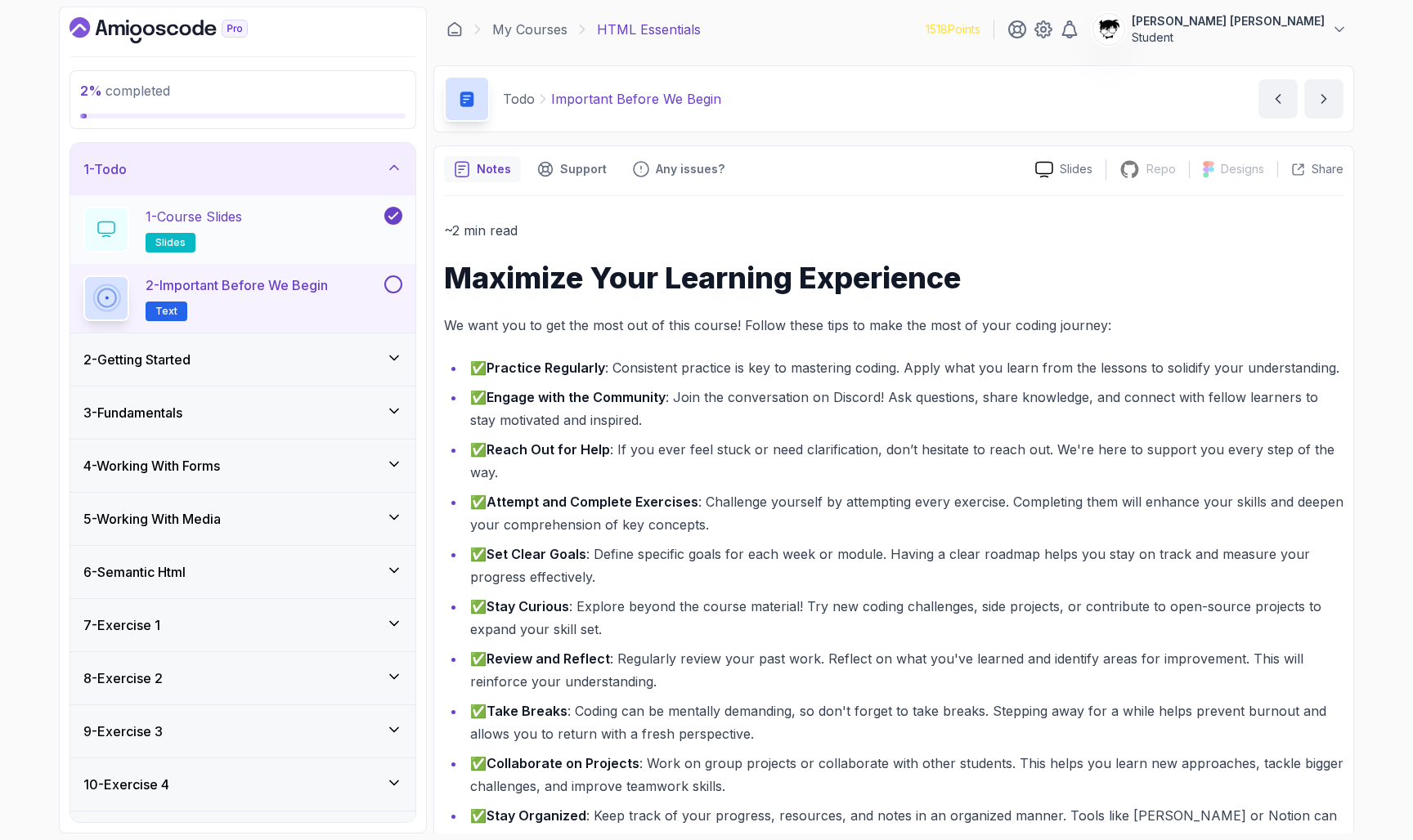
scroll to position [0, 0]
click at [393, 284] on button at bounding box center [393, 284] width 18 height 18
click at [356, 345] on div "2 - Getting Started" at bounding box center [243, 360] width 345 height 53
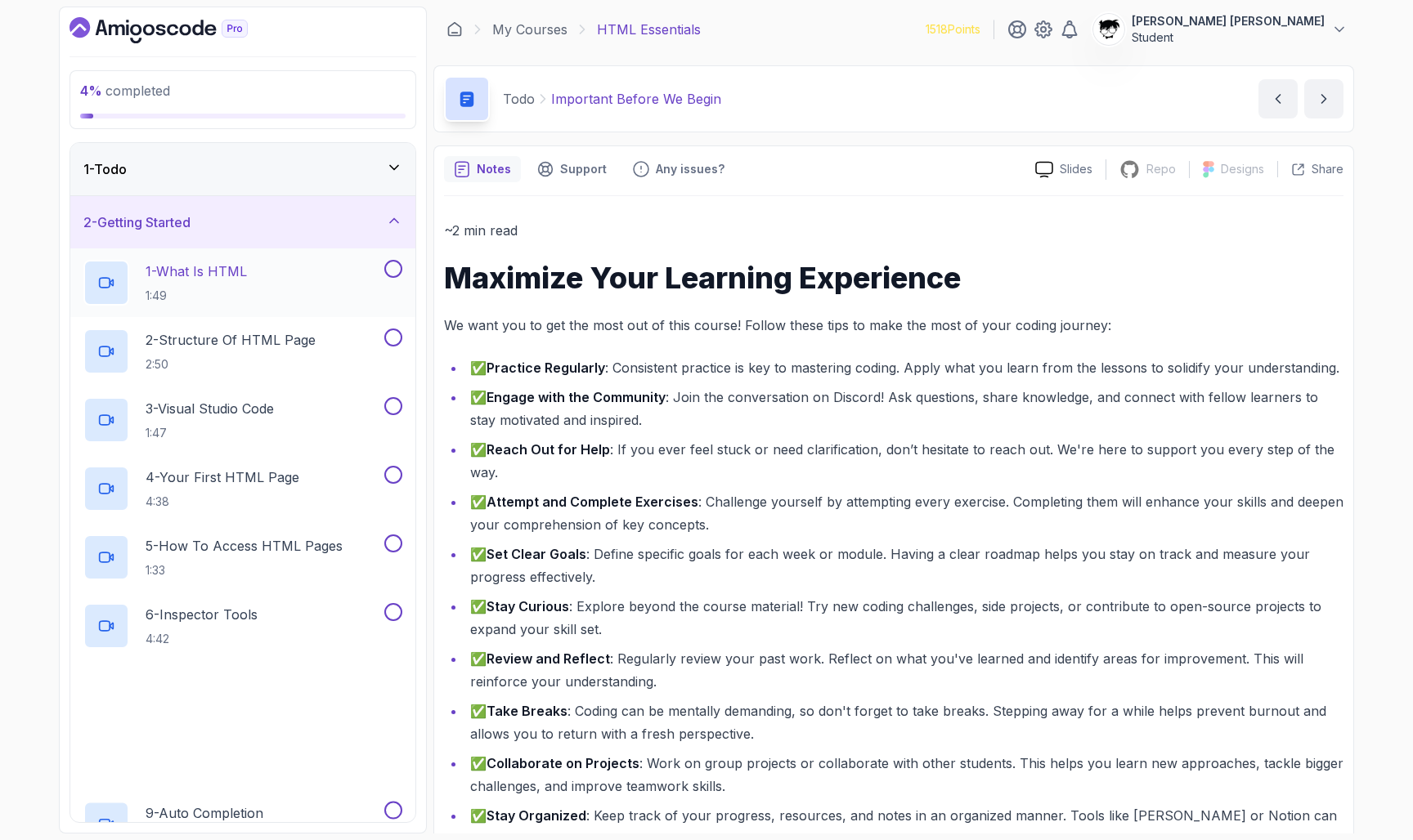
click at [299, 281] on div "1 - What Is HTML 1:49" at bounding box center [232, 283] width 298 height 46
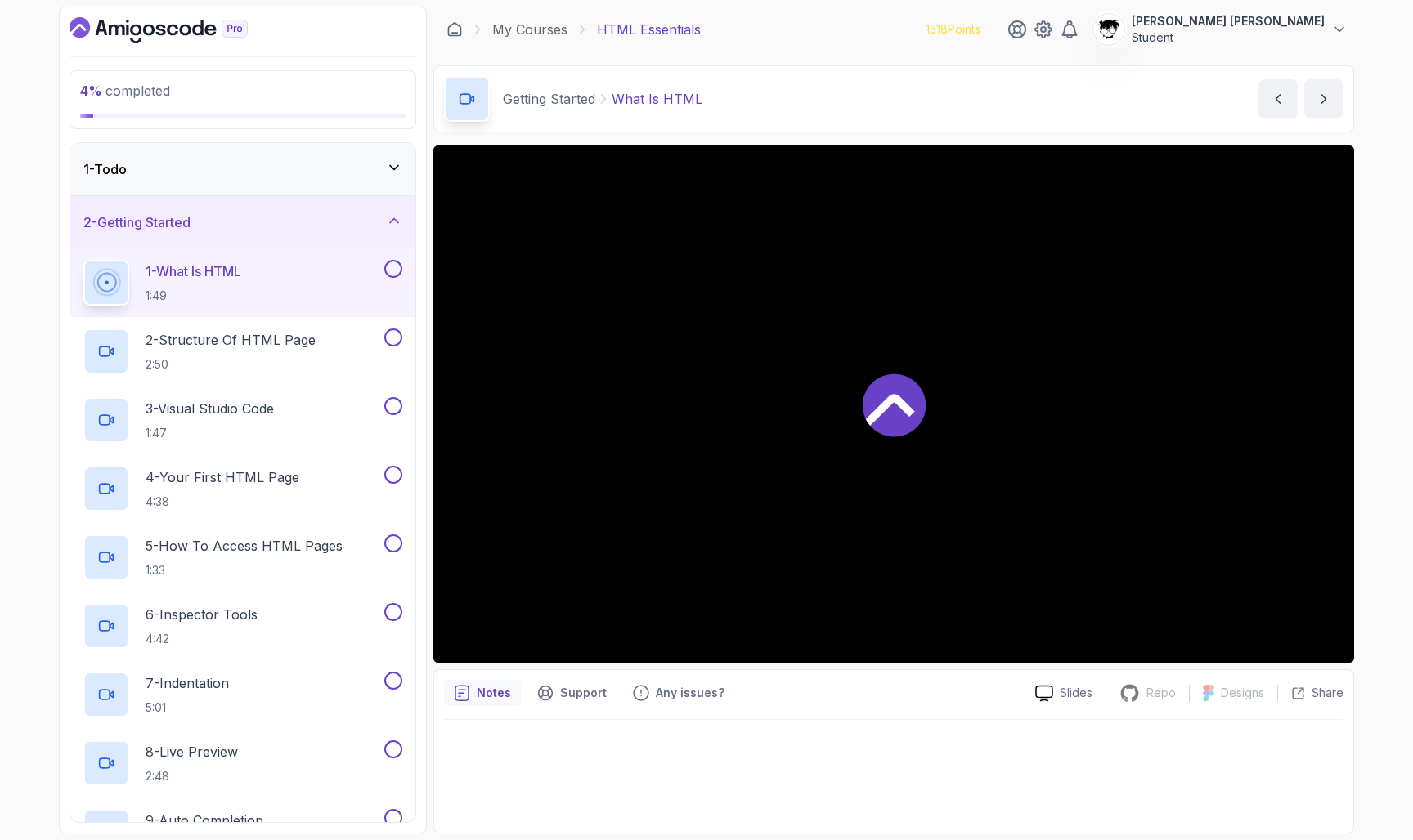
click at [637, 559] on div at bounding box center [893, 404] width 920 height 517
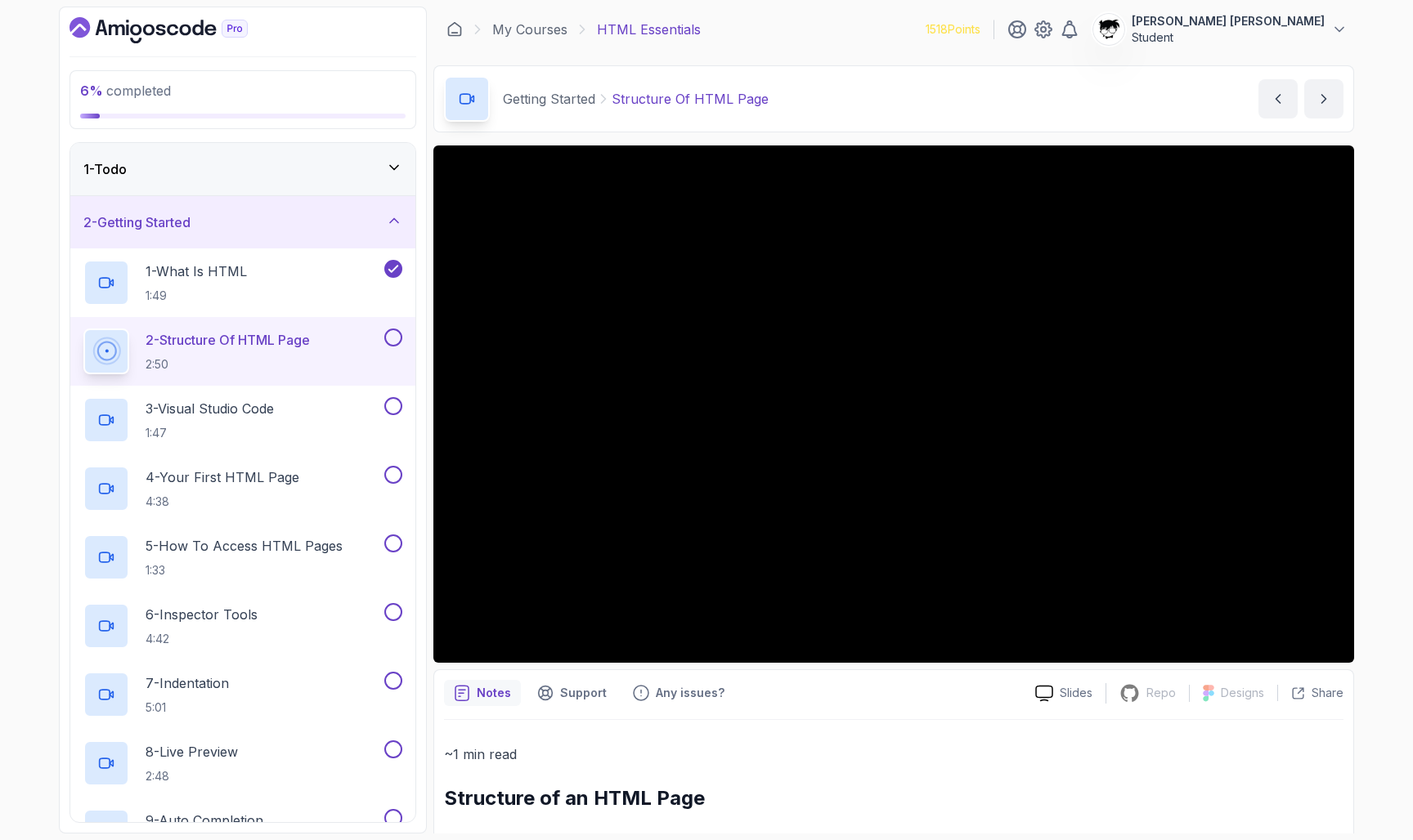
click at [185, 36] on icon "Dashboard" at bounding box center [159, 30] width 179 height 26
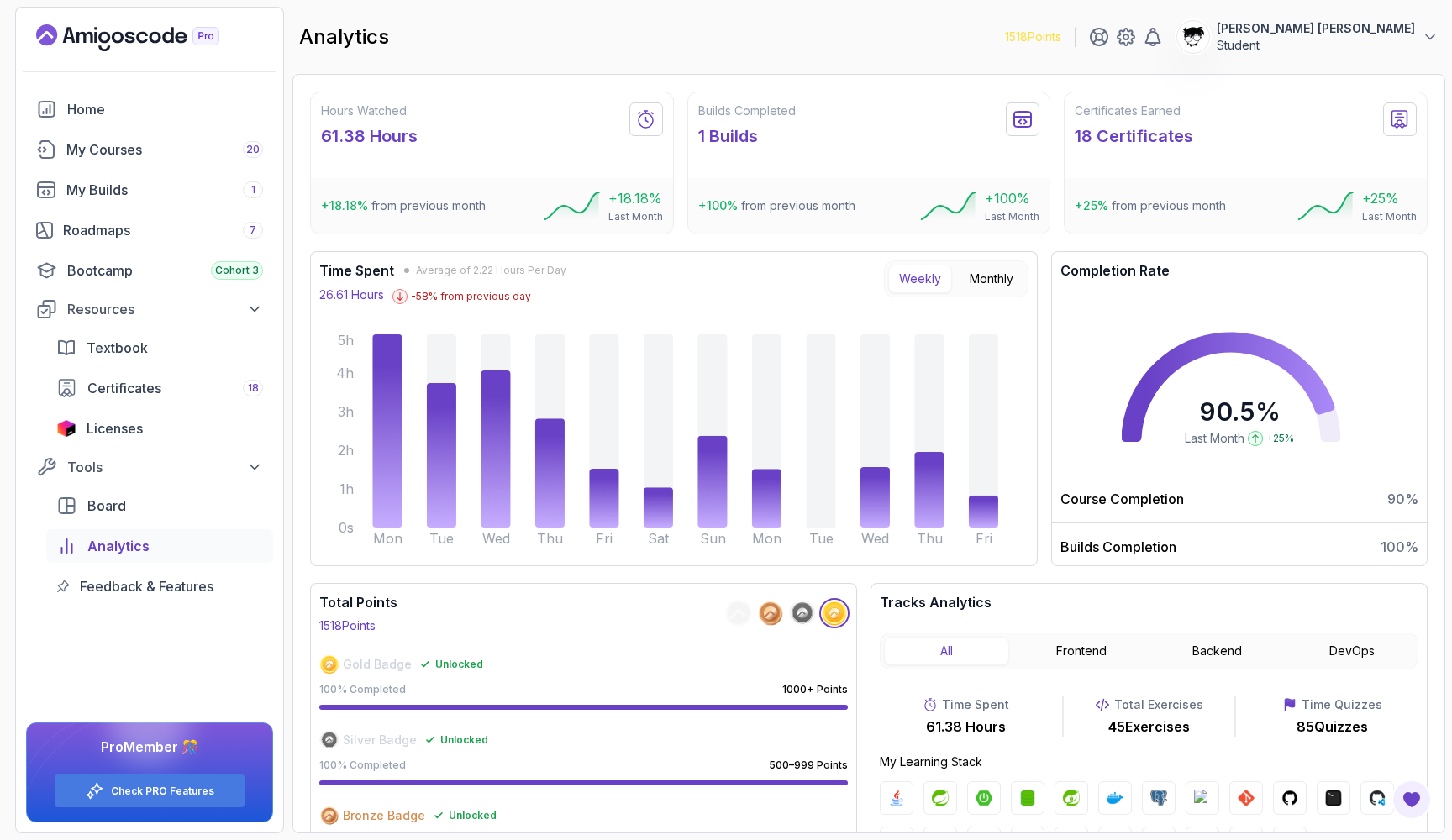
click at [415, 212] on p "+18.18 % from previous month" at bounding box center [403, 205] width 164 height 17
click at [444, 222] on div "+18.18 % from previous month +18.18 % Last Month" at bounding box center [492, 205] width 362 height 55
click at [464, 221] on div "+18.18 % from previous month +18.18 % Last Month" at bounding box center [492, 205] width 362 height 55
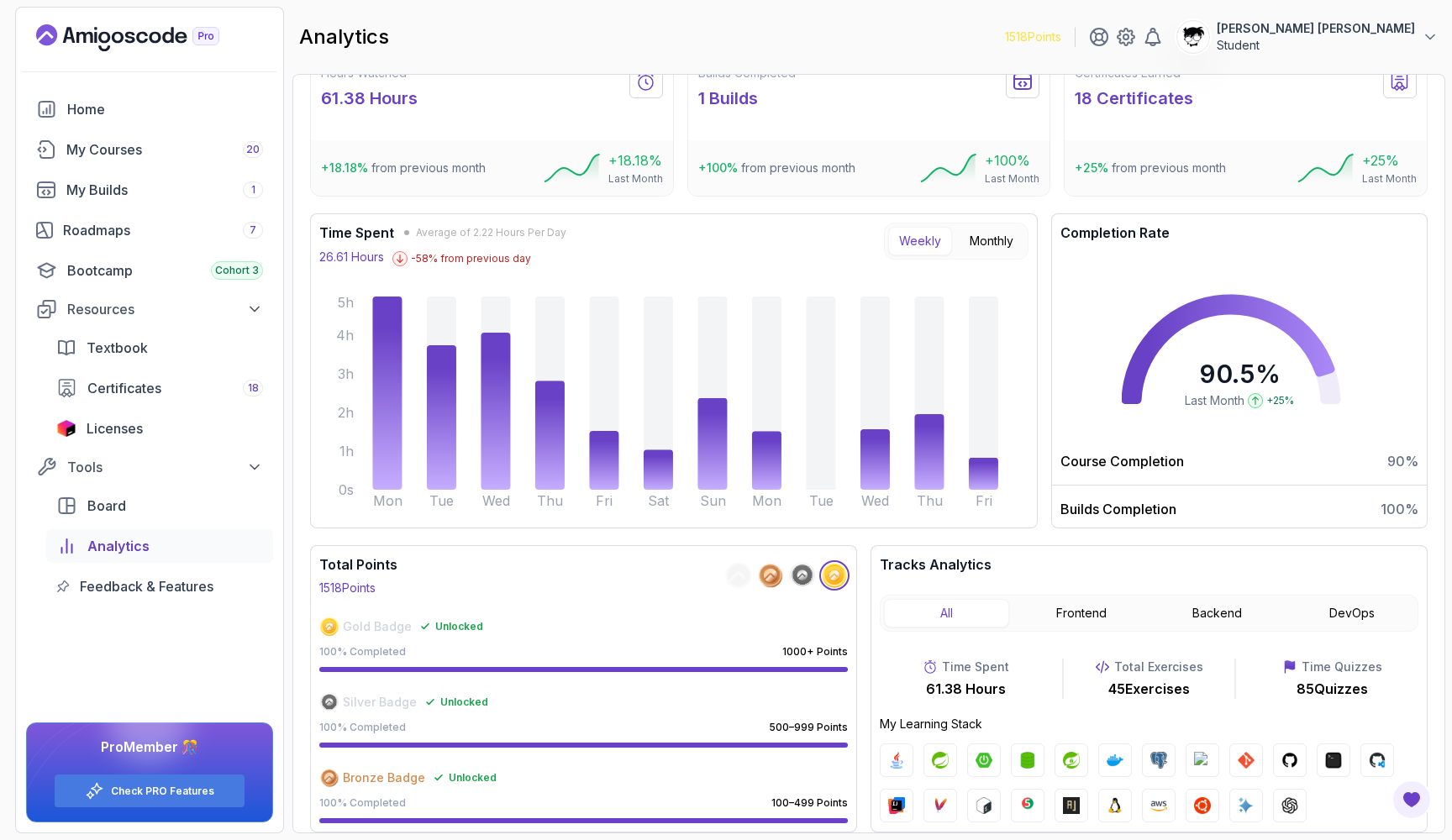
scroll to position [38, 0]
click at [1118, 615] on button "Frontend" at bounding box center [1081, 613] width 125 height 29
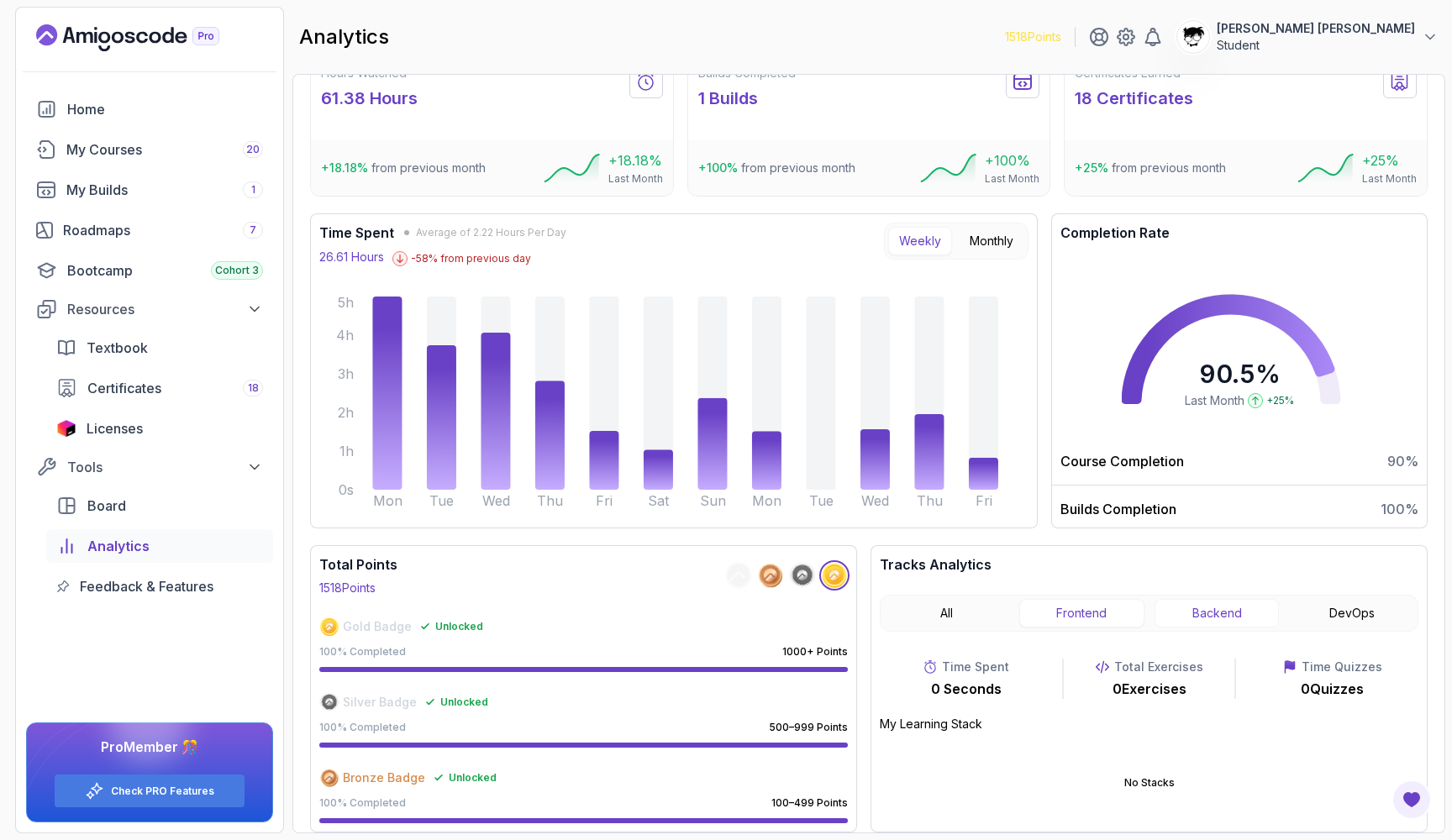
click at [1198, 614] on button "Backend" at bounding box center [1217, 613] width 125 height 29
click at [1054, 613] on button "Frontend" at bounding box center [1081, 613] width 125 height 29
click at [1166, 614] on button "Backend" at bounding box center [1217, 613] width 125 height 29
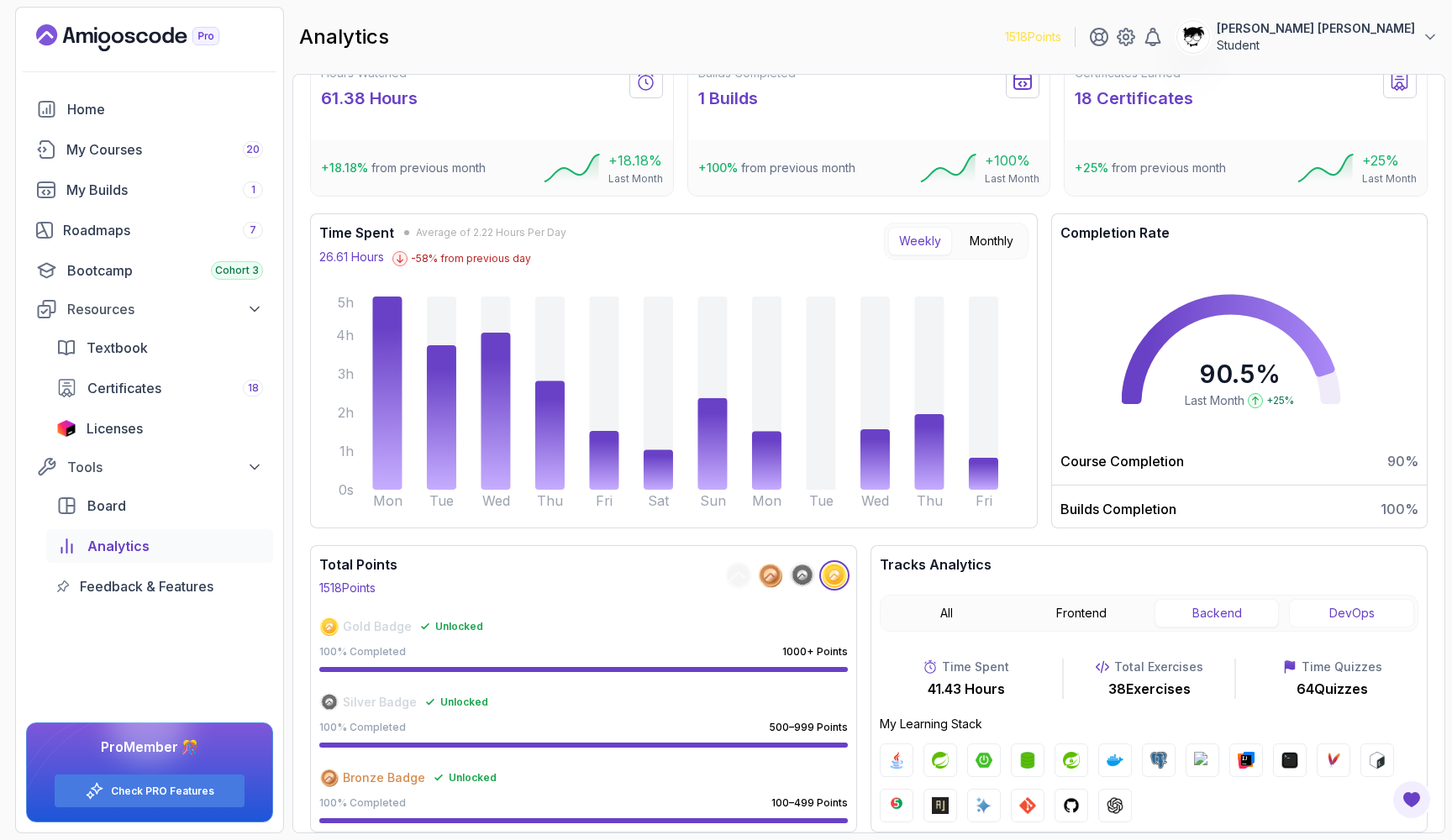
click at [1325, 616] on button "DevOps" at bounding box center [1351, 613] width 125 height 29
click at [1233, 608] on button "Backend" at bounding box center [1217, 613] width 125 height 29
click at [951, 607] on button "All" at bounding box center [946, 613] width 125 height 29
click at [793, 575] on circle at bounding box center [802, 575] width 21 height 21
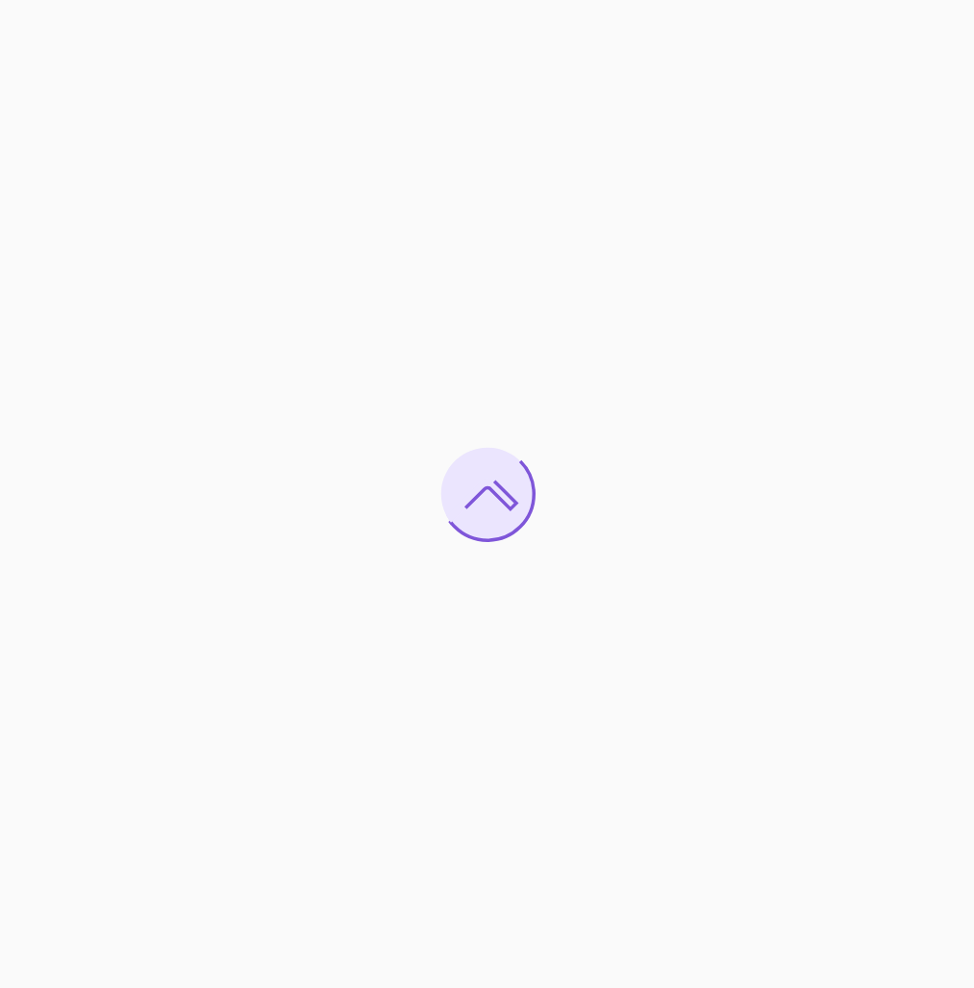
click at [5, 221] on div at bounding box center [487, 494] width 974 height 988
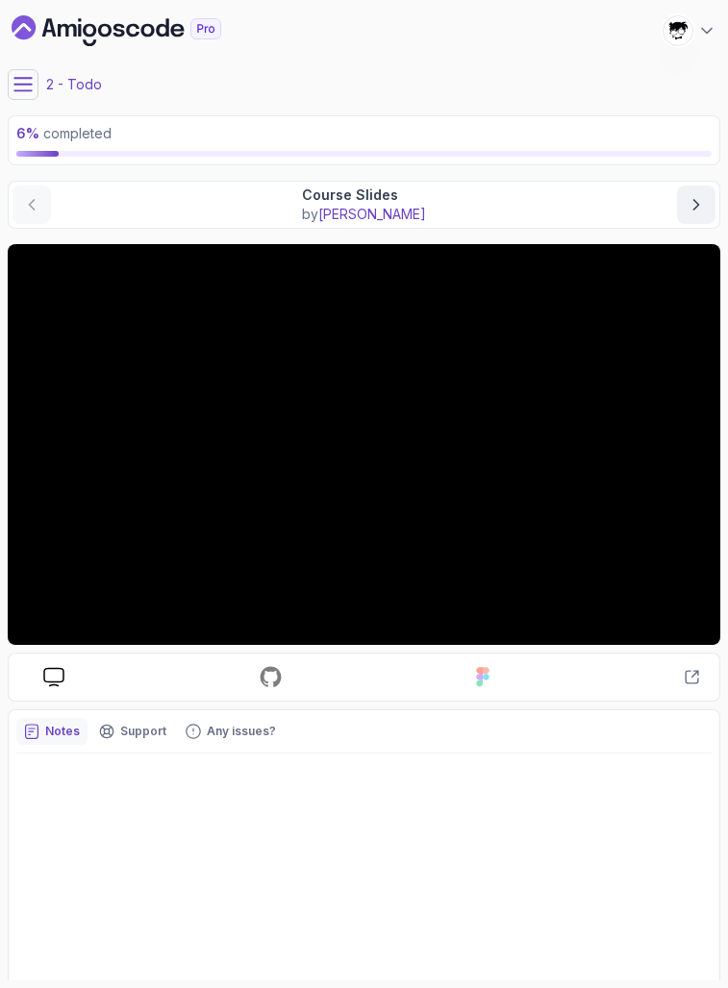
click at [34, 90] on button at bounding box center [23, 84] width 31 height 31
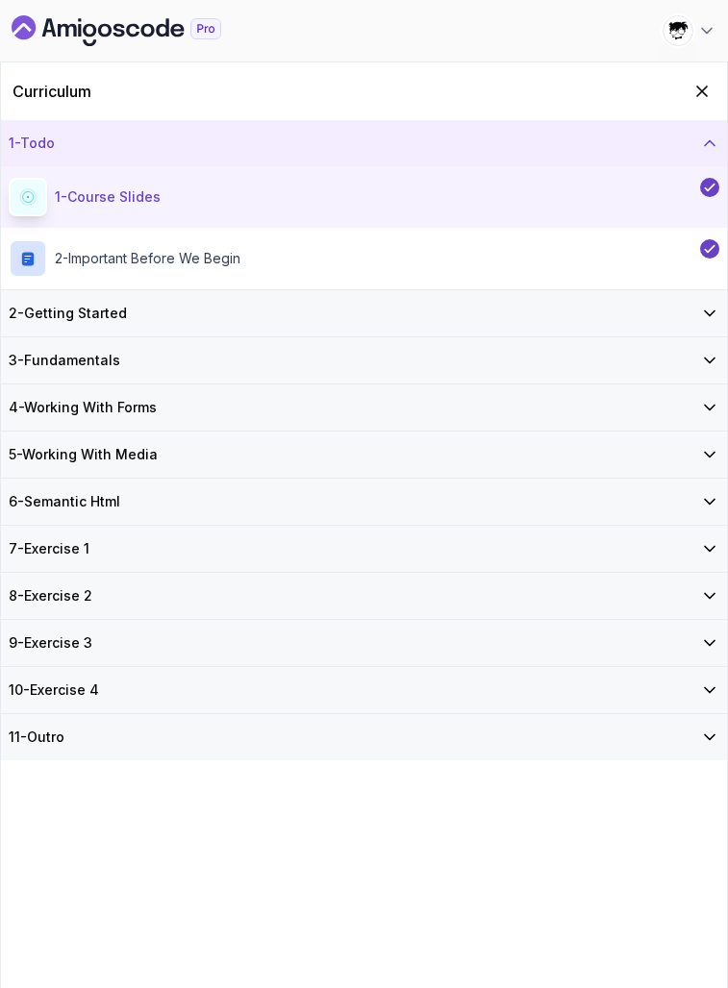
click at [90, 319] on h3 "2 - Getting Started" at bounding box center [68, 313] width 118 height 19
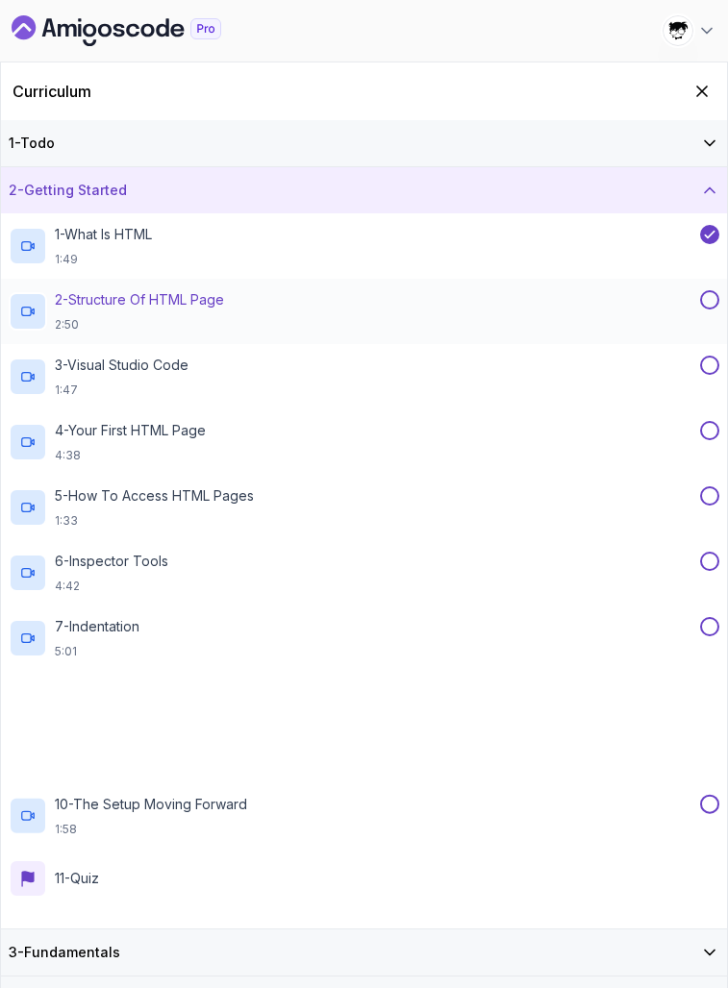
click at [109, 315] on h2 "2 - Structure Of HTML Page 2:50" at bounding box center [139, 311] width 169 height 42
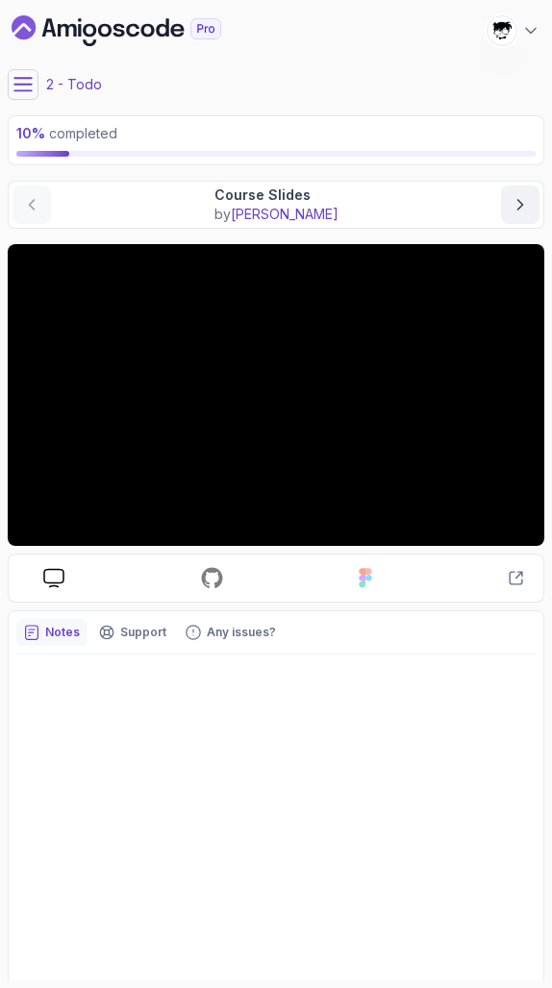
click at [16, 90] on icon at bounding box center [22, 84] width 17 height 12
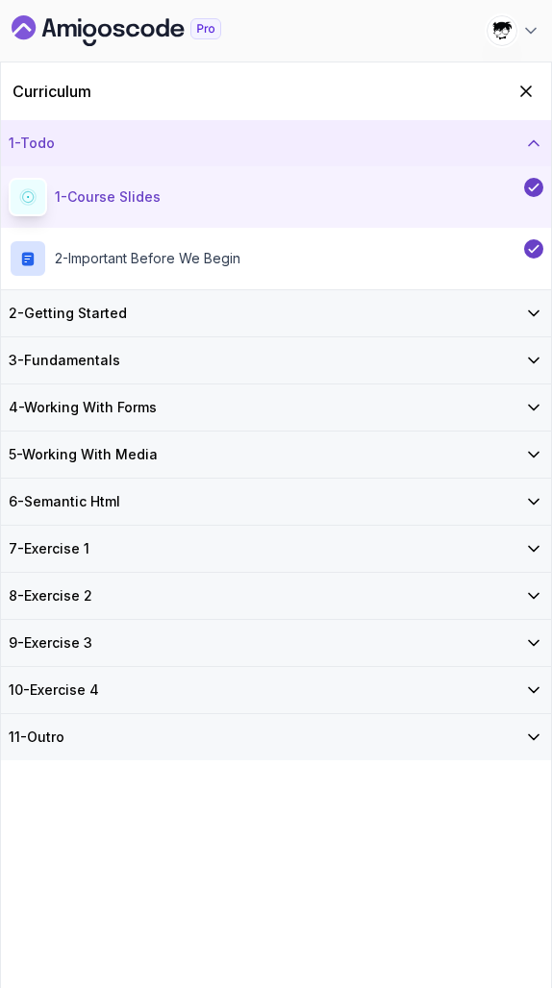
click at [66, 362] on h3 "3 - Fundamentals" at bounding box center [64, 360] width 111 height 19
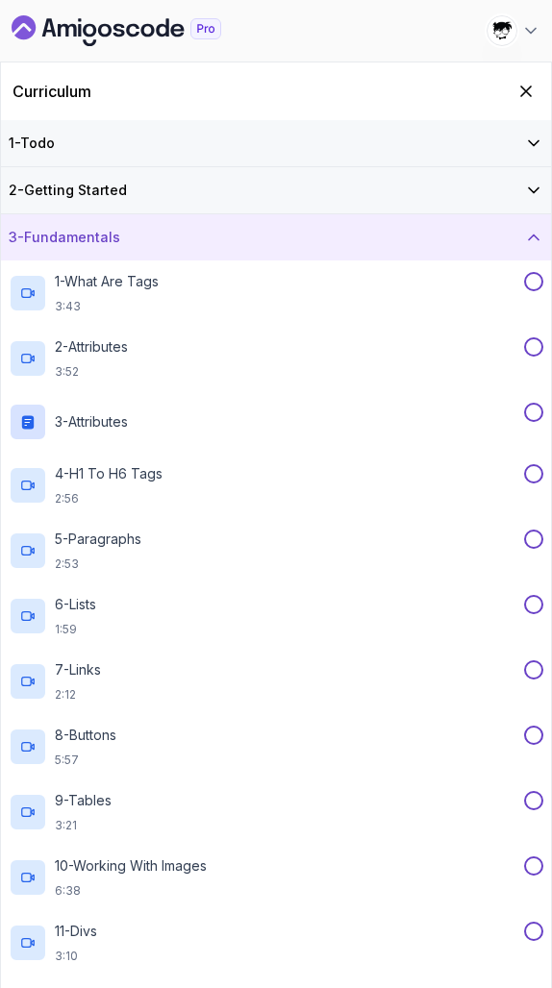
click at [78, 196] on h3 "2 - Getting Started" at bounding box center [68, 190] width 118 height 19
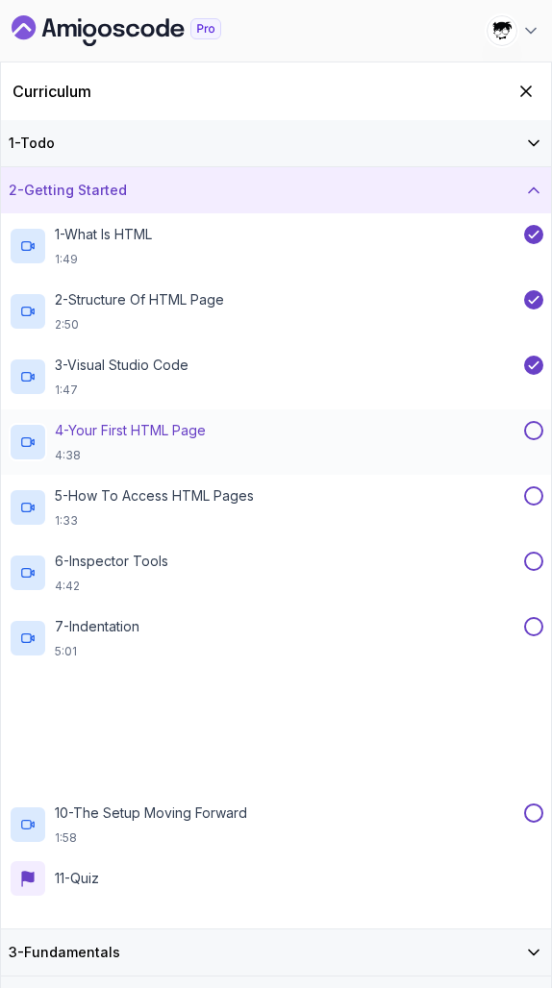
click at [114, 429] on p "4 - Your First HTML Page" at bounding box center [130, 430] width 151 height 19
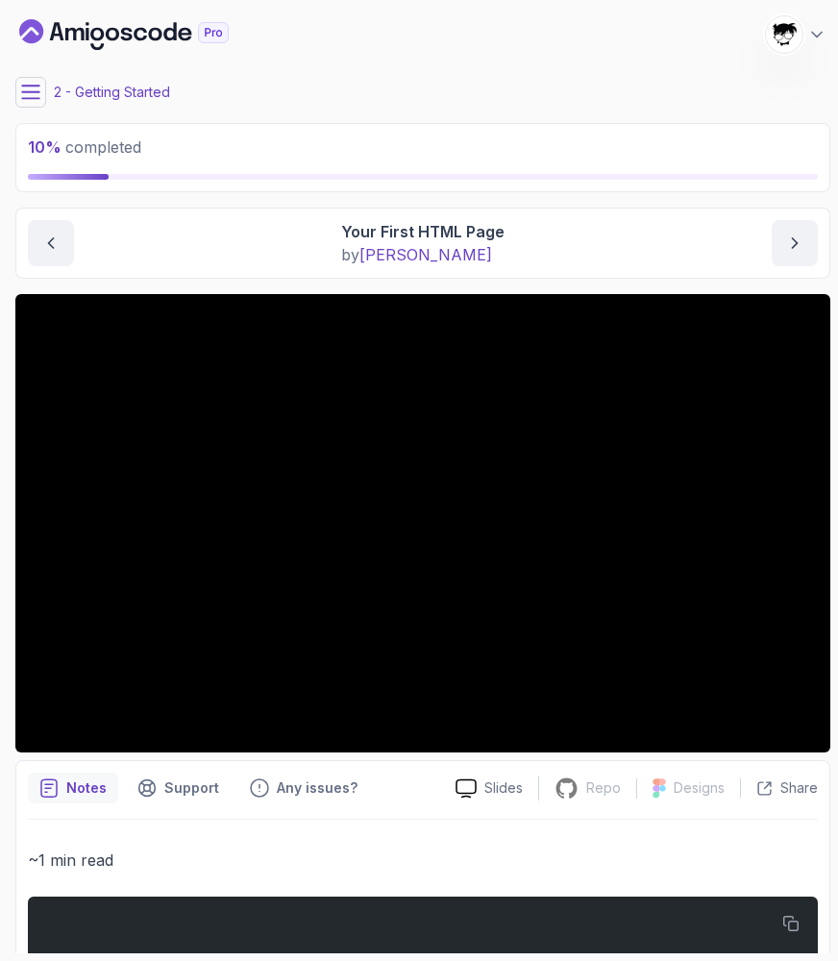
click at [31, 94] on icon at bounding box center [30, 92] width 19 height 19
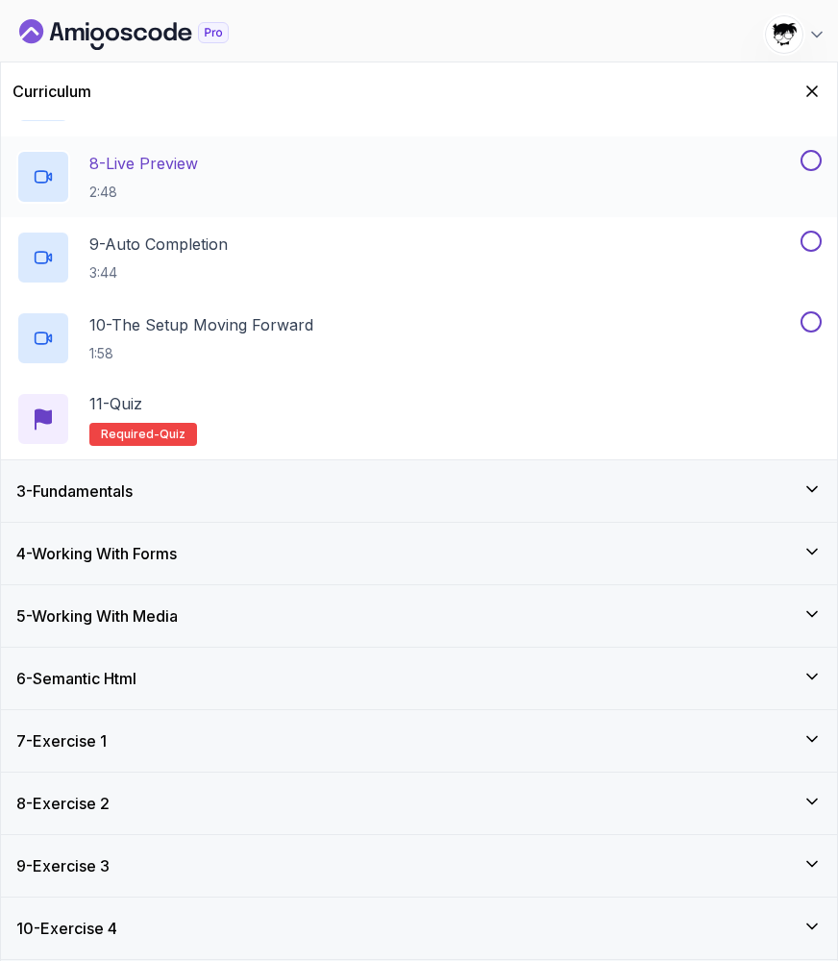
scroll to position [673, 0]
click at [813, 92] on icon "Hide Curriculum for mobile" at bounding box center [812, 92] width 11 height 11
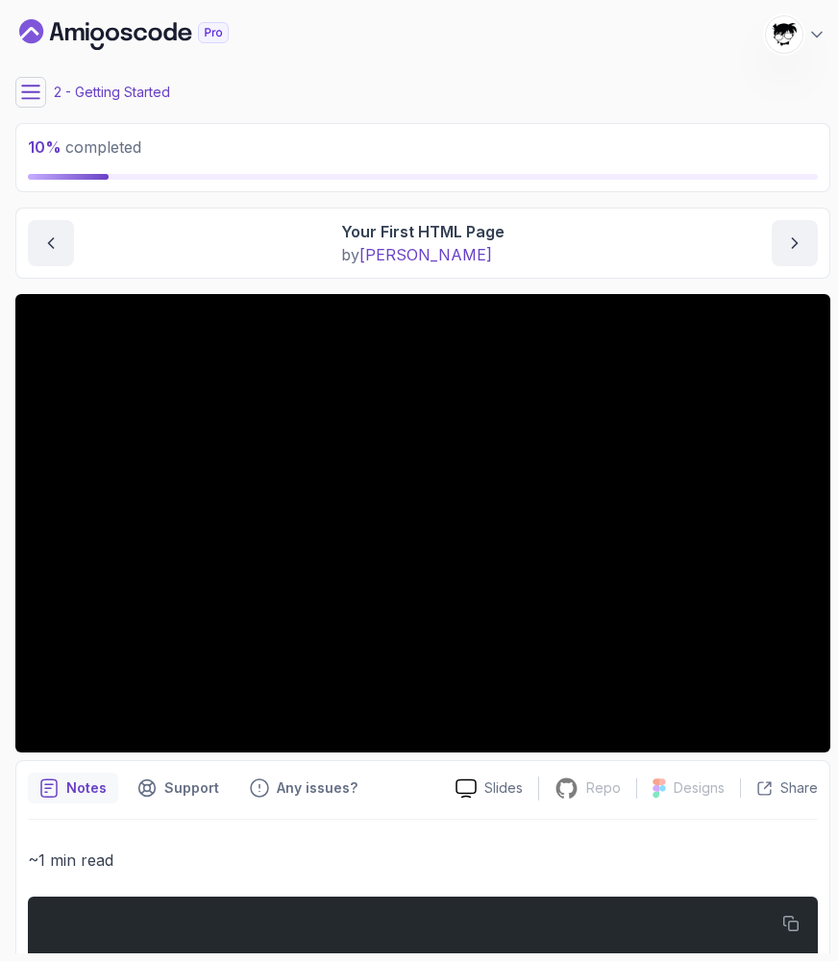
click at [298, 282] on main "My Courses HTML Essentials 1519 Points Abdallah Issa Al-Kass Student 2 - Gettin…" at bounding box center [422, 481] width 815 height 946
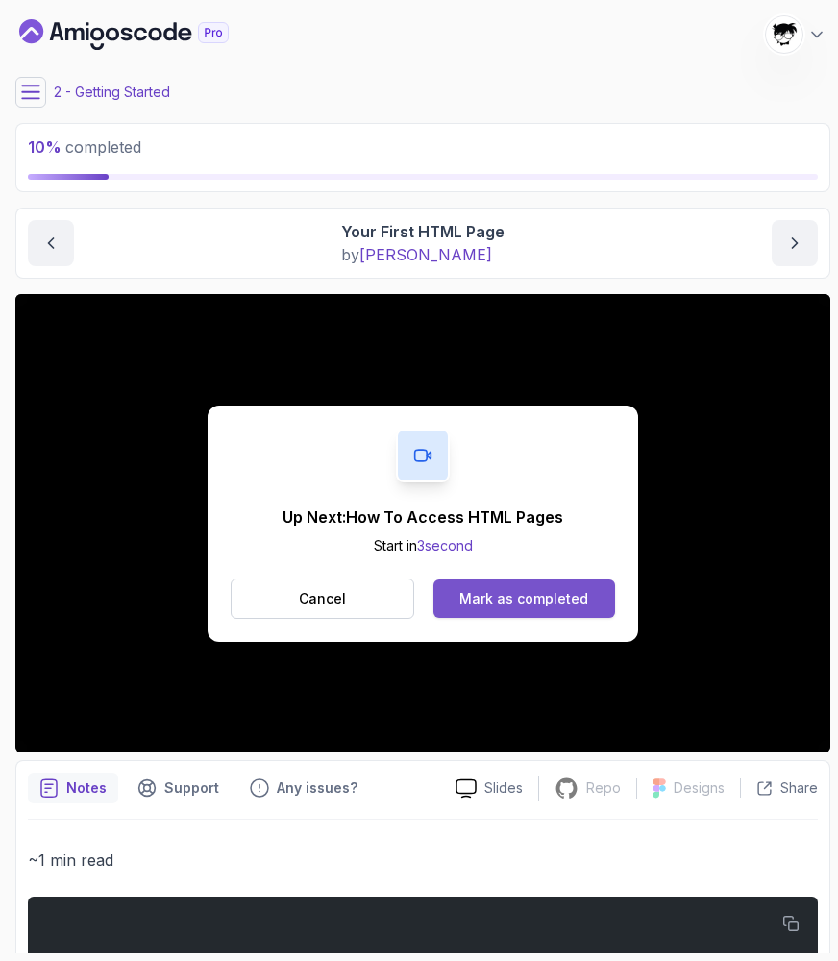
click at [522, 607] on button "Mark as completed" at bounding box center [524, 599] width 182 height 38
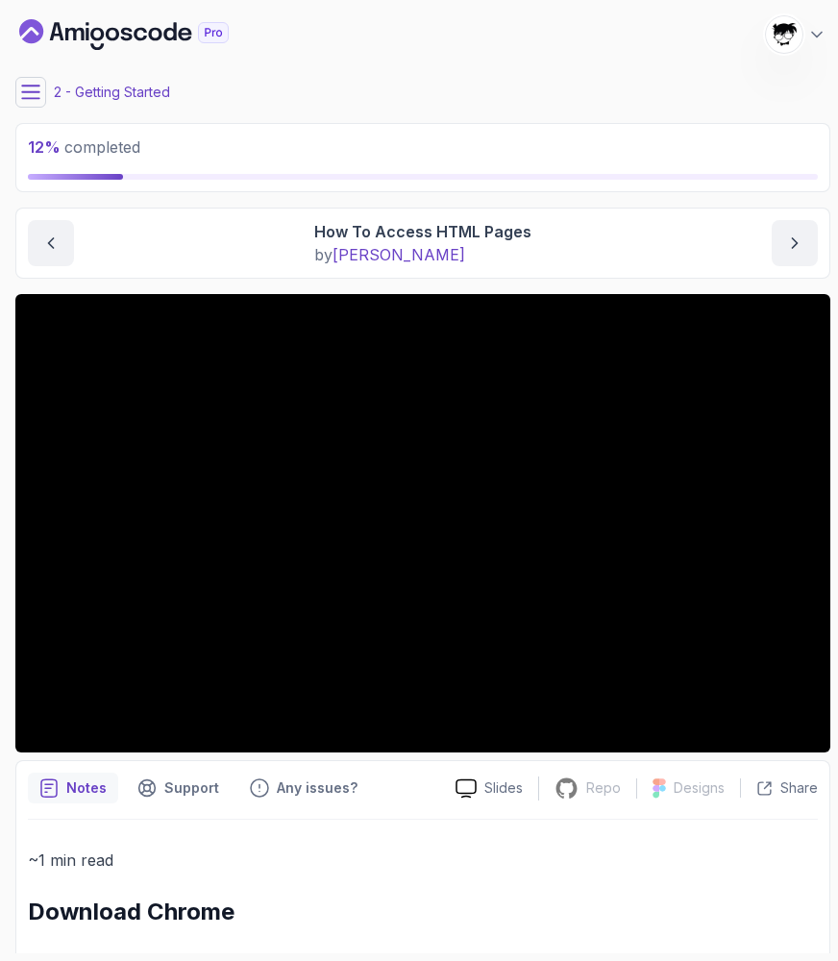
click at [32, 99] on icon at bounding box center [30, 92] width 19 height 19
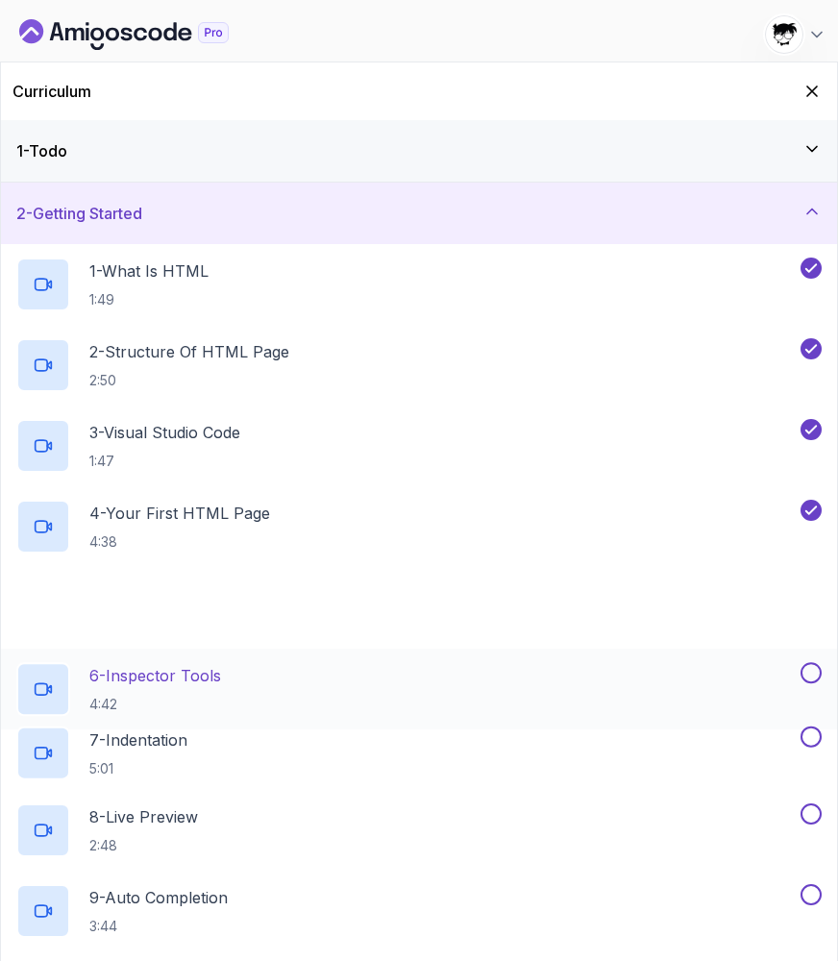
scroll to position [124, 0]
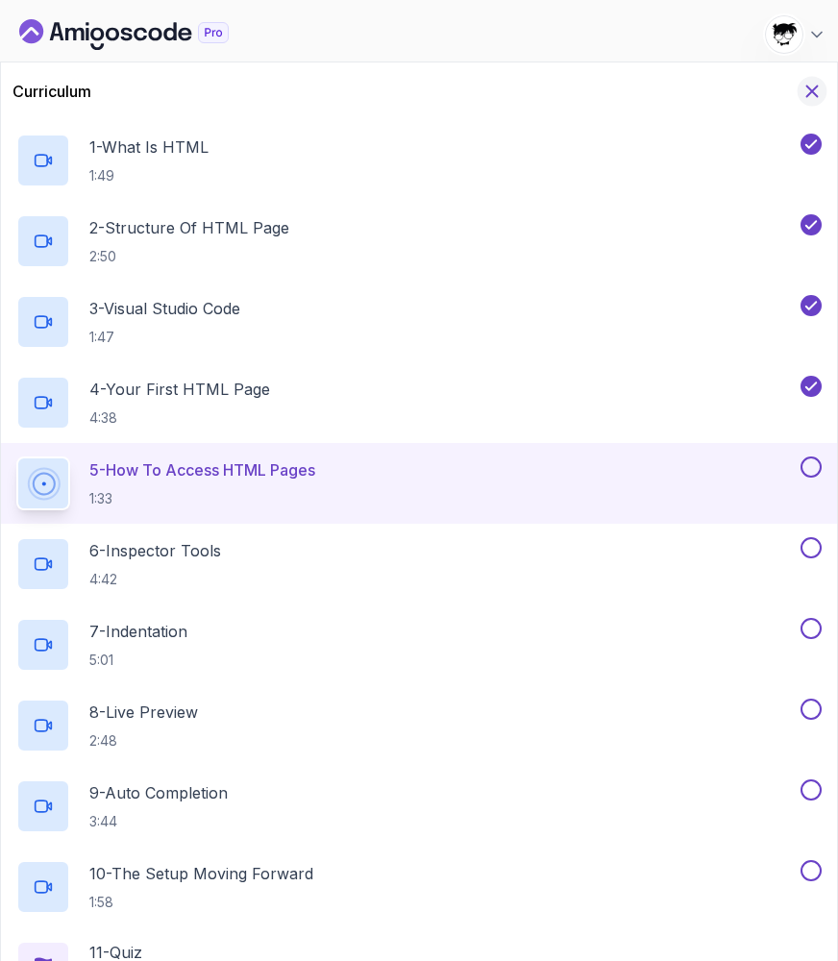
click at [810, 89] on icon "Hide Curriculum for mobile" at bounding box center [812, 92] width 11 height 11
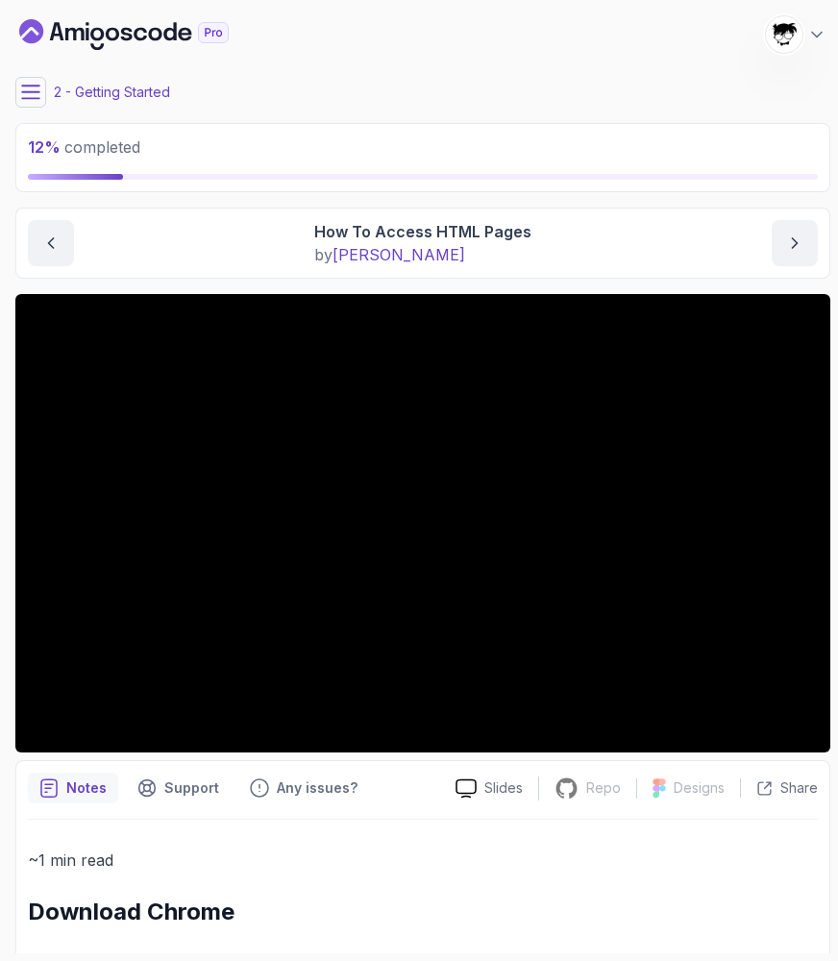
scroll to position [0, 0]
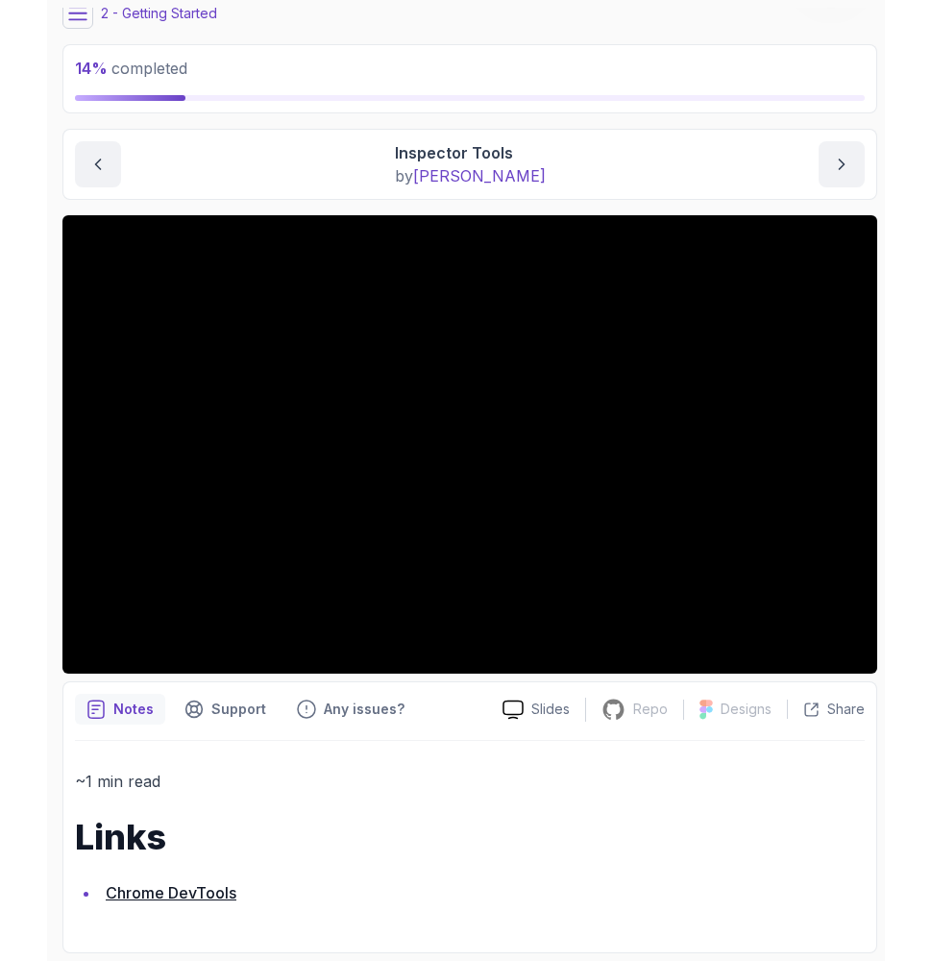
scroll to position [78, 0]
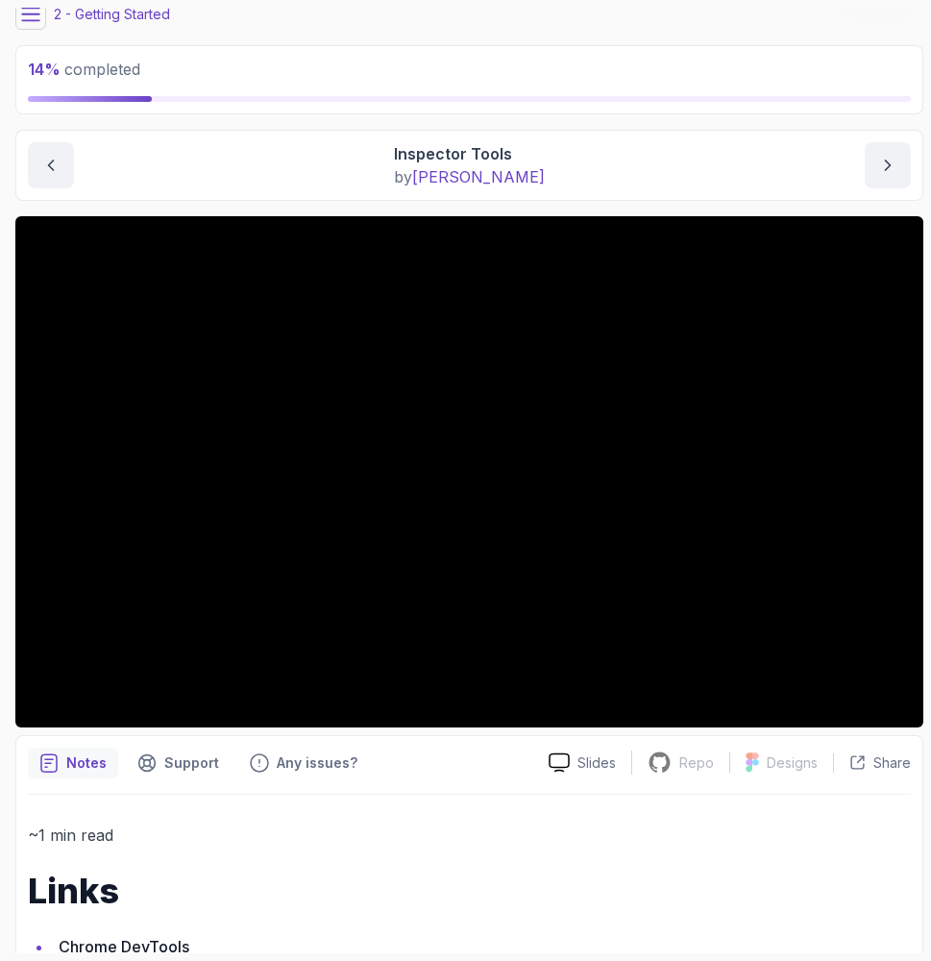
click at [39, 12] on icon at bounding box center [30, 14] width 19 height 19
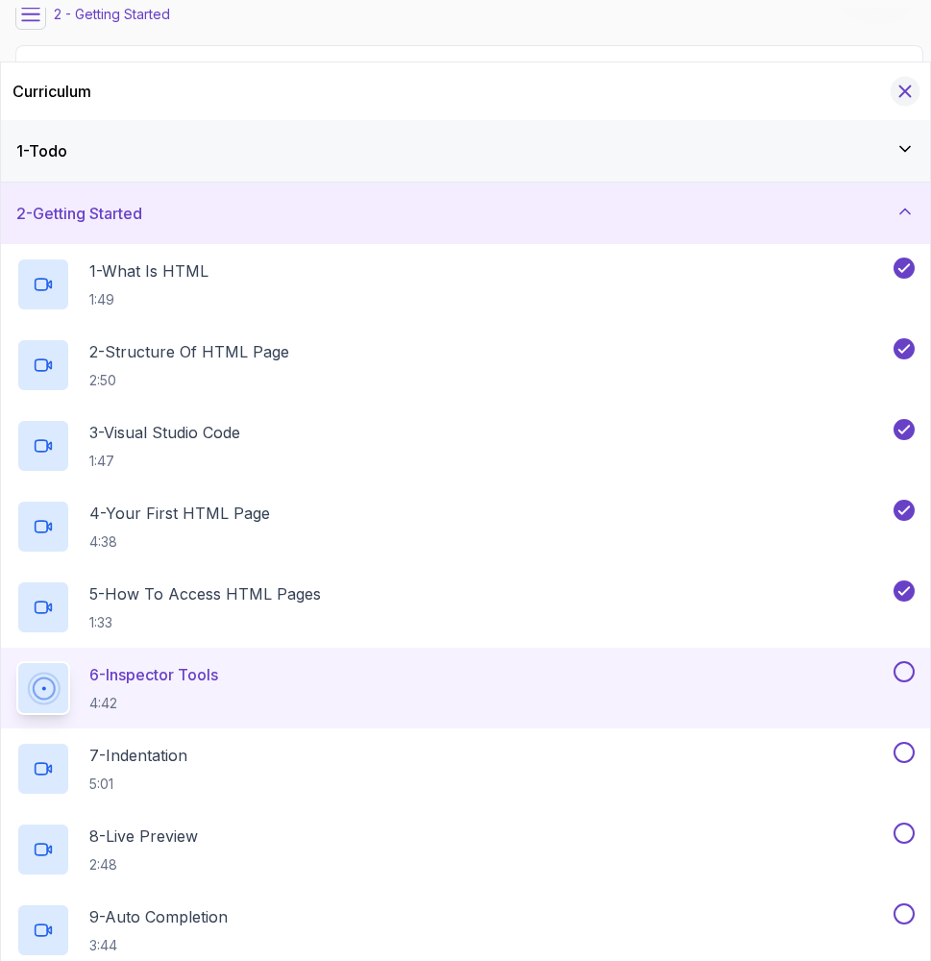
click at [915, 92] on button "Hide Curriculum for mobile" at bounding box center [906, 92] width 30 height 30
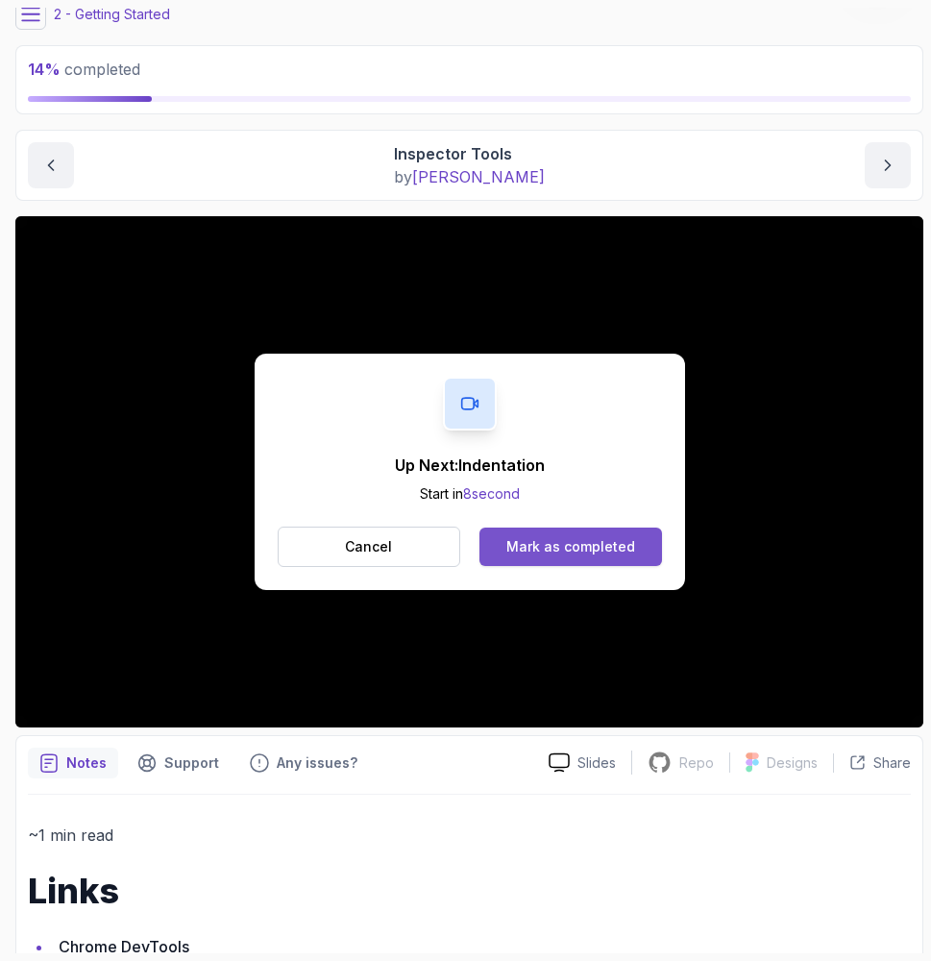
click at [540, 541] on div "Mark as completed" at bounding box center [571, 546] width 129 height 19
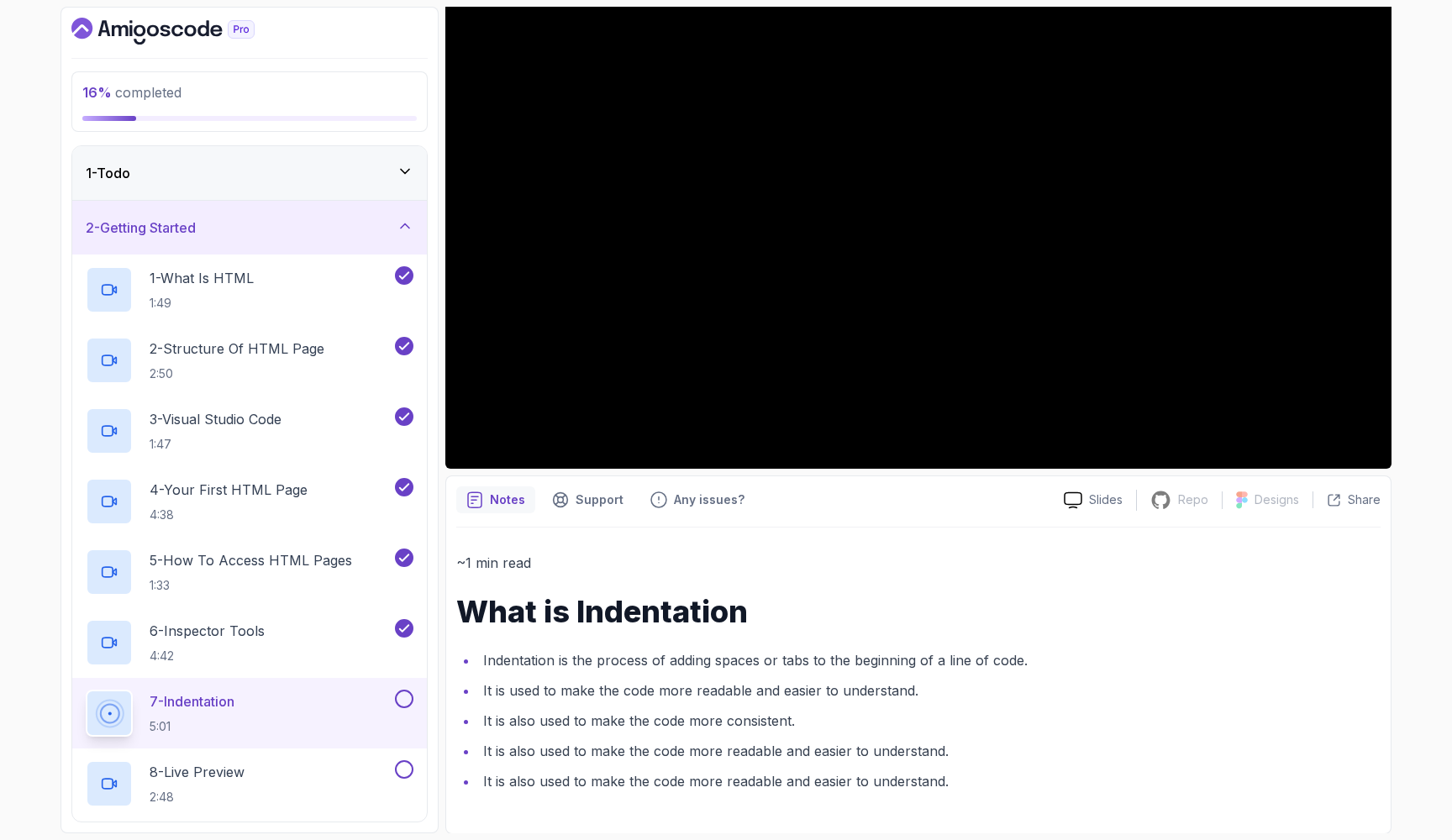
scroll to position [-1, 0]
click at [135, 27] on icon "Dashboard" at bounding box center [139, 31] width 11 height 11
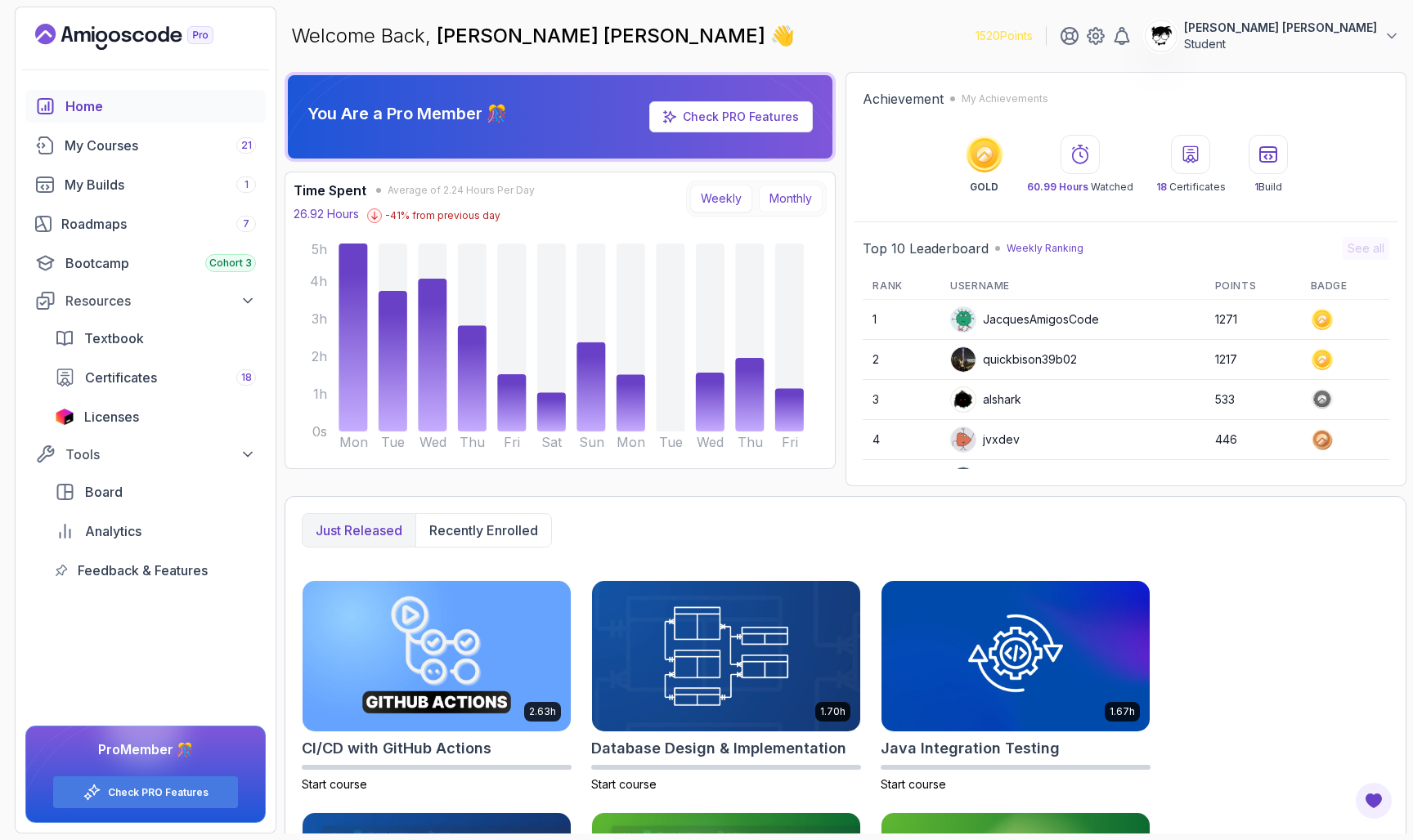
click at [773, 199] on button "Monthly" at bounding box center [790, 198] width 64 height 28
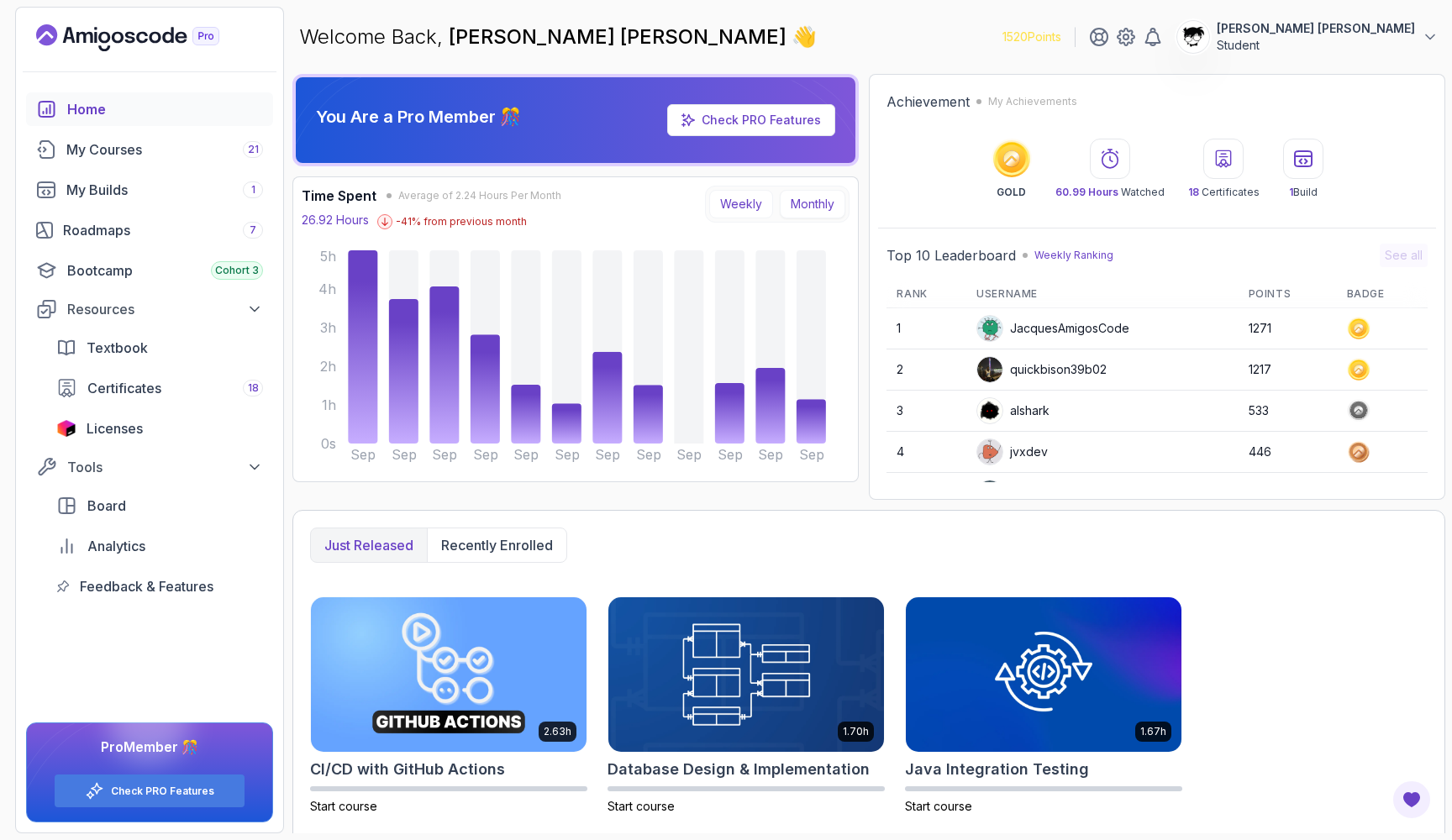
click at [725, 214] on button "Weekly" at bounding box center [740, 204] width 64 height 29
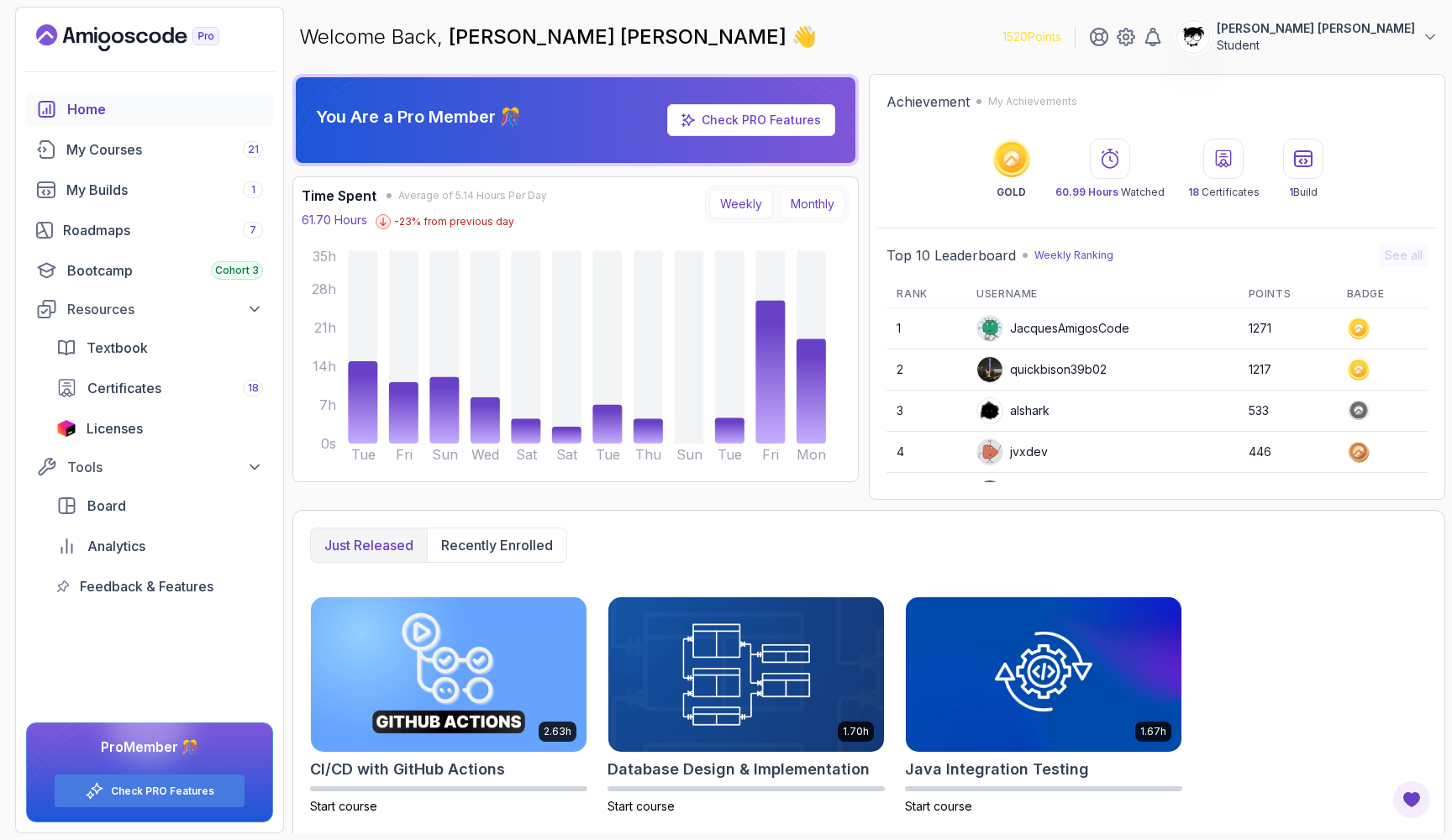
click at [810, 203] on button "Monthly" at bounding box center [812, 204] width 66 height 29
